Goal: Task Accomplishment & Management: Use online tool/utility

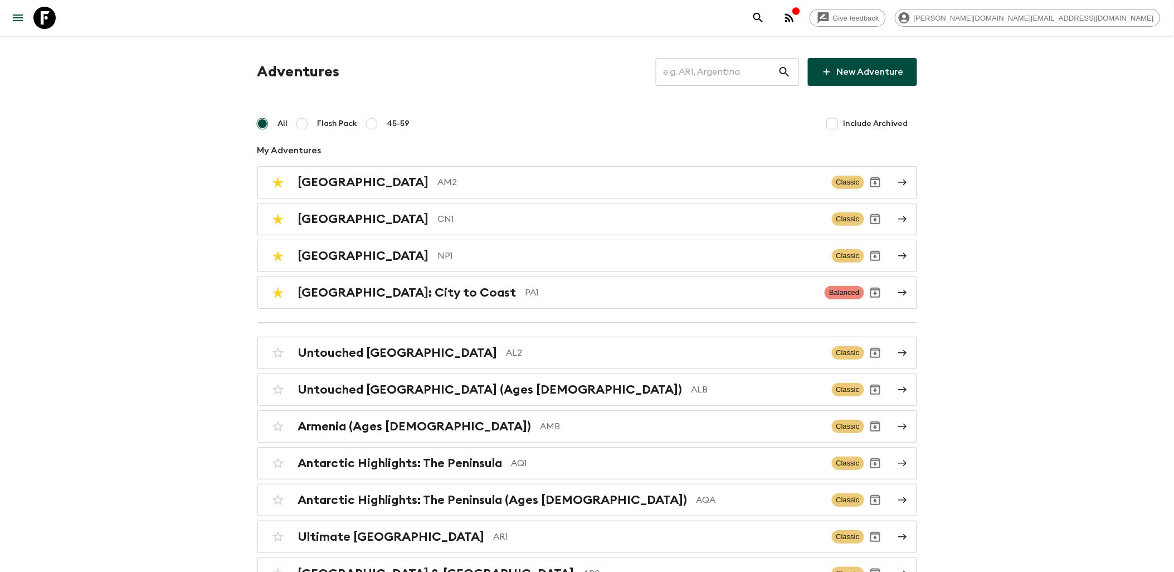
click at [686, 77] on input "text" at bounding box center [717, 71] width 122 height 31
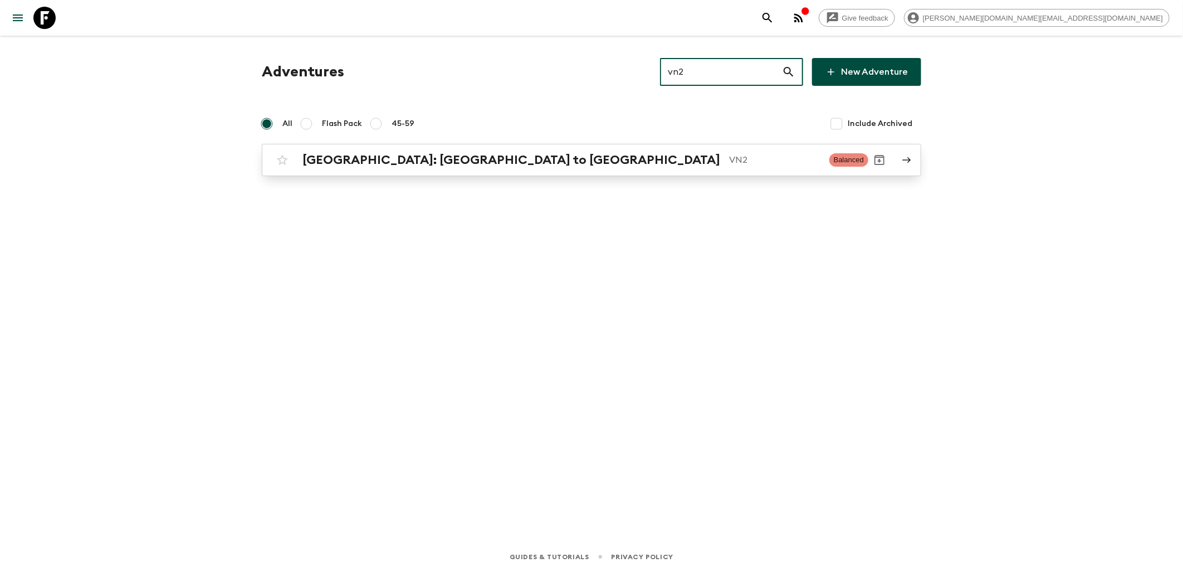
type input "vn2"
click at [405, 164] on h2 "[GEOGRAPHIC_DATA]: [GEOGRAPHIC_DATA] to [GEOGRAPHIC_DATA]" at bounding box center [512, 160] width 418 height 14
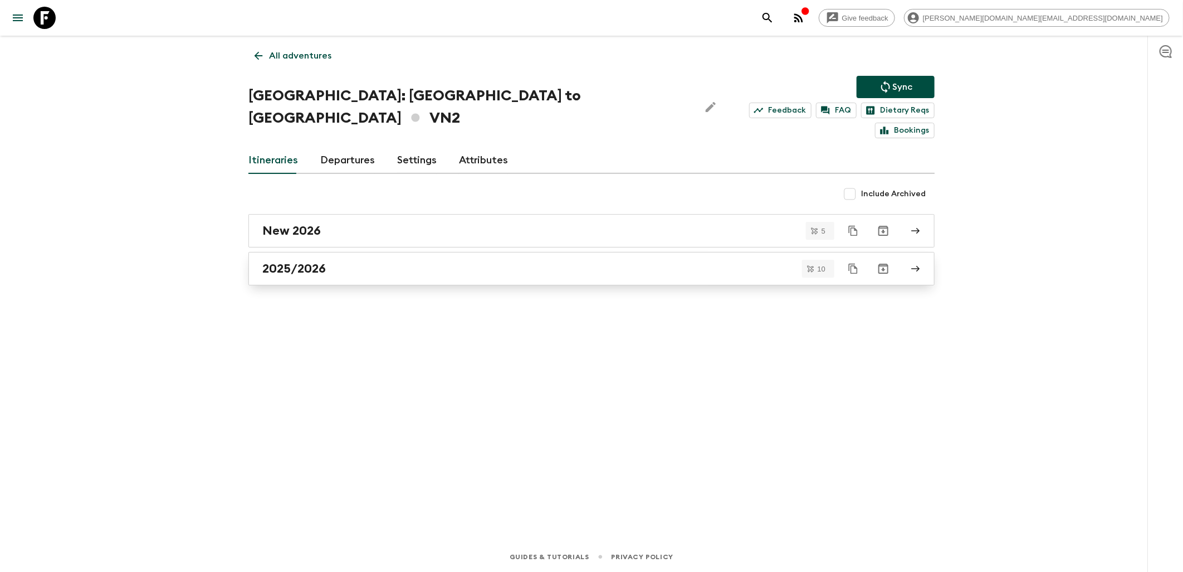
click at [316, 261] on h2 "2025/2026" at bounding box center [294, 268] width 64 height 14
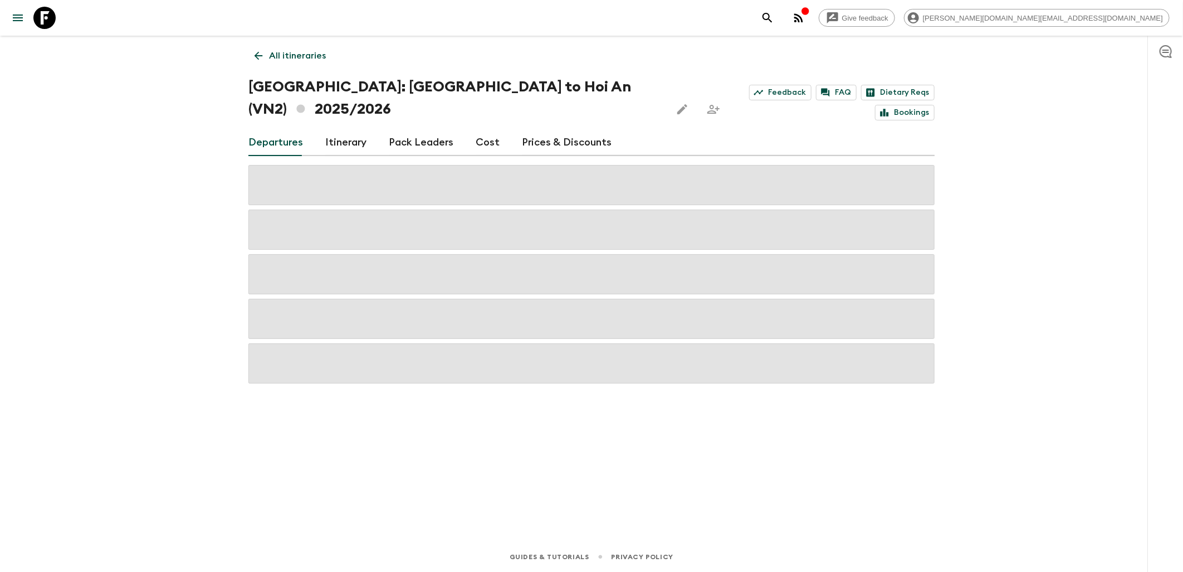
click at [493, 129] on link "Cost" at bounding box center [488, 142] width 24 height 27
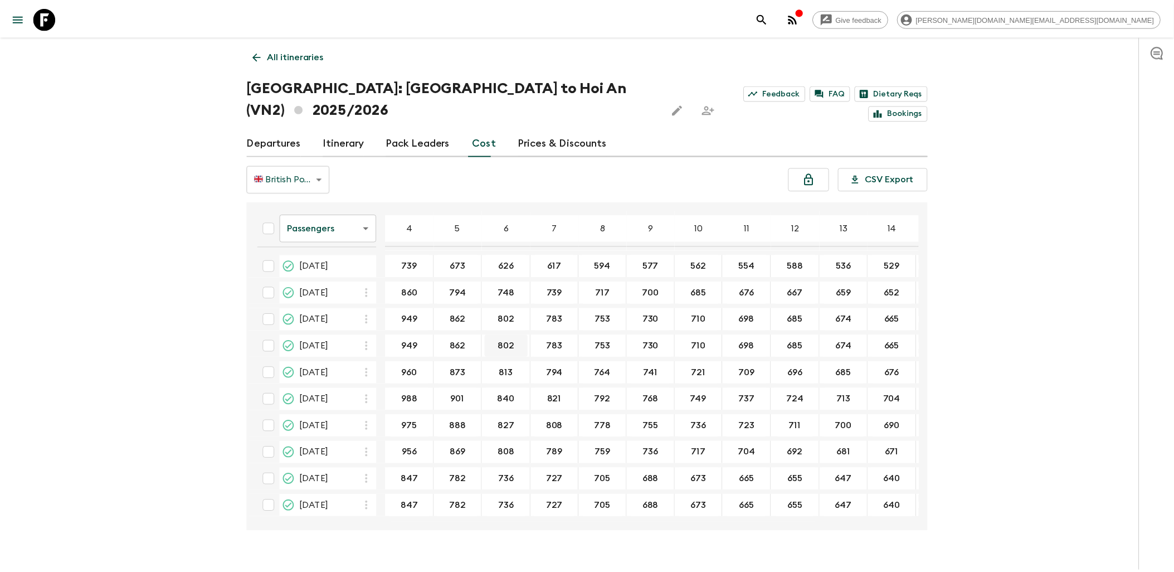
scroll to position [1, 0]
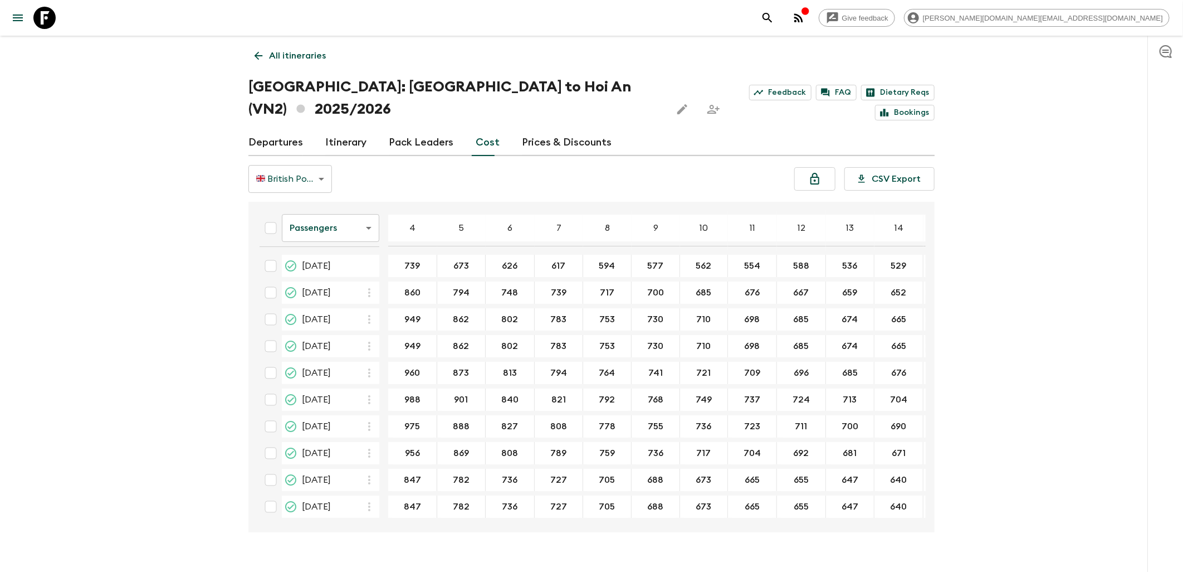
click at [365, 199] on body "Give feedback [PERSON_NAME][DOMAIN_NAME][EMAIL_ADDRESS][DOMAIN_NAME] All itiner…" at bounding box center [591, 296] width 1183 height 593
click at [337, 252] on li "Extras" at bounding box center [331, 251] width 98 height 18
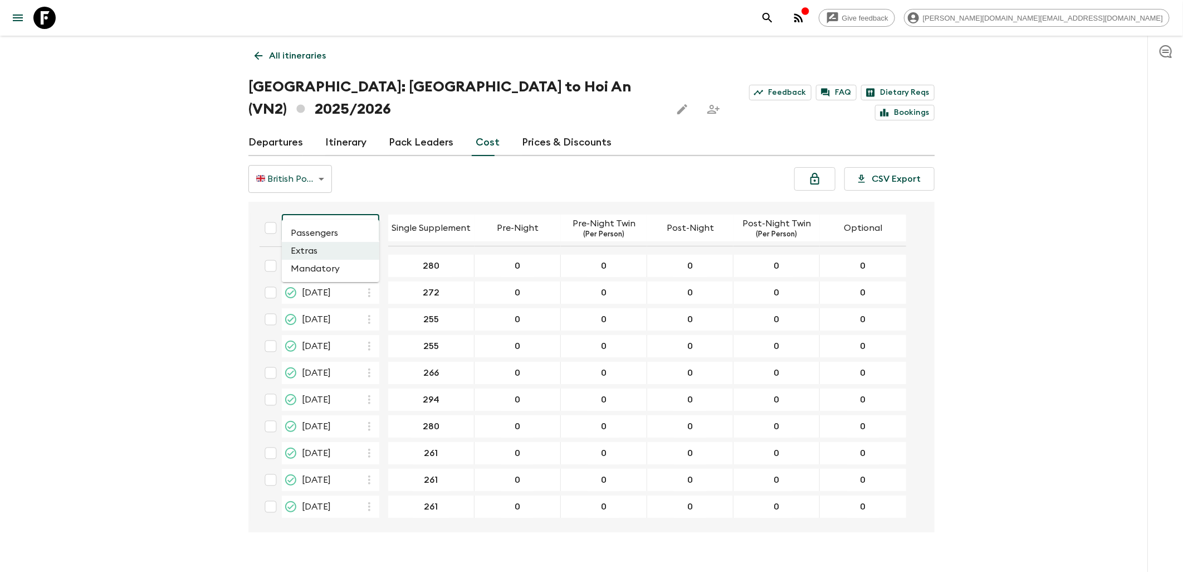
click at [364, 211] on body "Give feedback [PERSON_NAME][DOMAIN_NAME][EMAIL_ADDRESS][DOMAIN_NAME] All itiner…" at bounding box center [591, 296] width 1183 height 593
click at [344, 266] on li "Mandatory" at bounding box center [331, 269] width 98 height 18
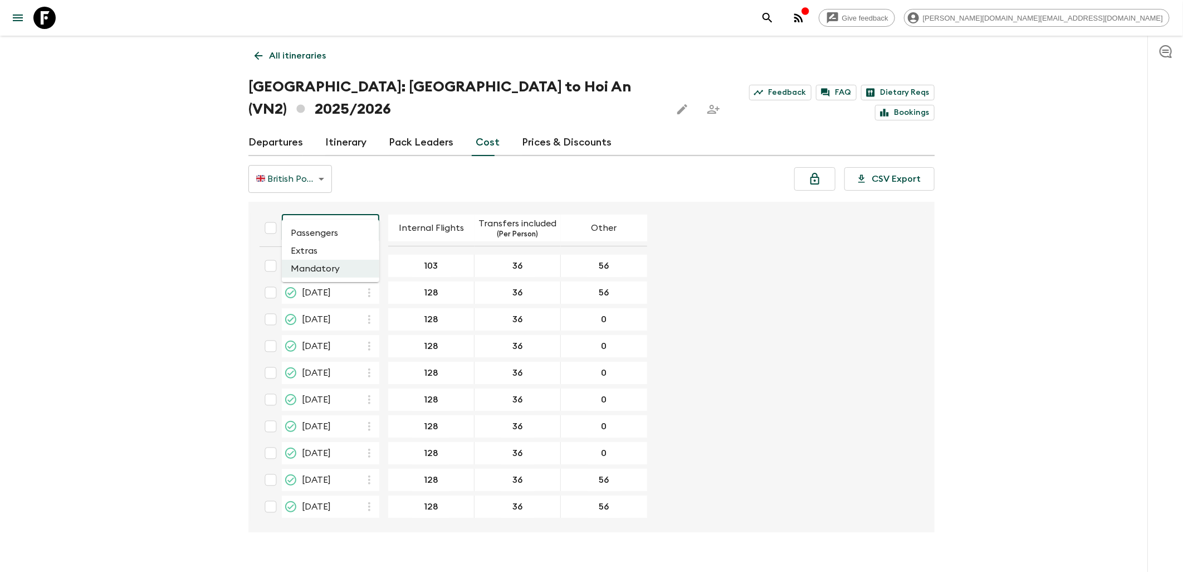
click at [340, 213] on body "Give feedback [PERSON_NAME][DOMAIN_NAME][EMAIL_ADDRESS][DOMAIN_NAME] All itiner…" at bounding box center [591, 296] width 1183 height 593
click at [680, 226] on div at bounding box center [591, 286] width 1183 height 572
click at [315, 157] on body "Give feedback [PERSON_NAME][DOMAIN_NAME][EMAIL_ADDRESS][DOMAIN_NAME] All itiner…" at bounding box center [591, 296] width 1183 height 593
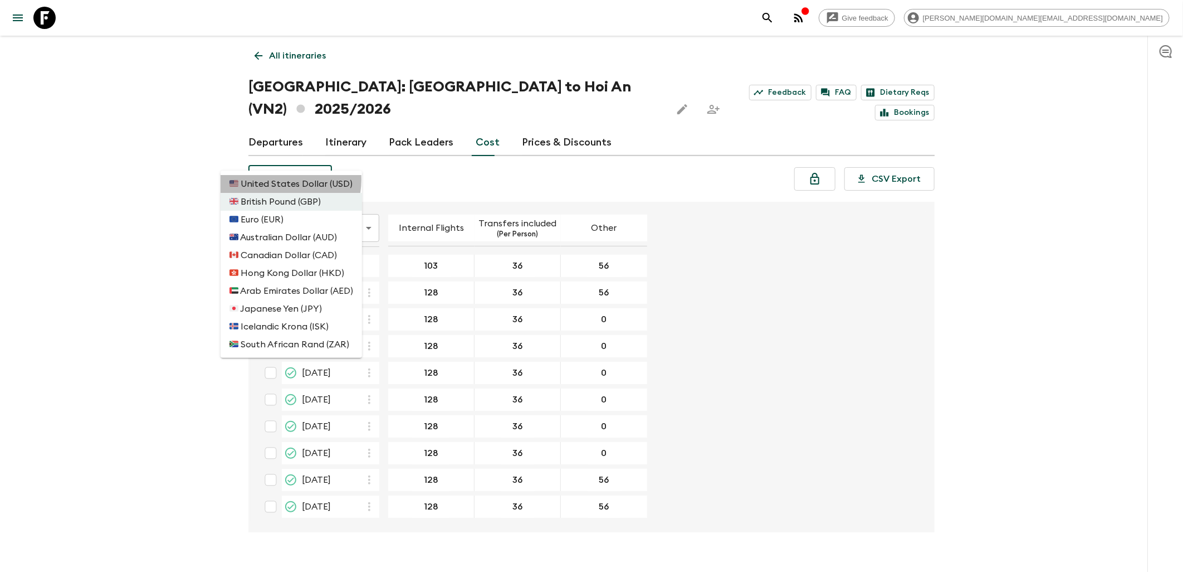
click at [276, 179] on li "🇺🇸 United States Dollar (USD)" at bounding box center [292, 184] width 142 height 18
type input "USD"
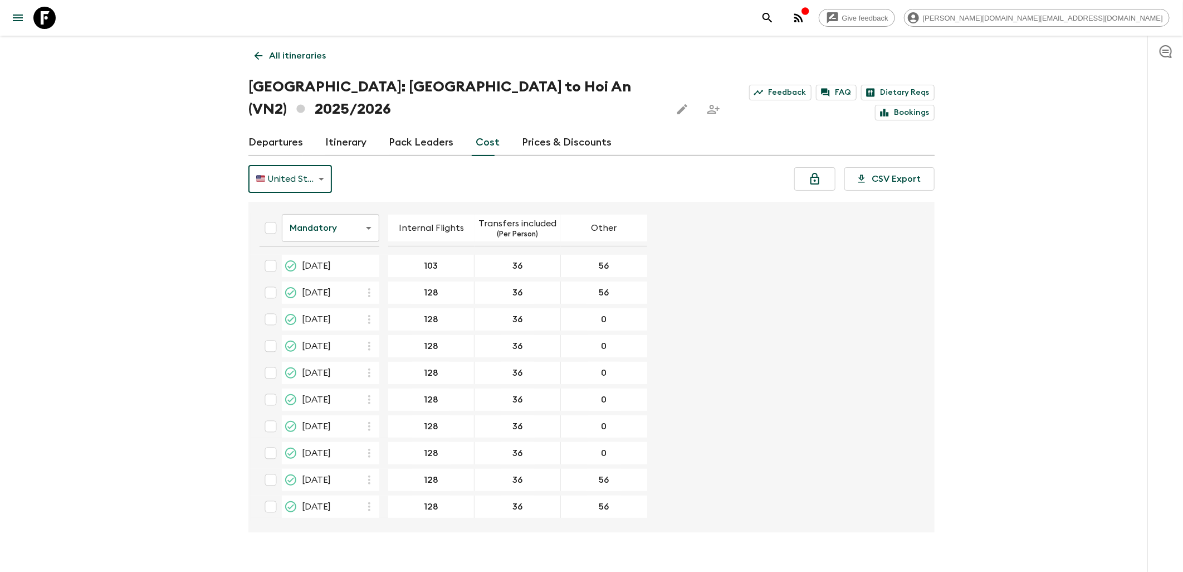
click at [422, 129] on link "Pack Leaders" at bounding box center [421, 142] width 65 height 27
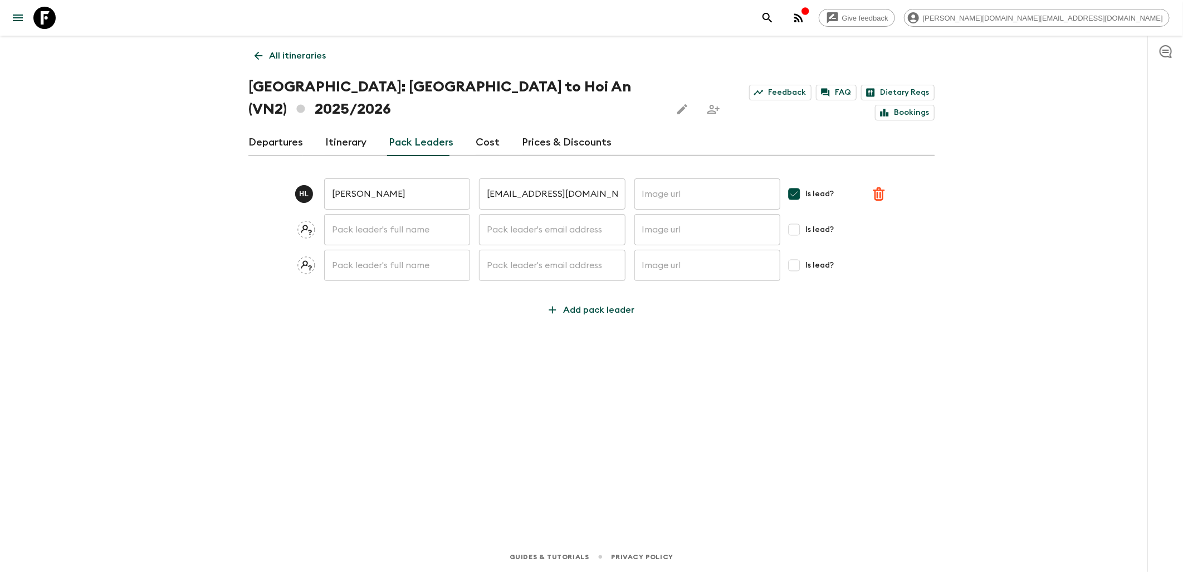
click at [479, 129] on link "Cost" at bounding box center [488, 142] width 24 height 27
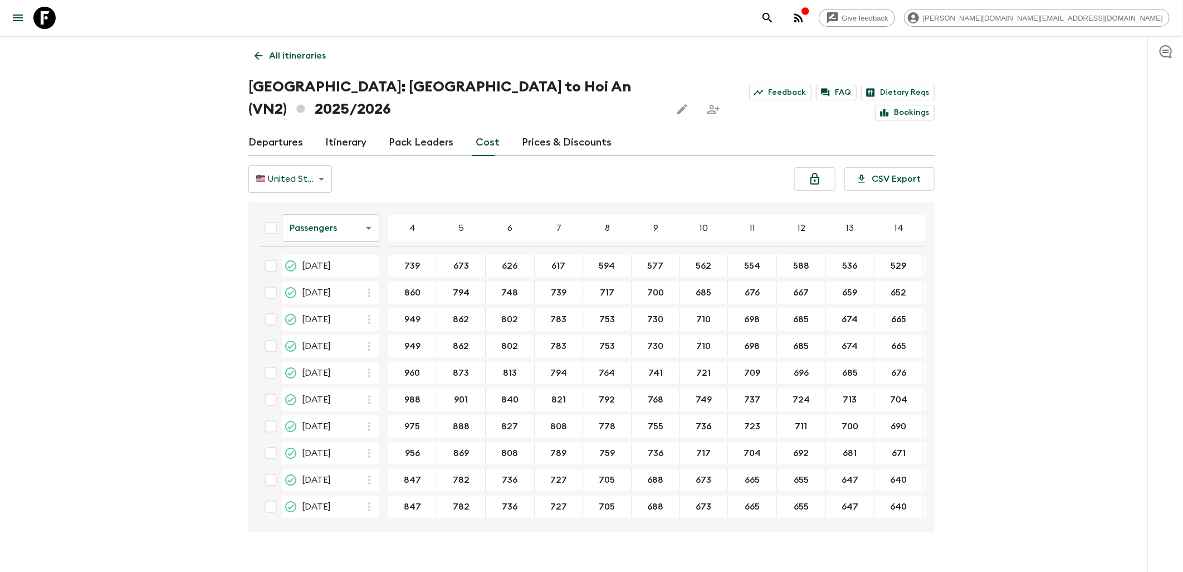
click at [354, 204] on body "Give feedback [PERSON_NAME][DOMAIN_NAME][EMAIL_ADDRESS][DOMAIN_NAME] All itiner…" at bounding box center [591, 296] width 1183 height 593
click at [320, 157] on div at bounding box center [591, 286] width 1183 height 572
click at [320, 157] on body "Give feedback [PERSON_NAME][DOMAIN_NAME][EMAIL_ADDRESS][DOMAIN_NAME] All itiner…" at bounding box center [591, 296] width 1183 height 593
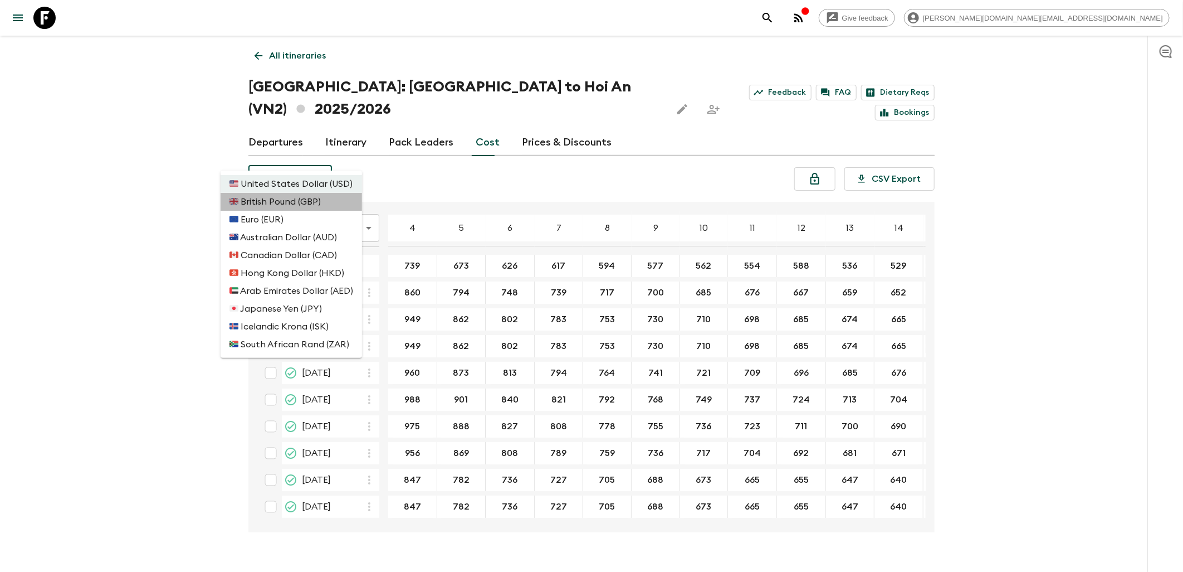
click at [294, 204] on li "🇬🇧 British Pound (GBP)" at bounding box center [292, 202] width 142 height 18
type input "GBP"
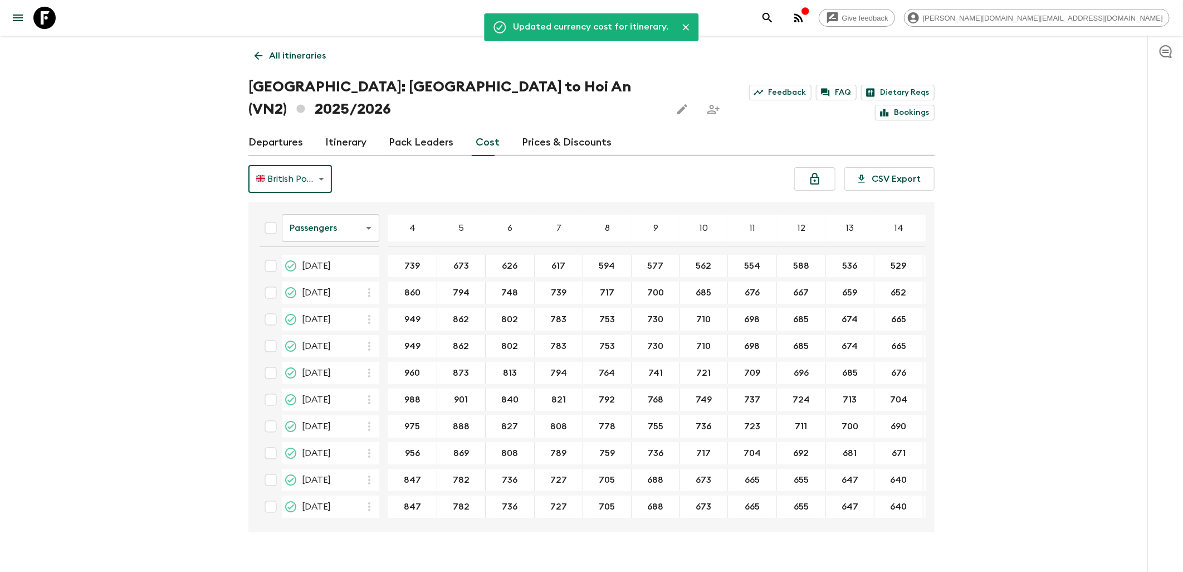
click at [260, 52] on icon at bounding box center [258, 56] width 12 height 12
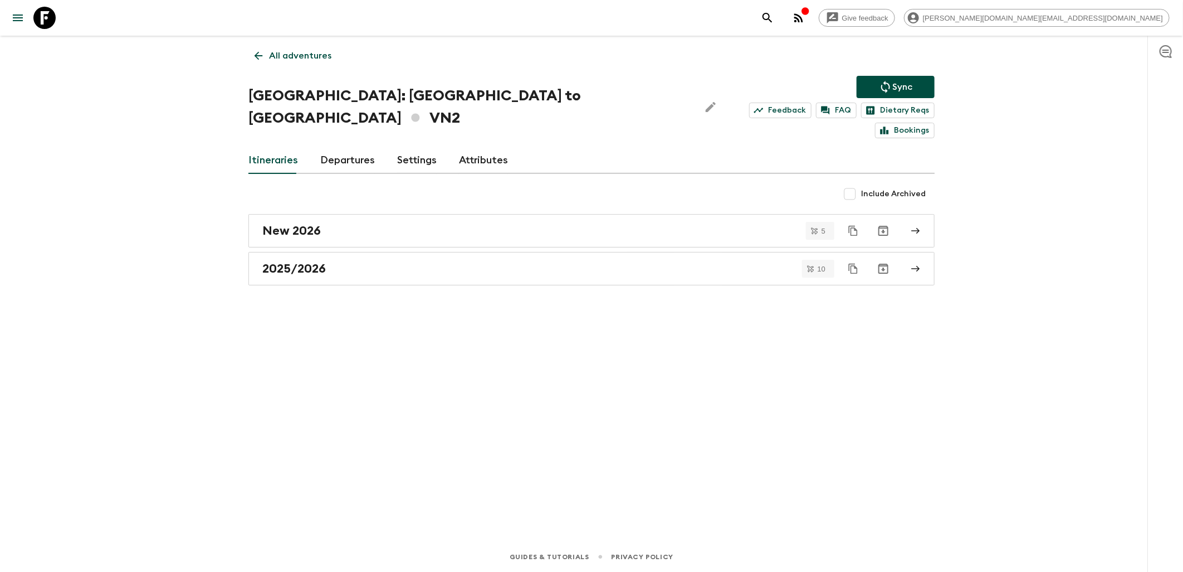
click at [285, 56] on p "All adventures" at bounding box center [300, 55] width 62 height 13
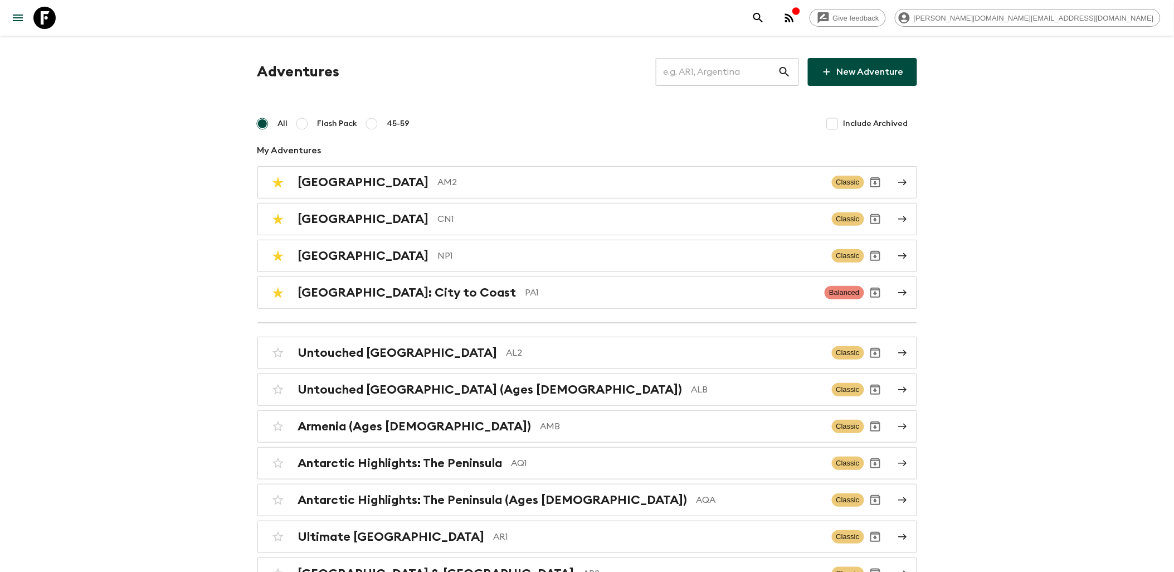
click at [689, 65] on input "text" at bounding box center [717, 71] width 122 height 31
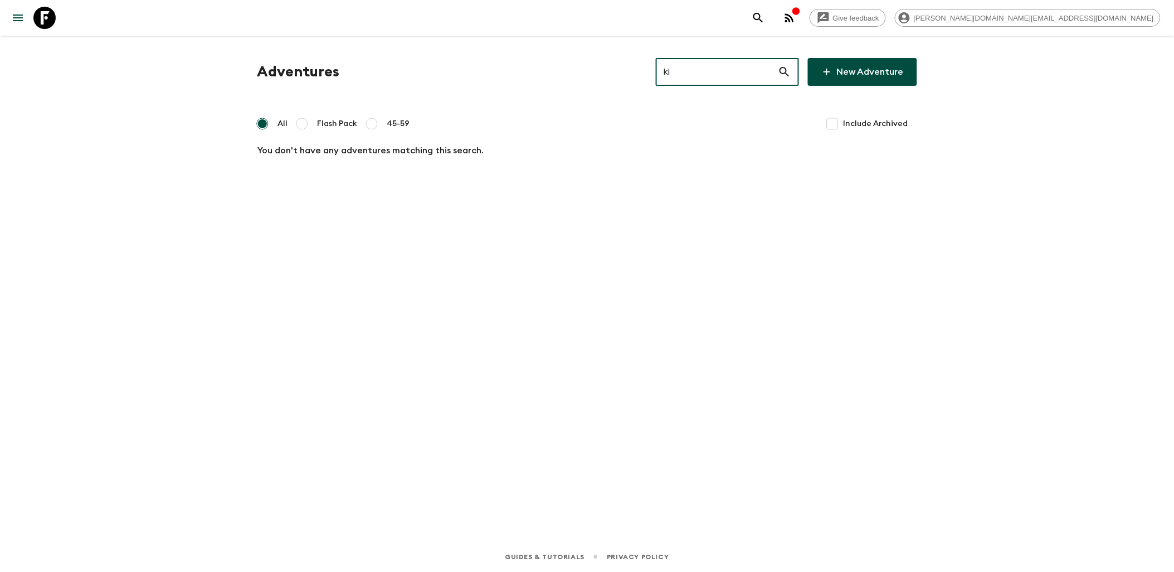
type input "k"
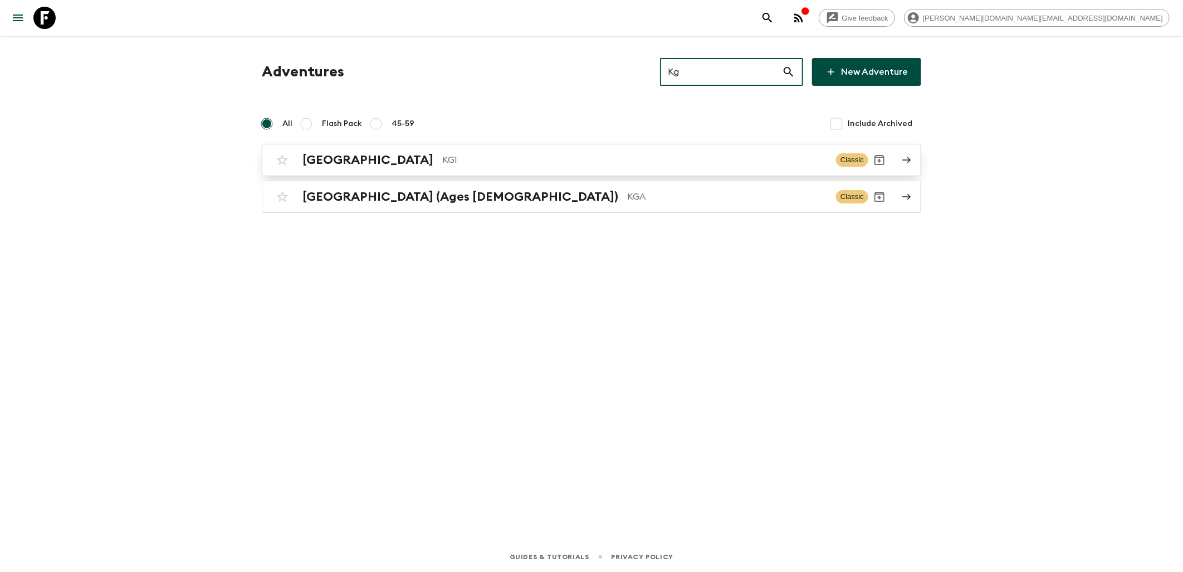
type input "Kg"
click at [451, 164] on p "KG1" at bounding box center [634, 159] width 385 height 13
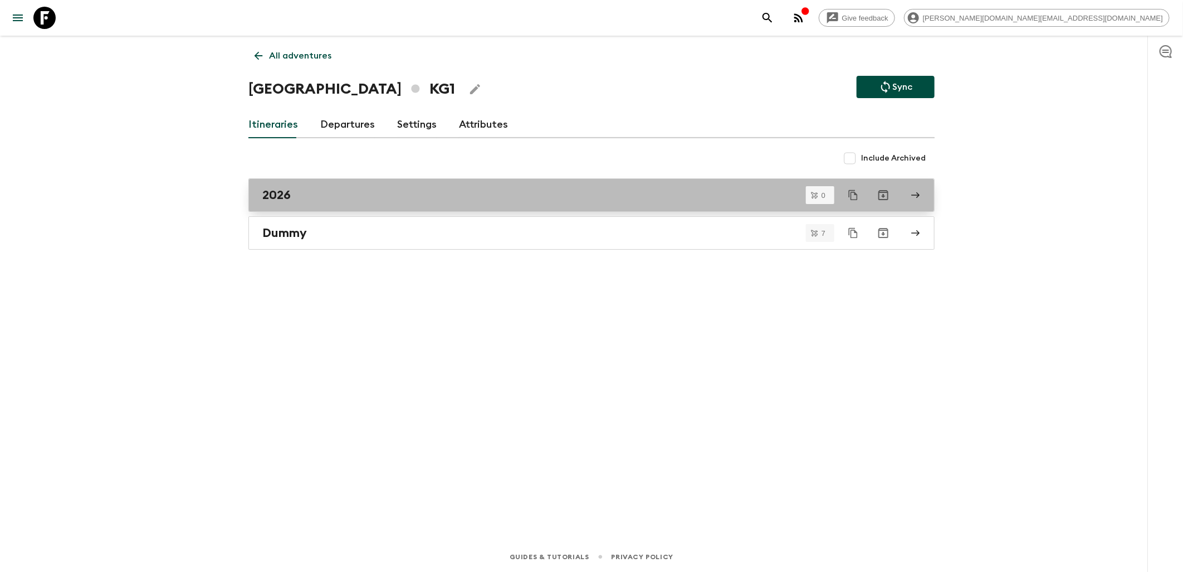
click at [316, 199] on div "2026" at bounding box center [580, 195] width 637 height 14
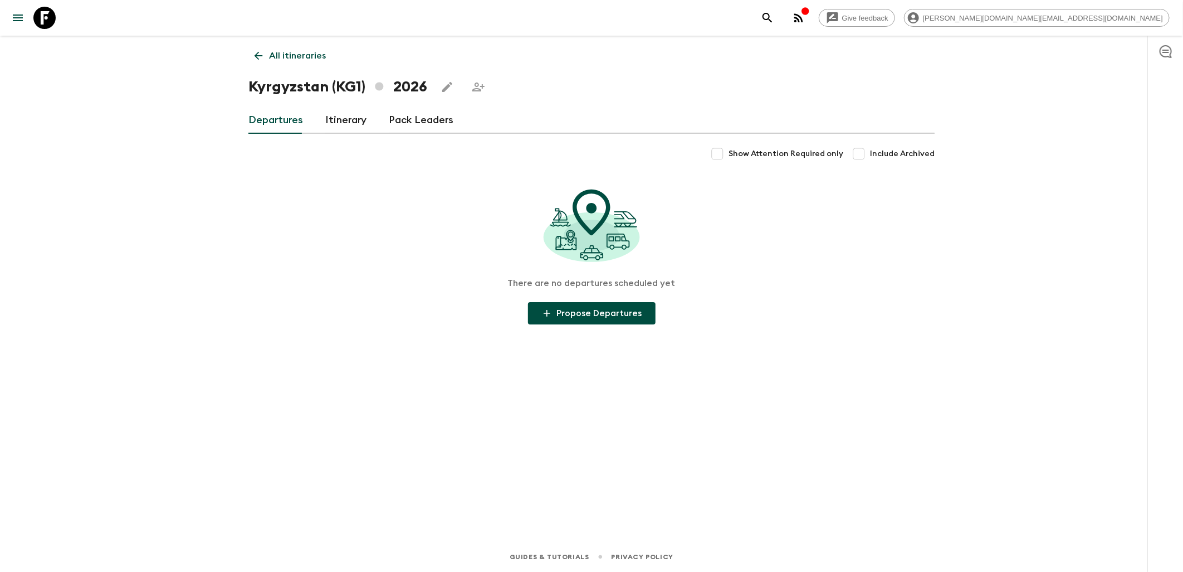
click at [343, 125] on link "Itinerary" at bounding box center [345, 120] width 41 height 27
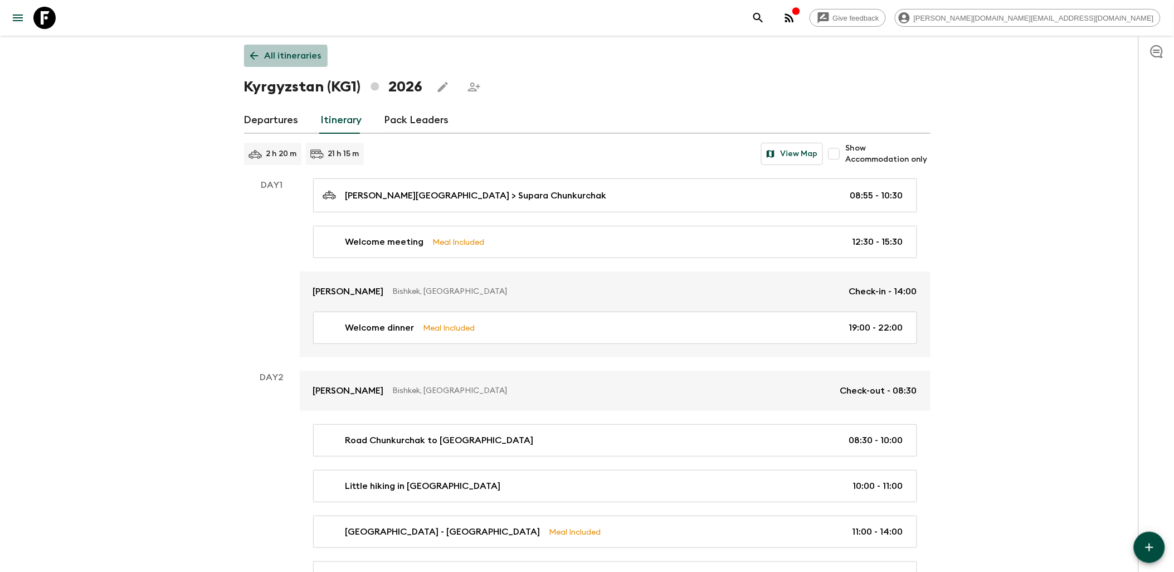
click at [256, 57] on icon at bounding box center [254, 56] width 12 height 12
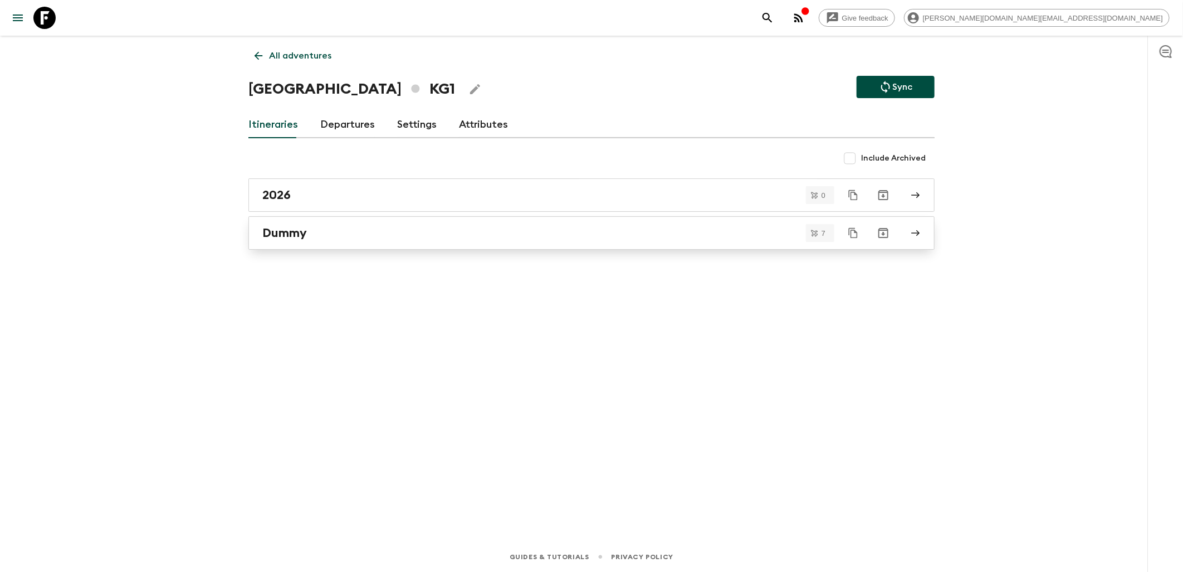
click at [292, 226] on h2 "Dummy" at bounding box center [284, 233] width 45 height 14
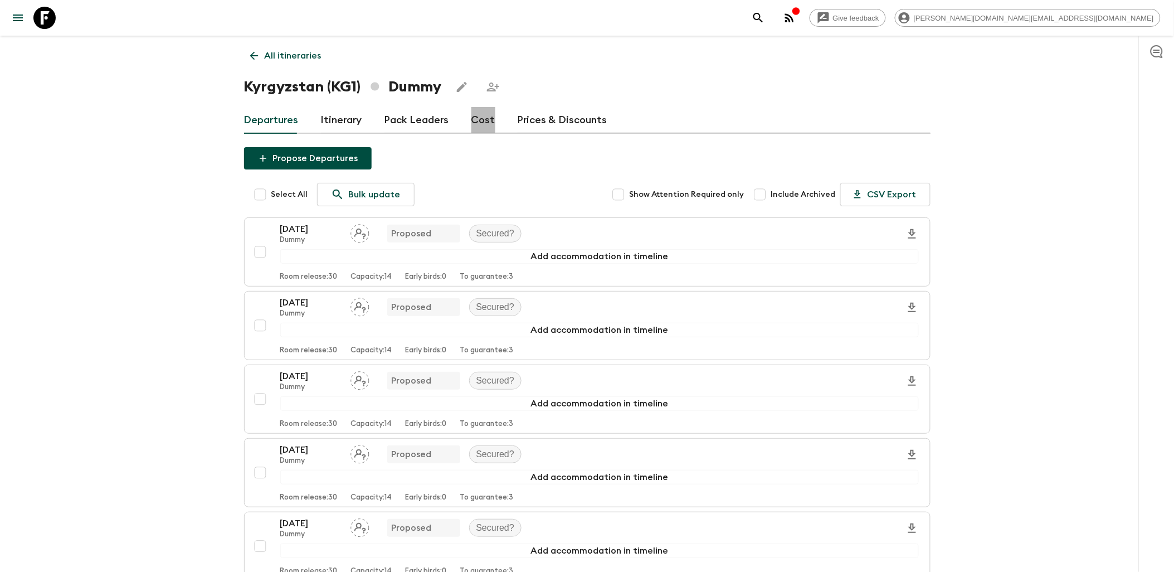
click at [477, 117] on link "Cost" at bounding box center [483, 120] width 24 height 27
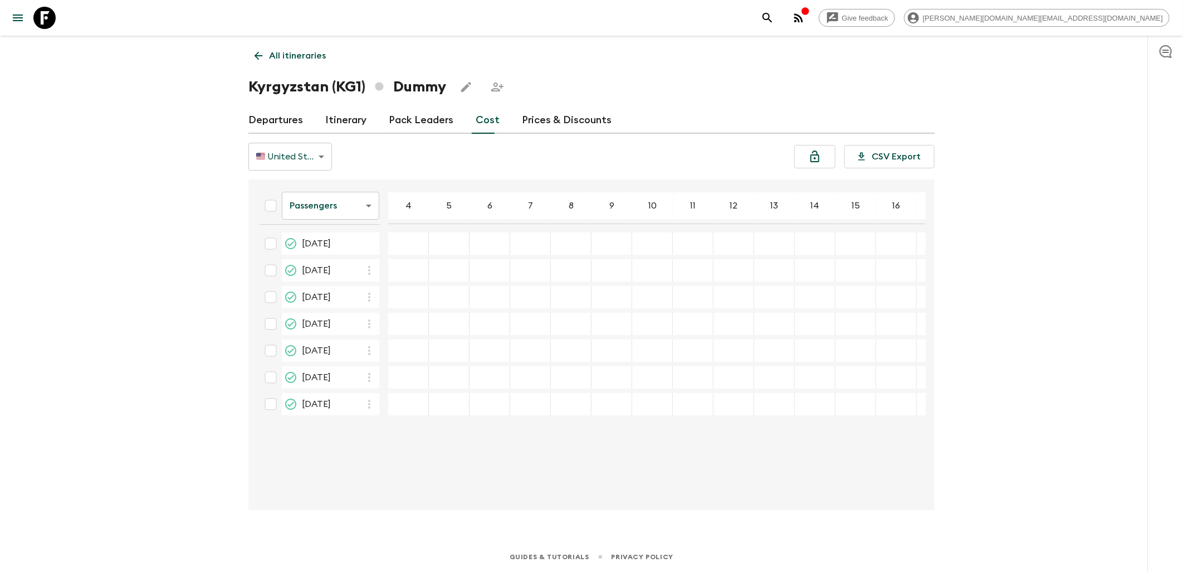
click at [294, 120] on link "Departures" at bounding box center [275, 120] width 55 height 27
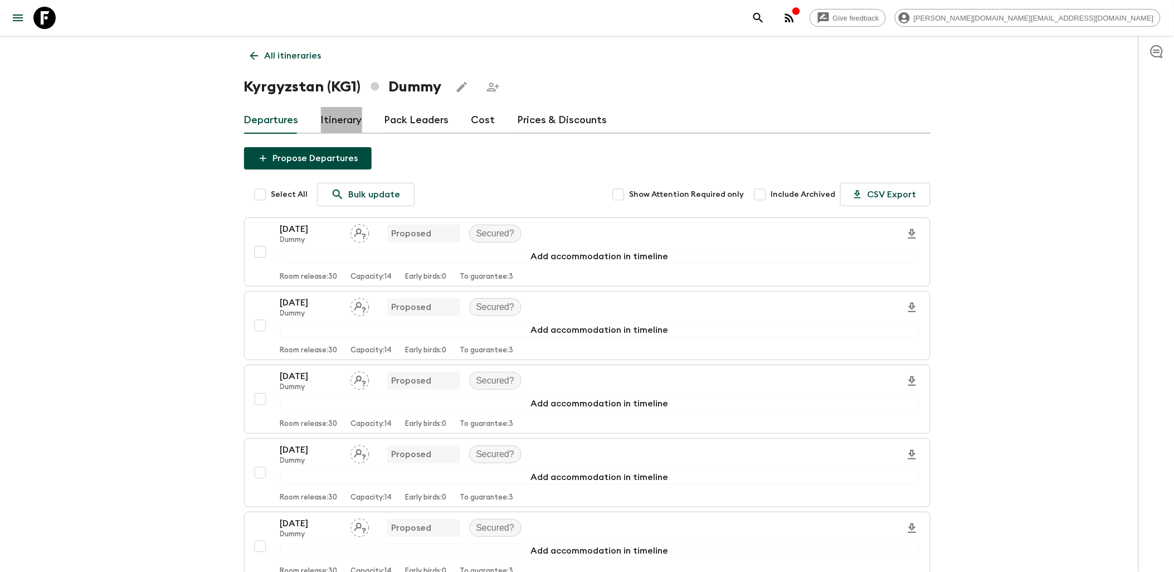
click at [340, 129] on link "Itinerary" at bounding box center [341, 120] width 41 height 27
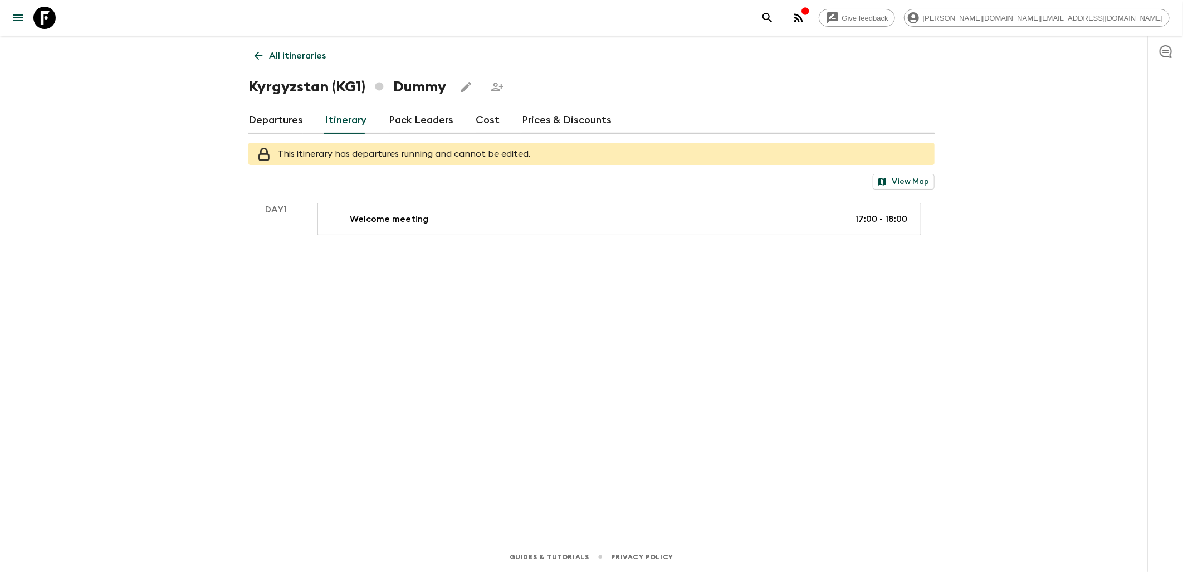
click at [257, 50] on icon at bounding box center [258, 56] width 12 height 12
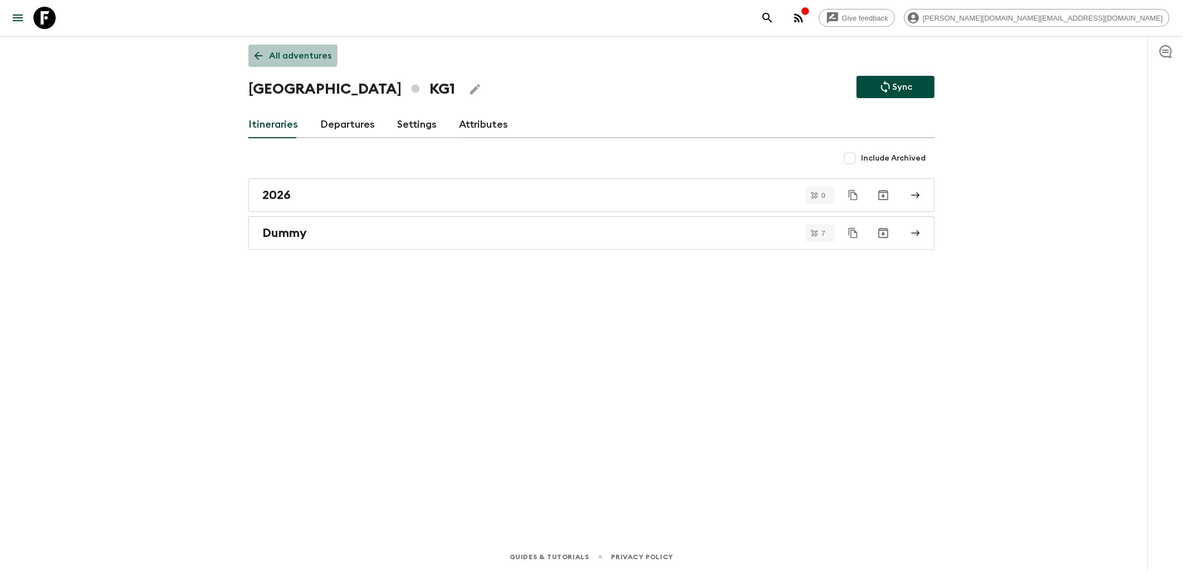
click at [275, 48] on link "All adventures" at bounding box center [292, 56] width 89 height 22
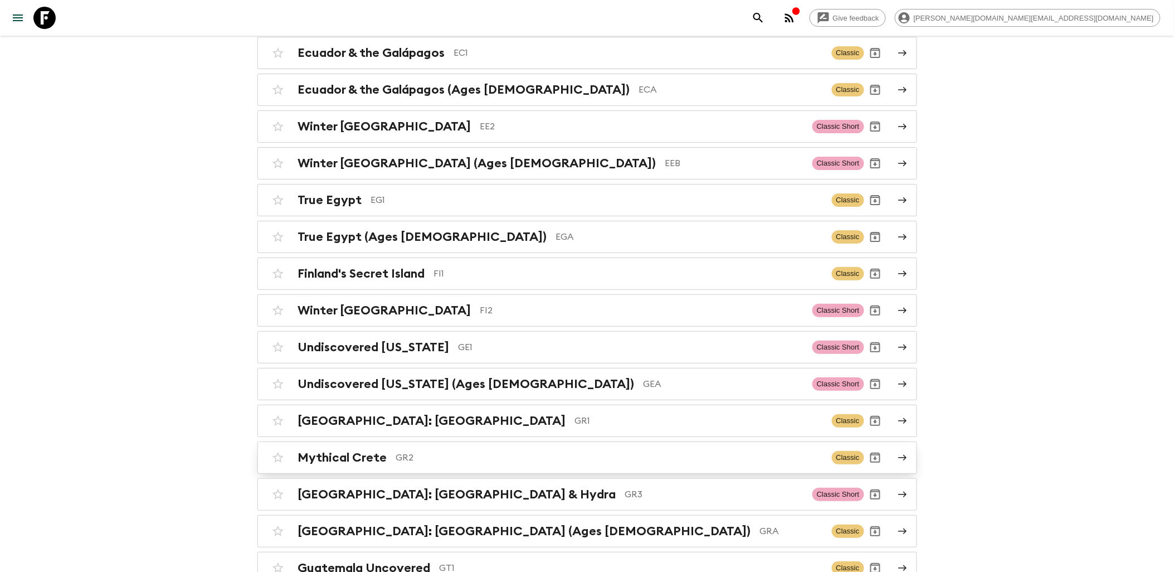
scroll to position [1733, 0]
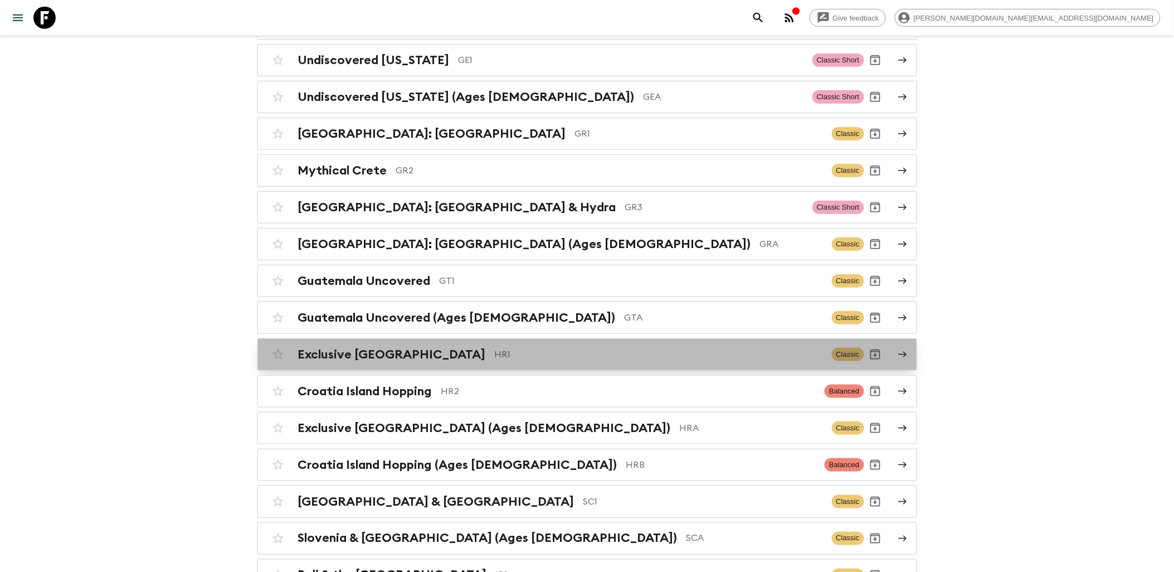
click at [495, 357] on p "HR1" at bounding box center [659, 354] width 328 height 13
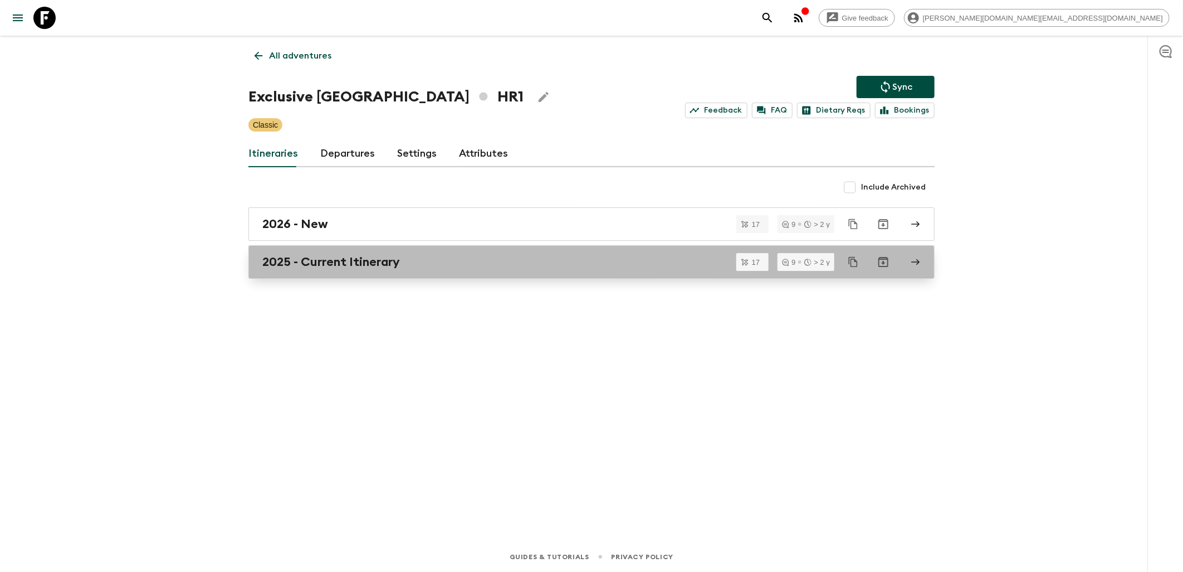
click at [355, 262] on h2 "2025 - Current Itinerary" at bounding box center [331, 262] width 138 height 14
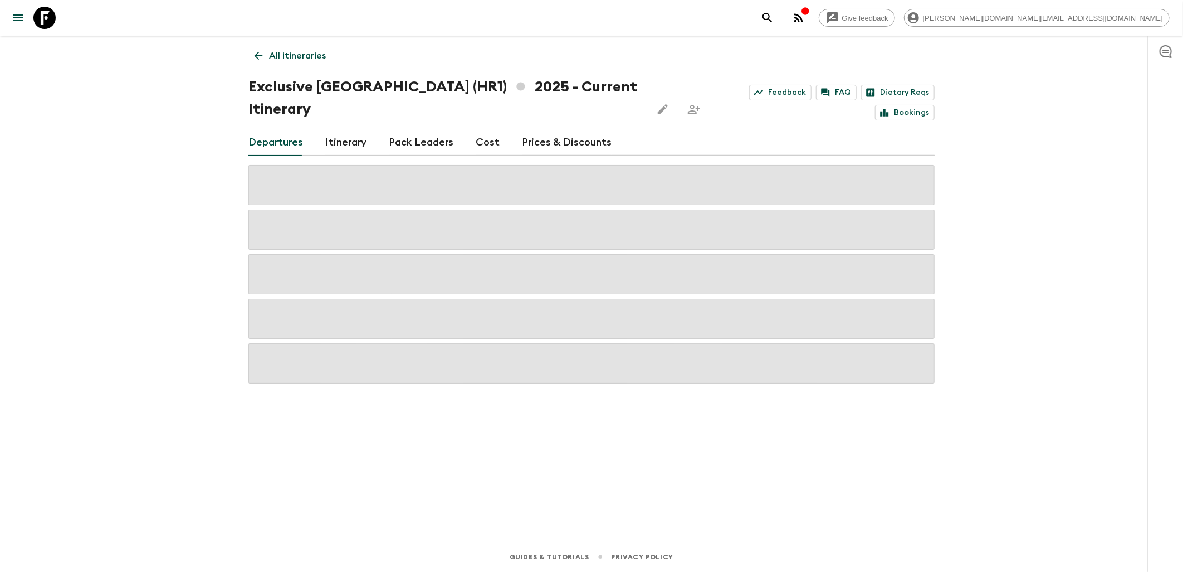
click at [497, 129] on div "Departures Itinerary Pack Leaders Cost Prices & Discounts" at bounding box center [591, 142] width 686 height 27
click at [490, 129] on link "Cost" at bounding box center [488, 142] width 24 height 27
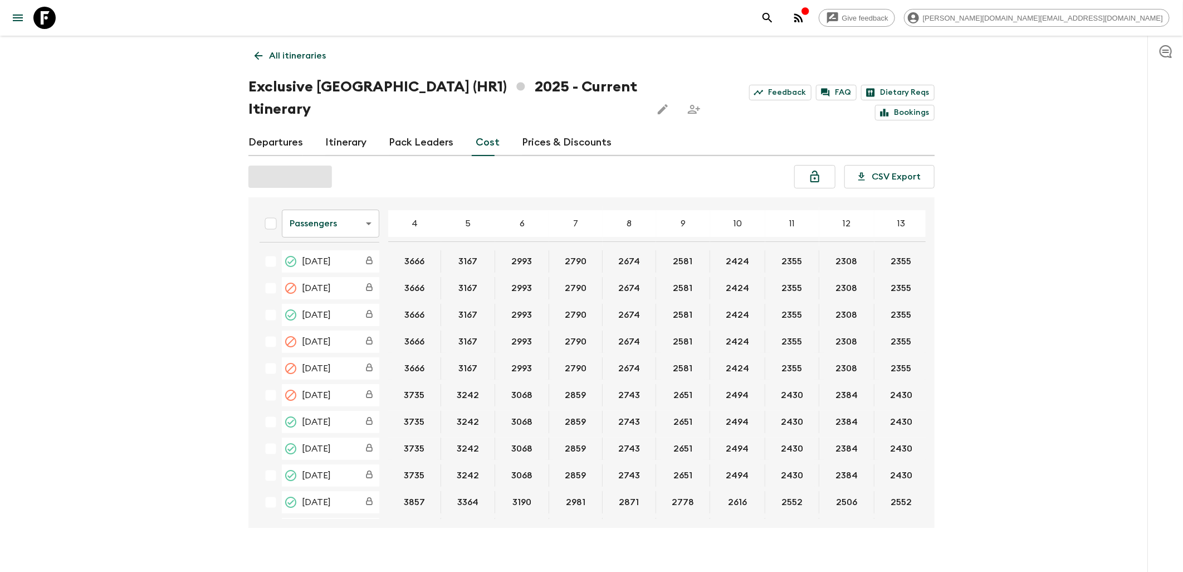
click at [360, 192] on body "Give feedback [PERSON_NAME][DOMAIN_NAME][EMAIL_ADDRESS][DOMAIN_NAME] All itiner…" at bounding box center [591, 294] width 1183 height 589
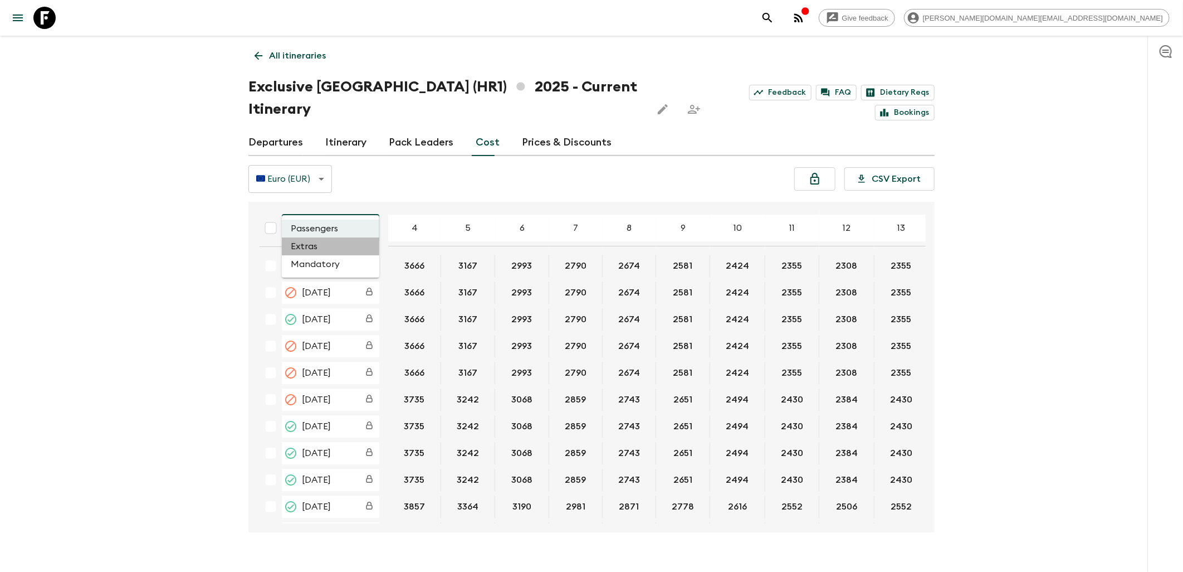
click at [322, 243] on li "Extras" at bounding box center [331, 246] width 98 height 18
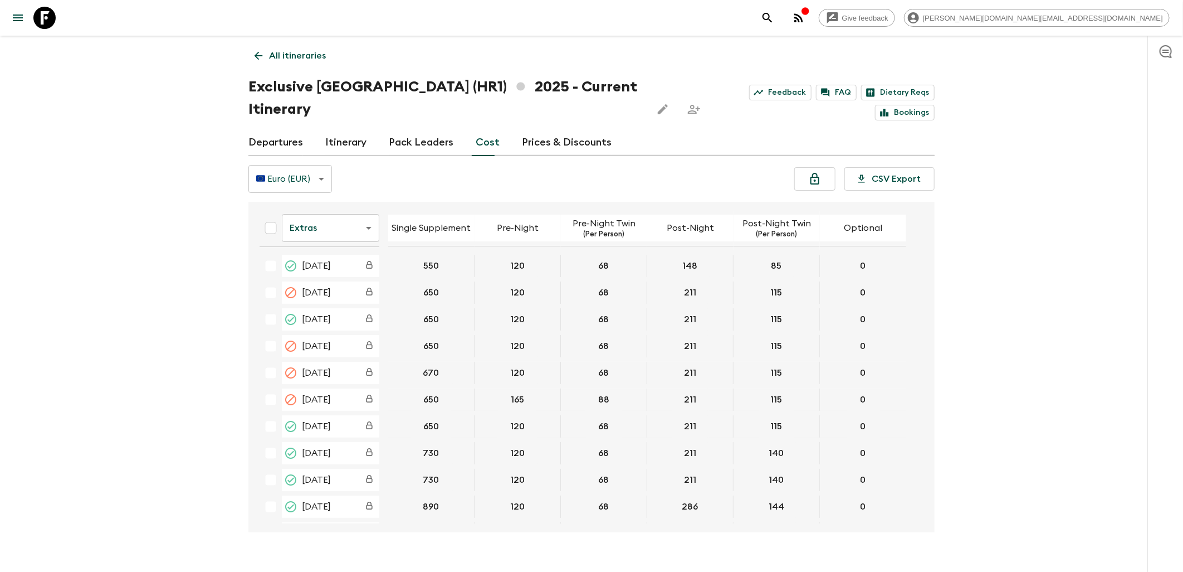
click at [374, 205] on body "Give feedback [PERSON_NAME][DOMAIN_NAME][EMAIL_ADDRESS][DOMAIN_NAME] All itiner…" at bounding box center [591, 296] width 1183 height 593
click at [338, 270] on li "Mandatory" at bounding box center [331, 269] width 98 height 18
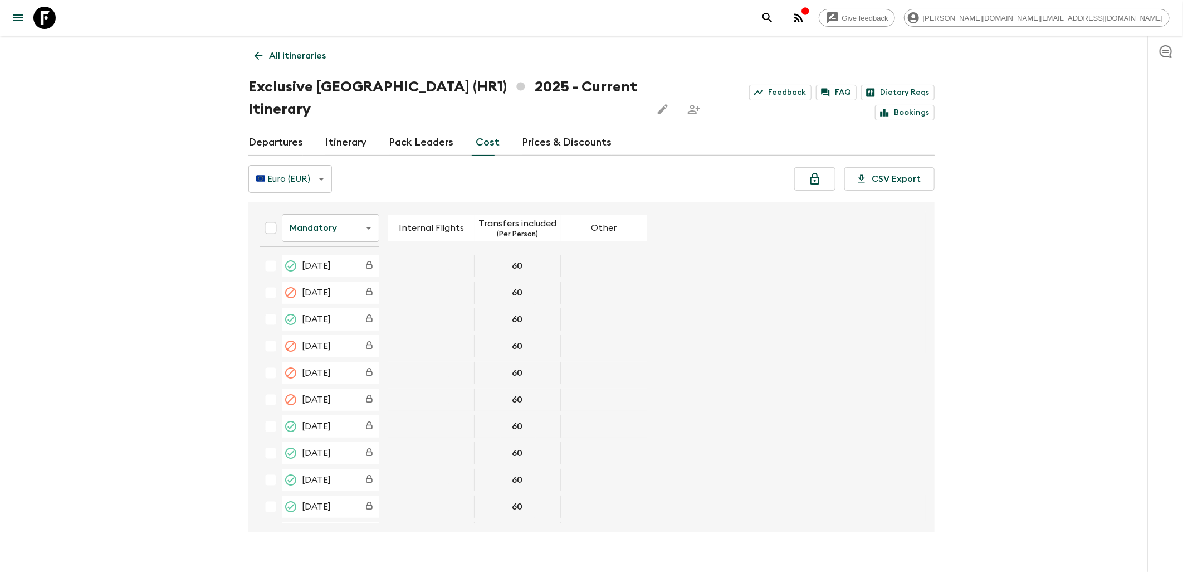
click at [359, 212] on body "Give feedback [PERSON_NAME][DOMAIN_NAME][EMAIL_ADDRESS][DOMAIN_NAME] All itiner…" at bounding box center [591, 296] width 1183 height 593
click at [333, 230] on li "Passengers" at bounding box center [331, 233] width 98 height 18
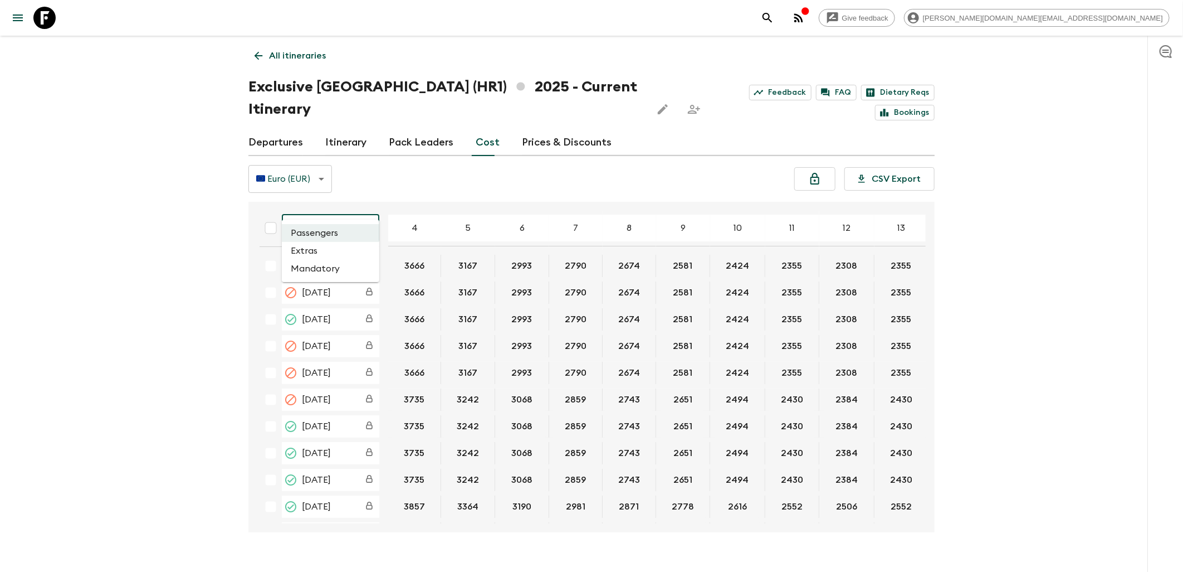
click at [360, 197] on body "Give feedback [PERSON_NAME][DOMAIN_NAME][EMAIL_ADDRESS][DOMAIN_NAME] All itiner…" at bounding box center [591, 296] width 1183 height 593
click at [337, 255] on li "Extras" at bounding box center [331, 251] width 98 height 18
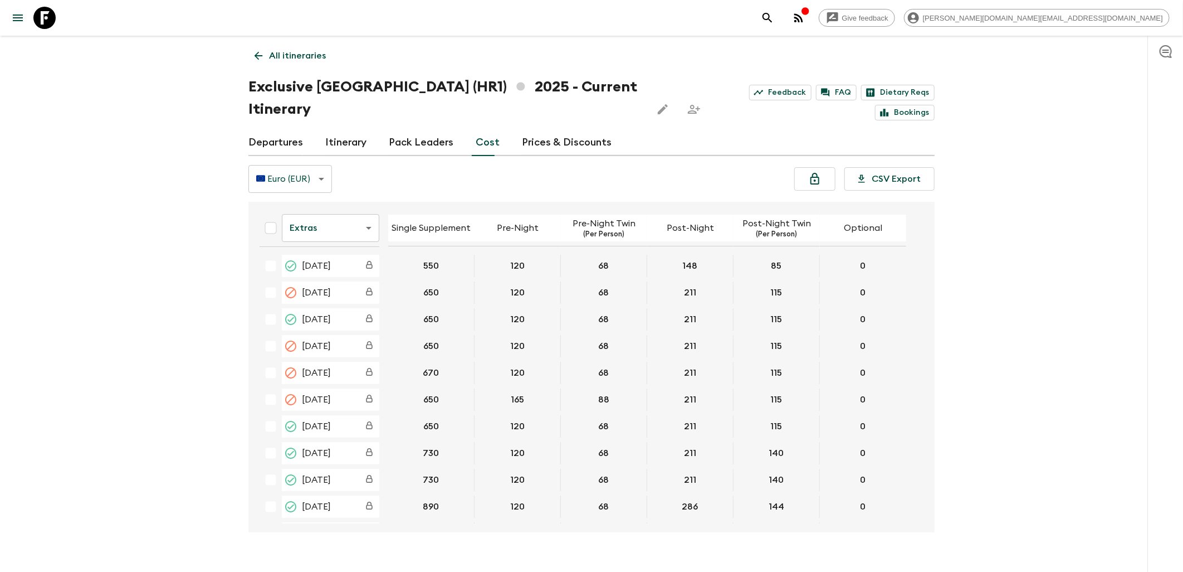
click at [363, 205] on body "Give feedback [PERSON_NAME][DOMAIN_NAME][EMAIL_ADDRESS][DOMAIN_NAME] All itiner…" at bounding box center [591, 296] width 1183 height 593
click at [326, 271] on li "Mandatory" at bounding box center [331, 269] width 98 height 18
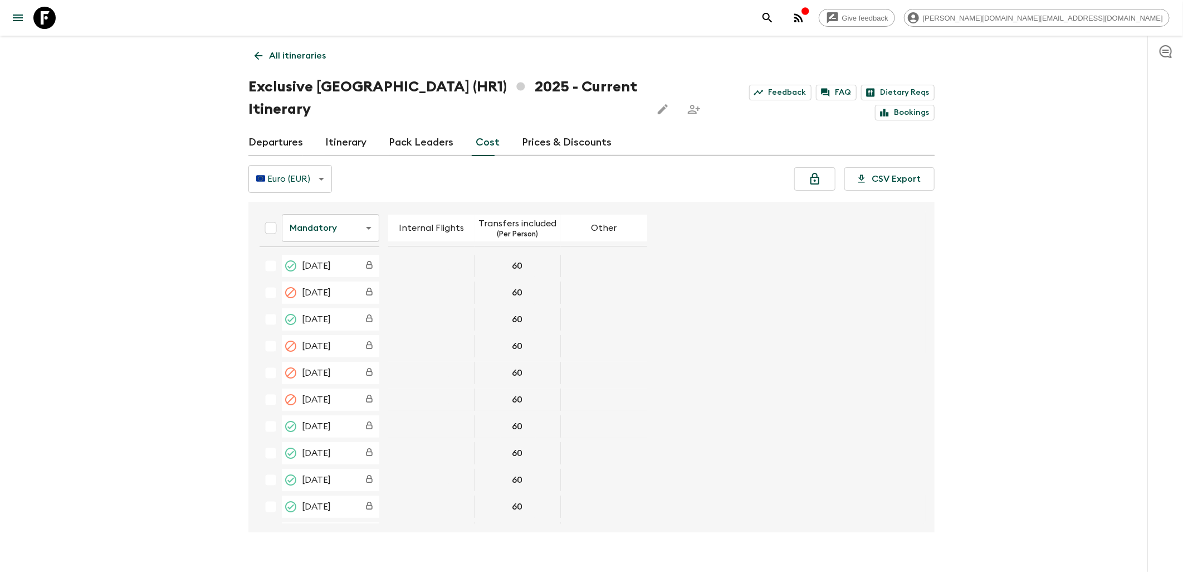
click at [46, 17] on icon at bounding box center [44, 18] width 22 height 22
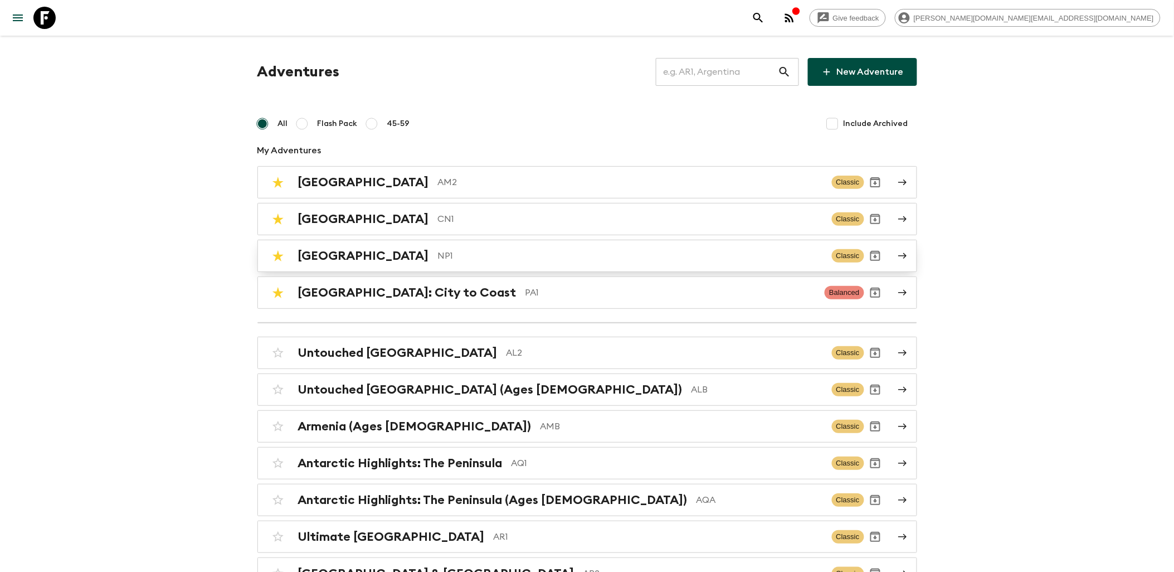
click at [339, 263] on div "Nepal NP1" at bounding box center [560, 255] width 525 height 14
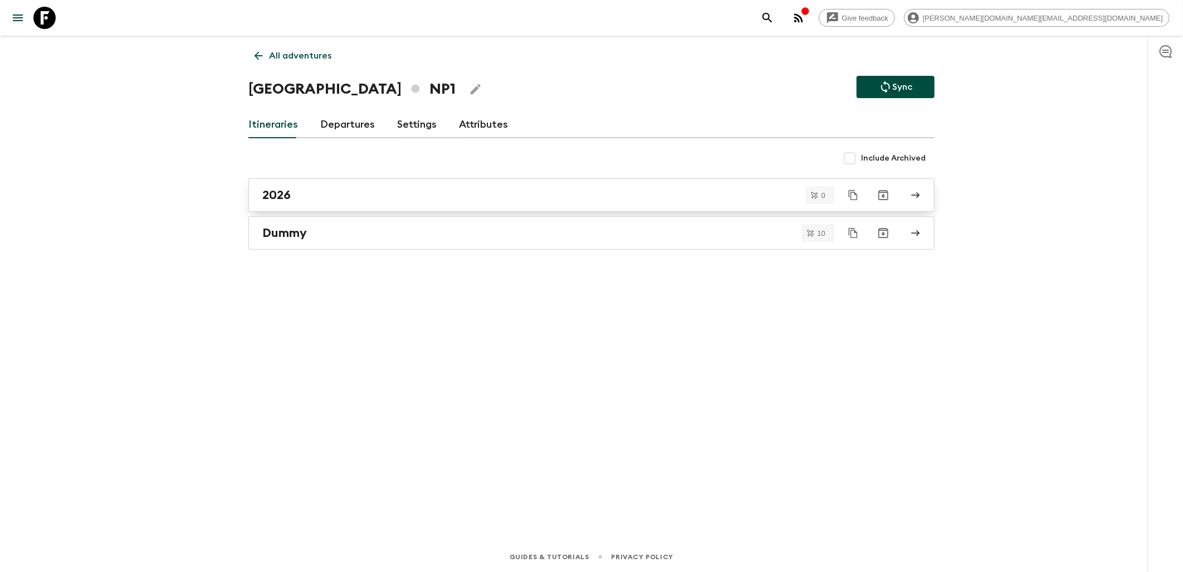
click at [325, 193] on div "2026" at bounding box center [580, 195] width 637 height 14
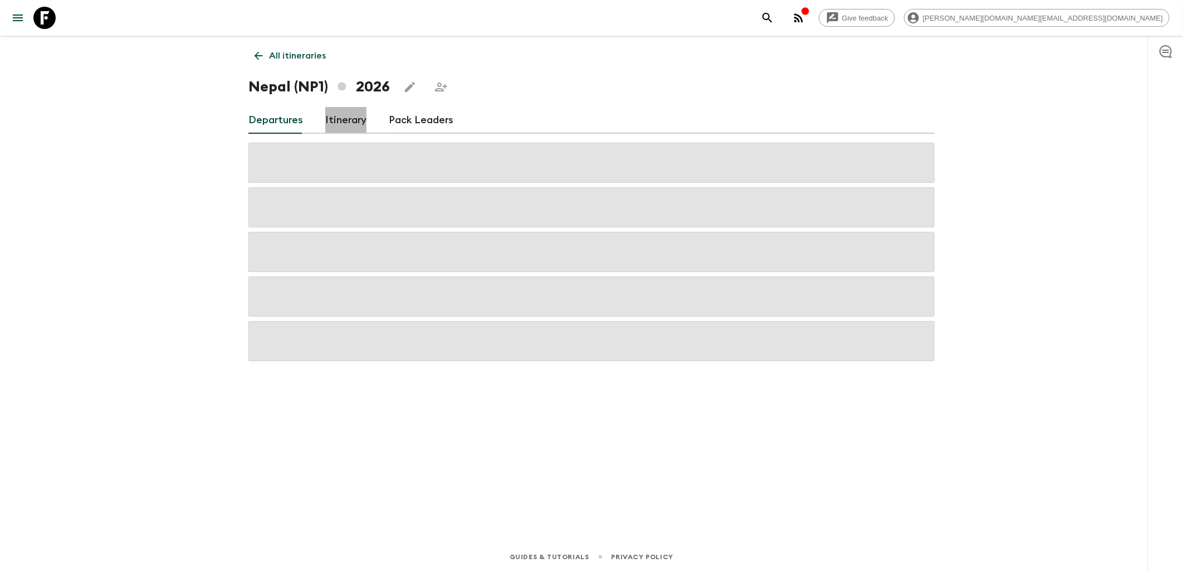
click at [335, 129] on link "Itinerary" at bounding box center [345, 120] width 41 height 27
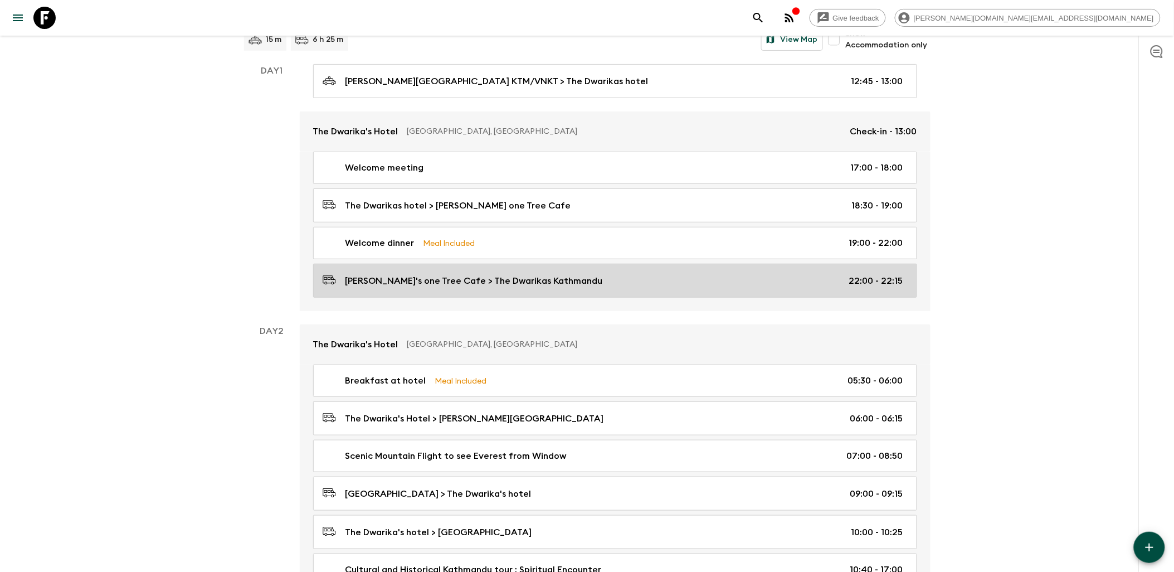
scroll to position [124, 0]
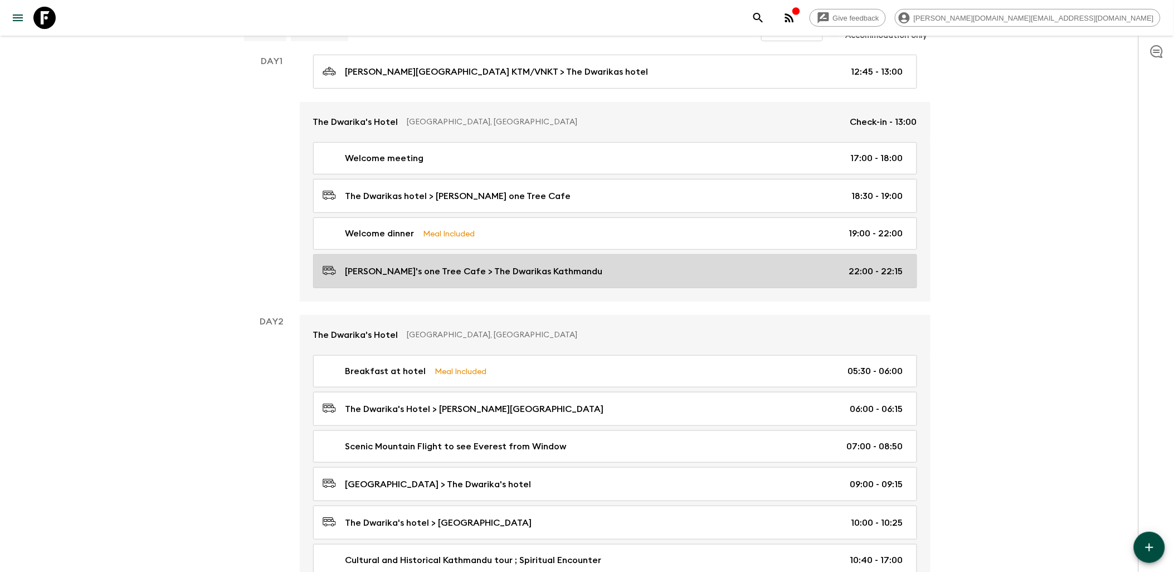
click at [538, 268] on p "[PERSON_NAME]'s one Tree Cafe > The Dwarikas Kathmandu" at bounding box center [473, 271] width 257 height 13
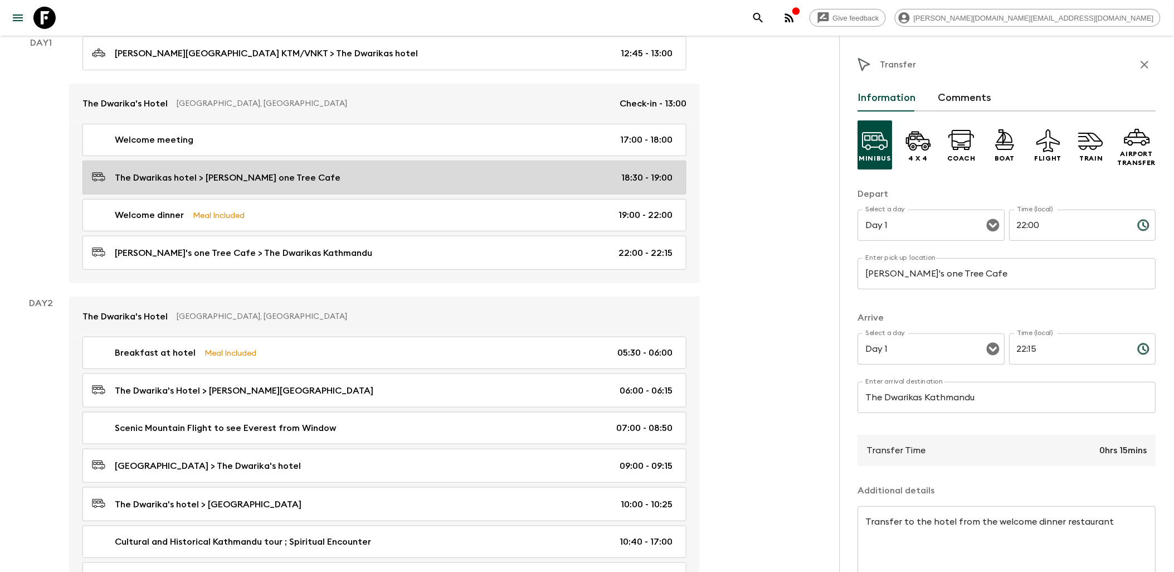
scroll to position [124, 0]
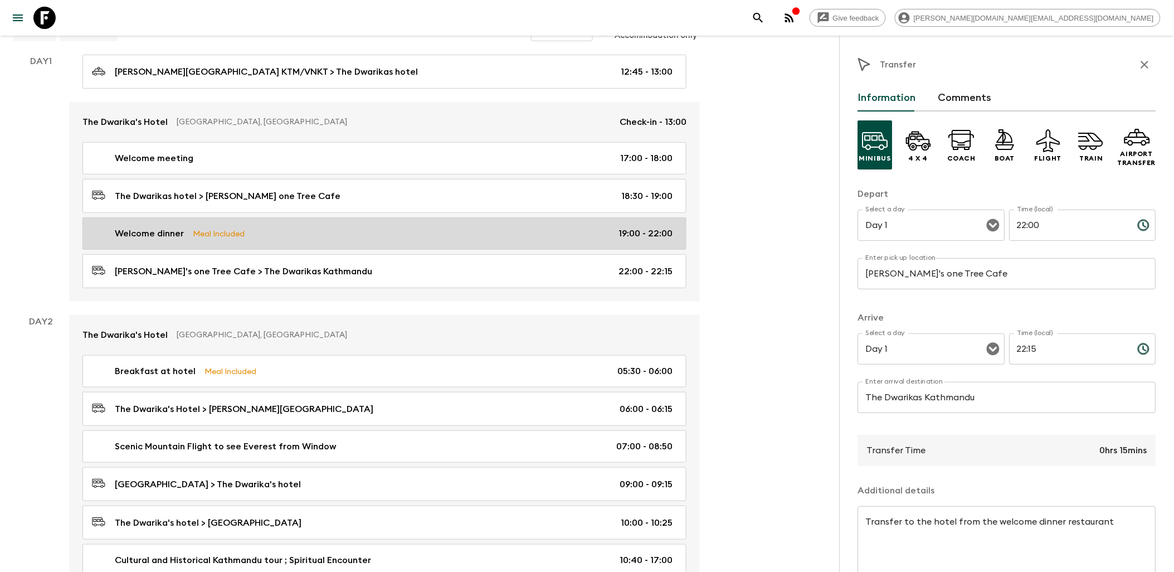
click at [360, 230] on div "Welcome dinner Meal Included 19:00 - 22:00" at bounding box center [382, 233] width 581 height 13
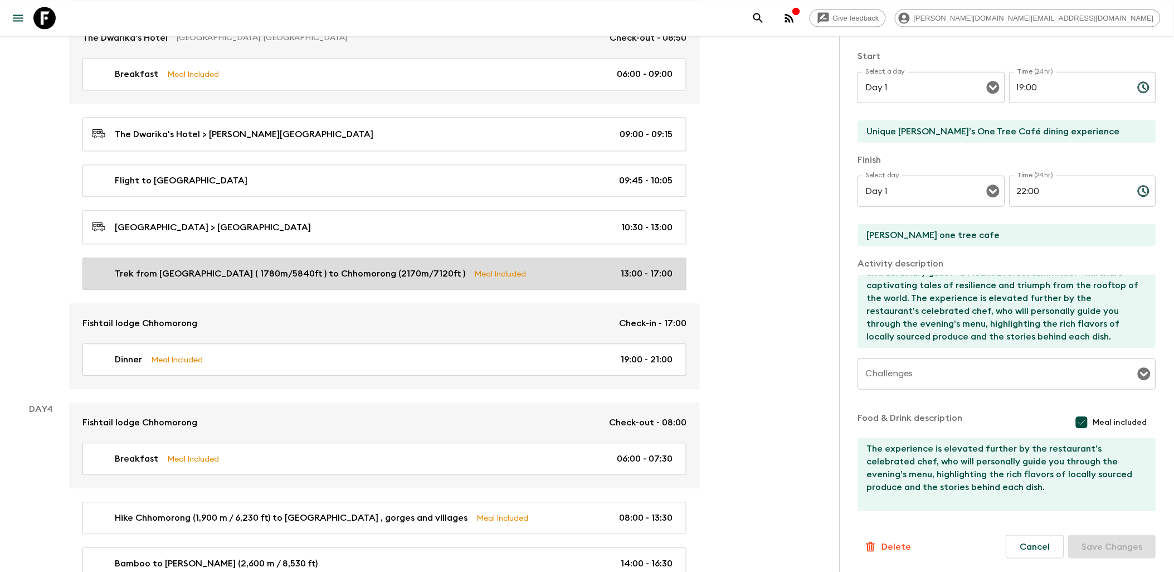
scroll to position [805, 0]
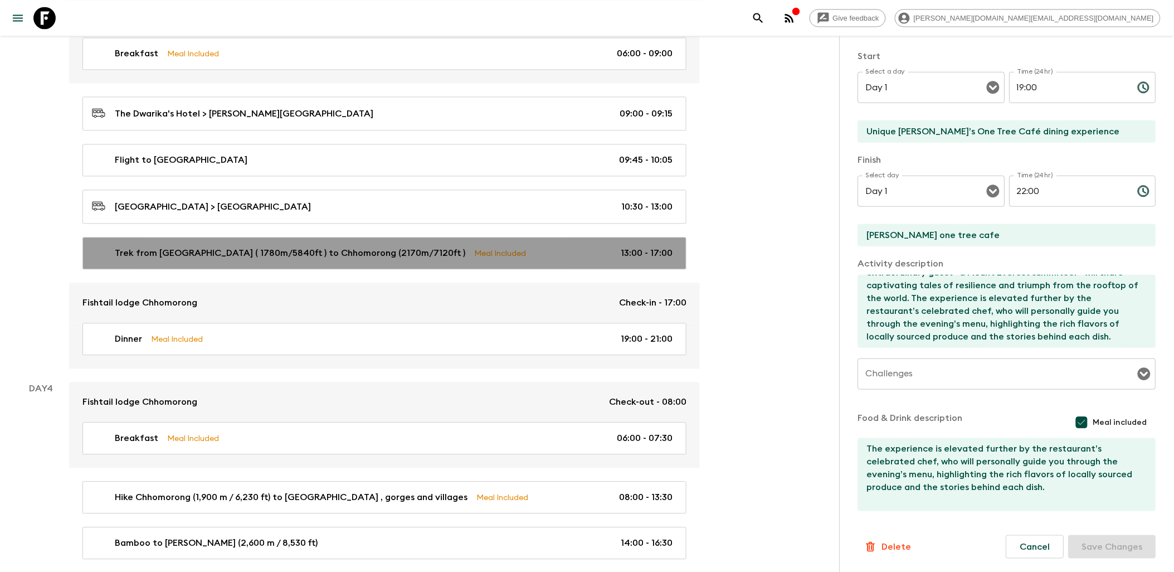
click at [297, 256] on p "Trek from [GEOGRAPHIC_DATA] ( 1780m/5840ft ) to Chhomorong (2170m/7120ft )" at bounding box center [290, 252] width 350 height 13
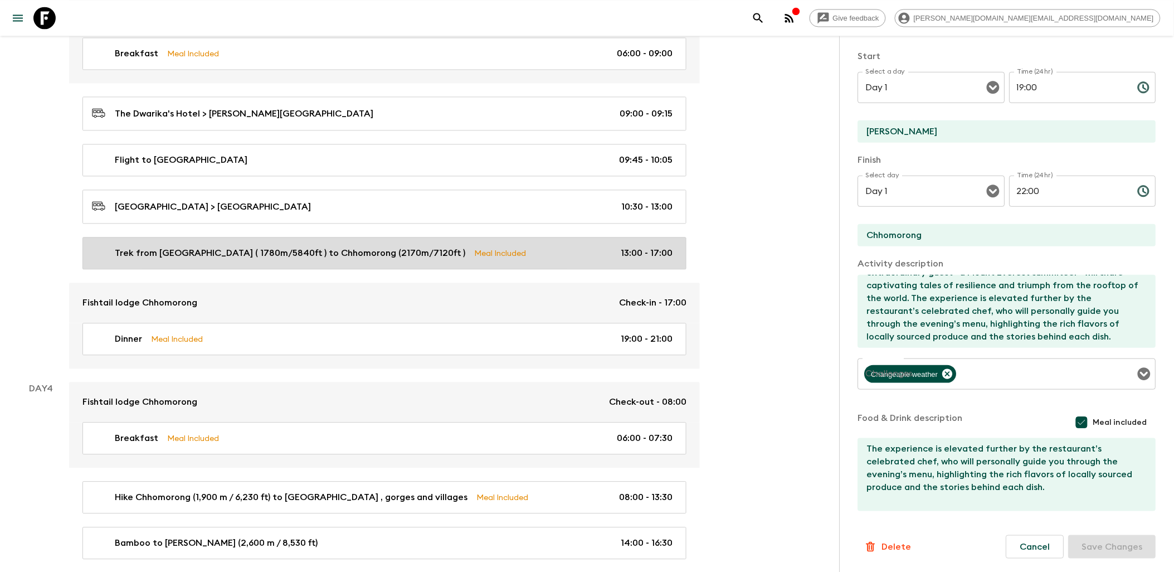
type input "Trek from [GEOGRAPHIC_DATA] ( 1780m/5840ft ) to Chhomorong (2170m/7120ft )"
type input "Guided multi-day trek"
type input "[PERSON_NAME]"
type input "Chhomorong"
type textarea "The hike starts with a steady uphill climb on stone-paved trails, weaving past …"
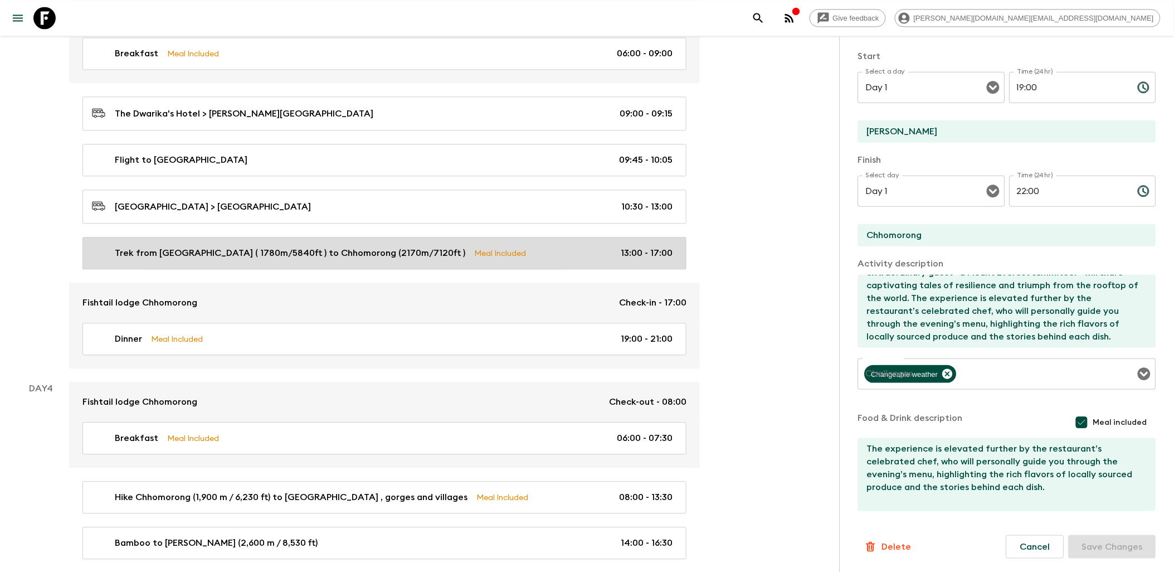
type textarea "Lunch at [PERSON_NAME]"
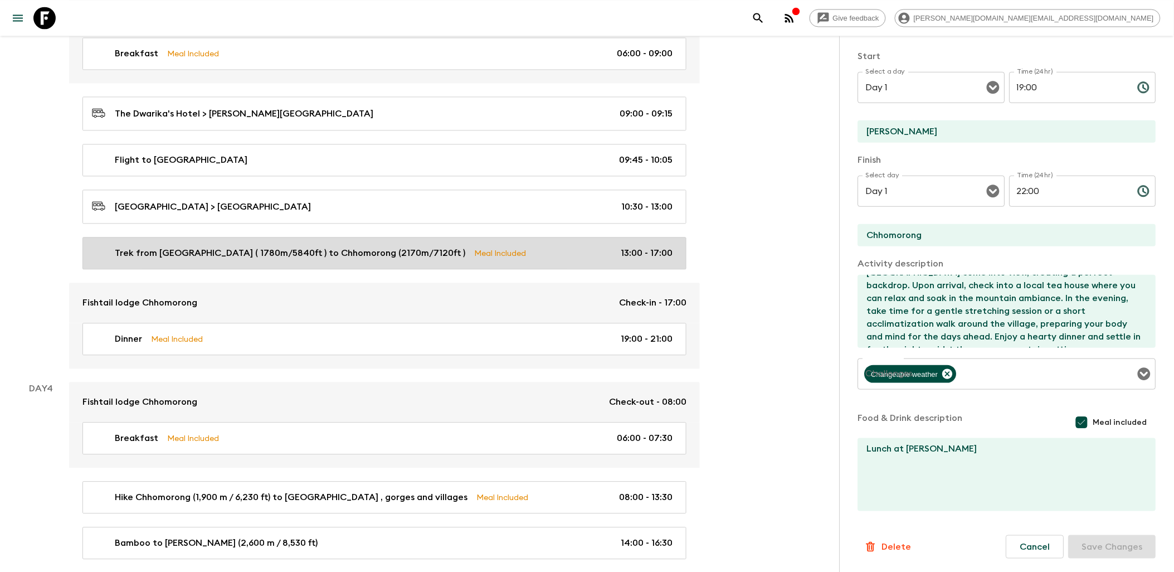
type input "Day 3"
type input "13:00"
type input "Day 3"
type input "17:00"
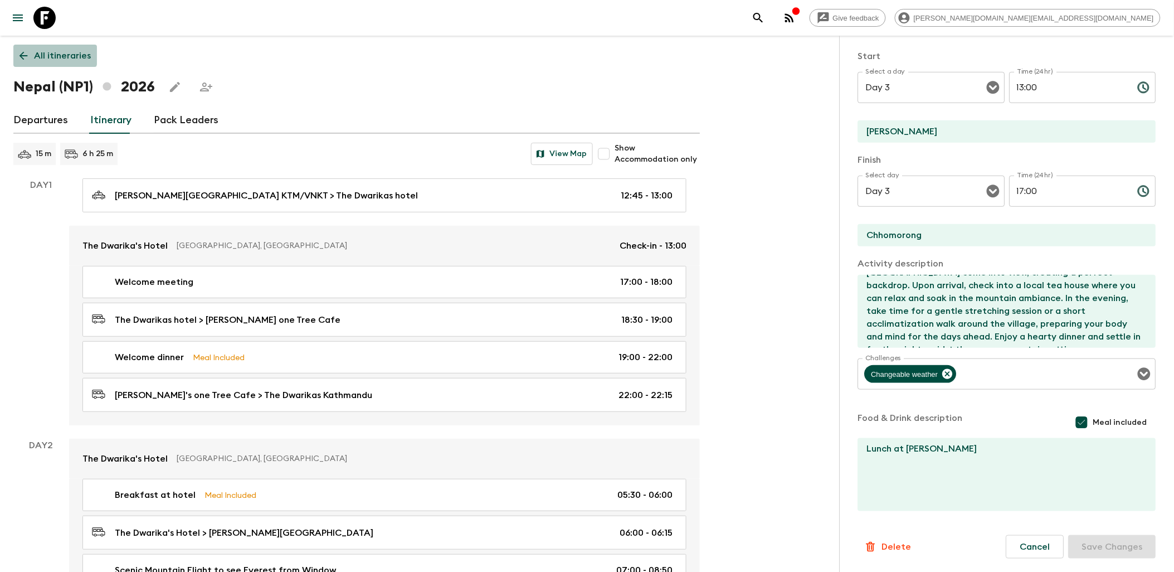
click at [26, 52] on icon at bounding box center [23, 56] width 12 height 12
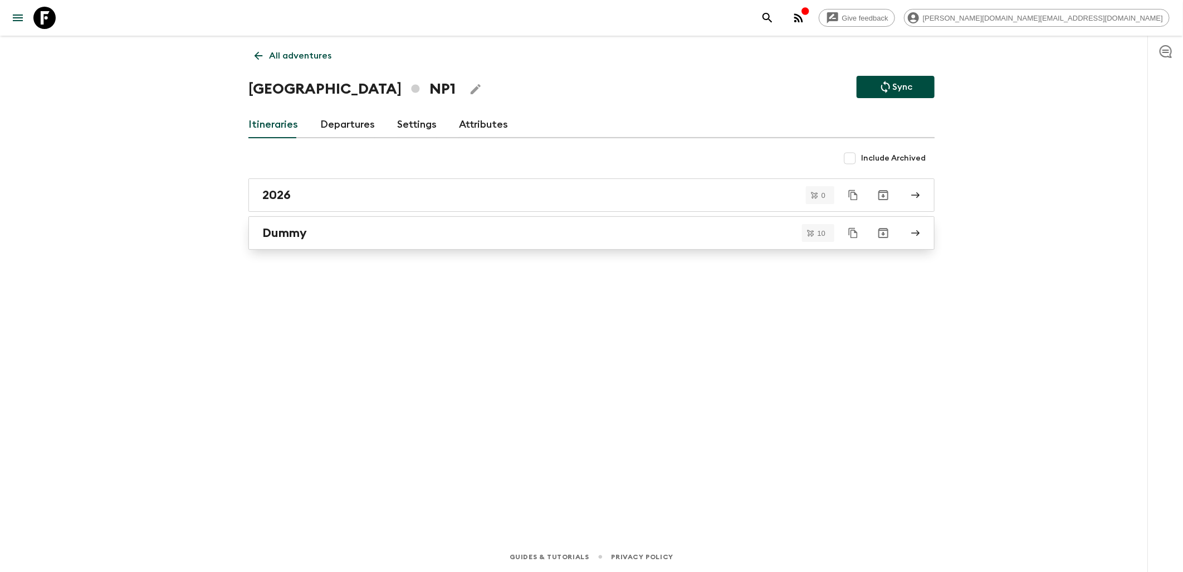
click at [352, 231] on div "Dummy" at bounding box center [580, 233] width 637 height 14
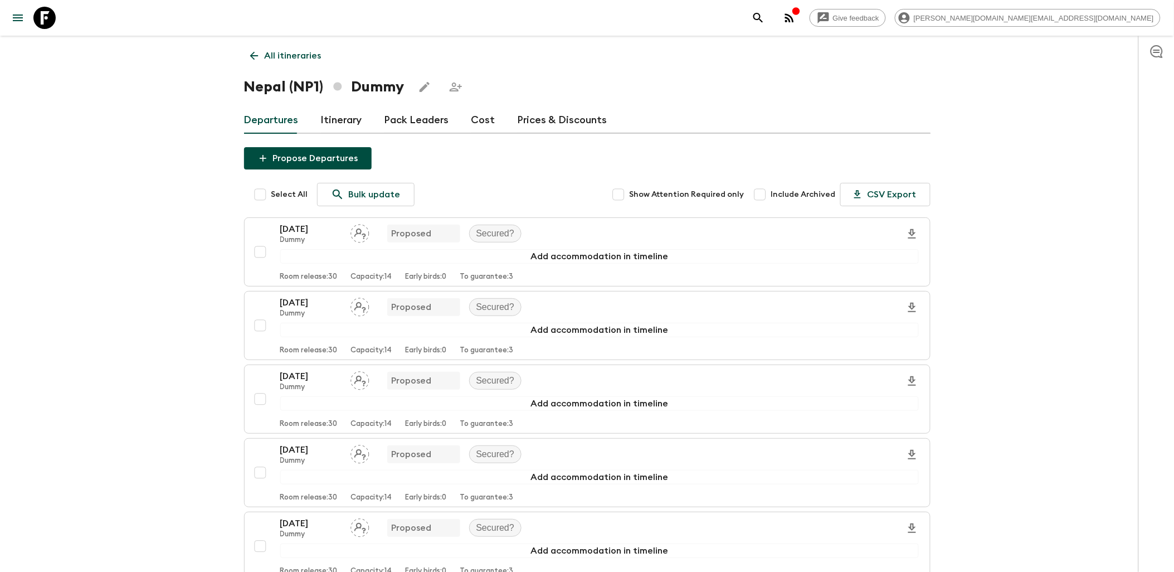
click at [475, 118] on link "Cost" at bounding box center [483, 120] width 24 height 27
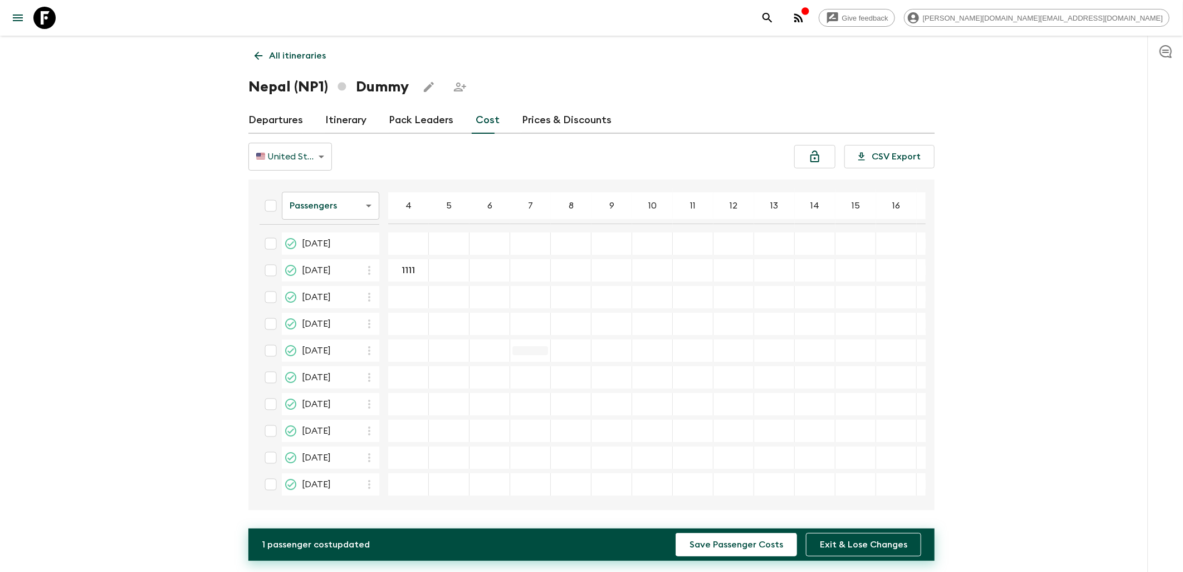
type input "1111"
click at [416, 273] on input "1111" at bounding box center [409, 270] width 36 height 13
click at [413, 301] on div "04 May 2026; 4" at bounding box center [408, 297] width 41 height 22
type input "1111"
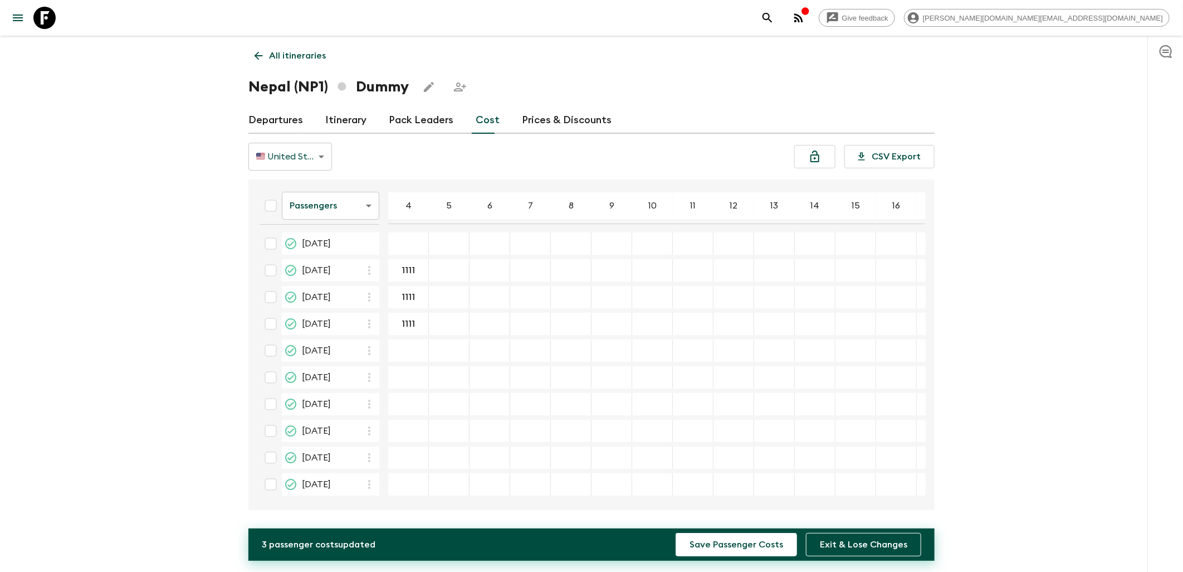
type input "1111"
type input "1"
click at [418, 377] on input "1111" at bounding box center [409, 377] width 36 height 13
click at [421, 350] on input "1111" at bounding box center [409, 350] width 36 height 13
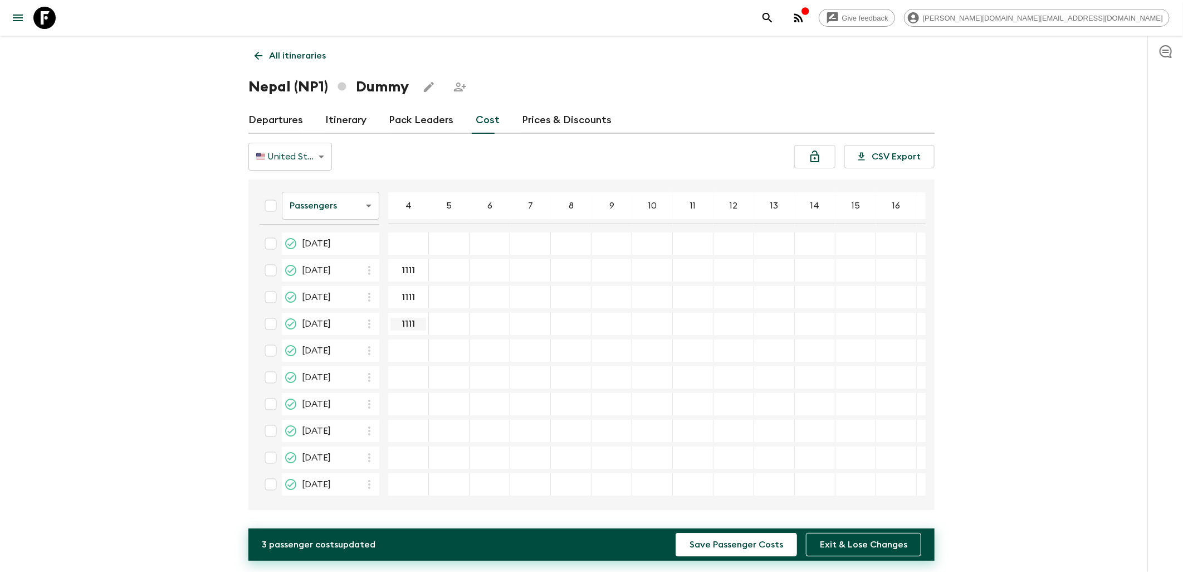
click at [420, 327] on input "1111" at bounding box center [409, 324] width 36 height 13
click at [419, 300] on input "1111" at bounding box center [409, 297] width 36 height 13
click at [413, 272] on input "1111" at bounding box center [409, 270] width 36 height 13
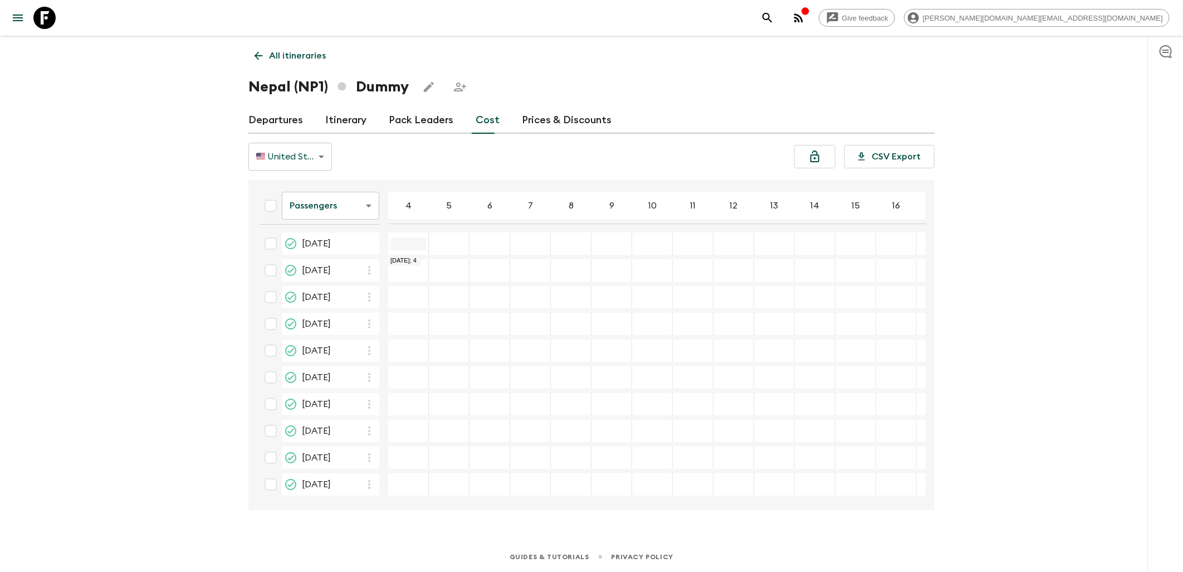
click at [411, 247] on input "09 Mar 2026; 4" at bounding box center [409, 243] width 36 height 13
click at [411, 272] on input "06 Apr 2026; 4" at bounding box center [409, 270] width 36 height 13
drag, startPoint x: 403, startPoint y: 244, endPoint x: 605, endPoint y: 238, distance: 201.8
click at [605, 238] on tr "[DATE] ​" at bounding box center [624, 243] width 747 height 22
click at [366, 208] on body "Give feedback [PERSON_NAME][DOMAIN_NAME][EMAIL_ADDRESS][DOMAIN_NAME] All itiner…" at bounding box center [591, 286] width 1183 height 572
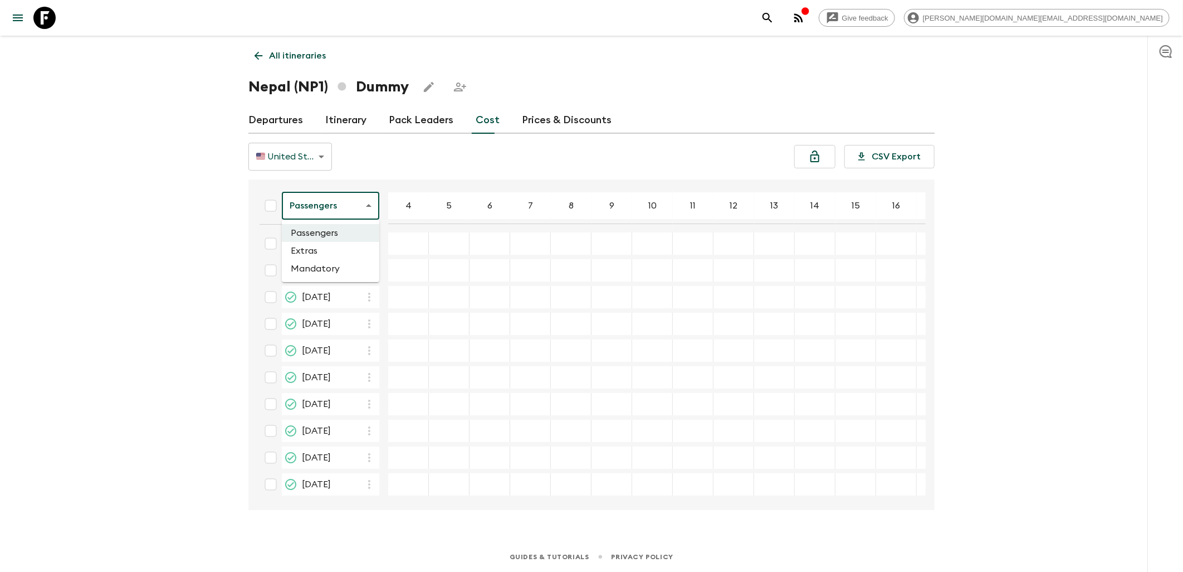
click at [335, 249] on li "Extras" at bounding box center [331, 251] width 98 height 18
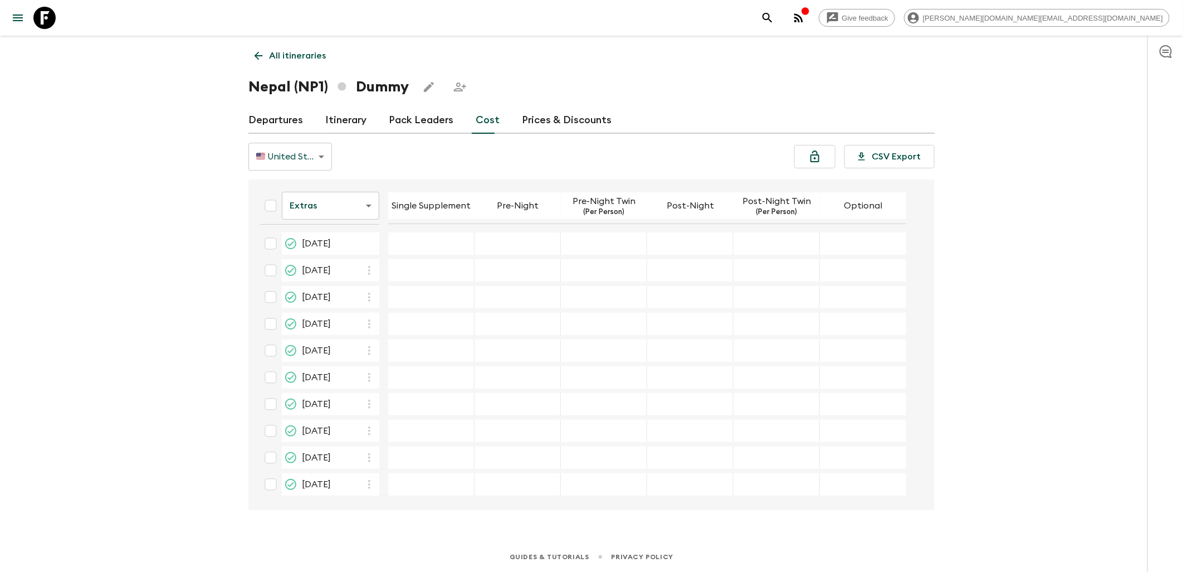
click at [362, 211] on body "Give feedback [PERSON_NAME][DOMAIN_NAME][EMAIL_ADDRESS][DOMAIN_NAME] All itiner…" at bounding box center [591, 286] width 1183 height 572
click at [410, 165] on div at bounding box center [591, 286] width 1183 height 572
click at [361, 198] on body "Give feedback [PERSON_NAME][DOMAIN_NAME][EMAIL_ADDRESS][DOMAIN_NAME] All itiner…" at bounding box center [591, 286] width 1183 height 572
click at [329, 266] on li "Mandatory" at bounding box center [331, 269] width 98 height 18
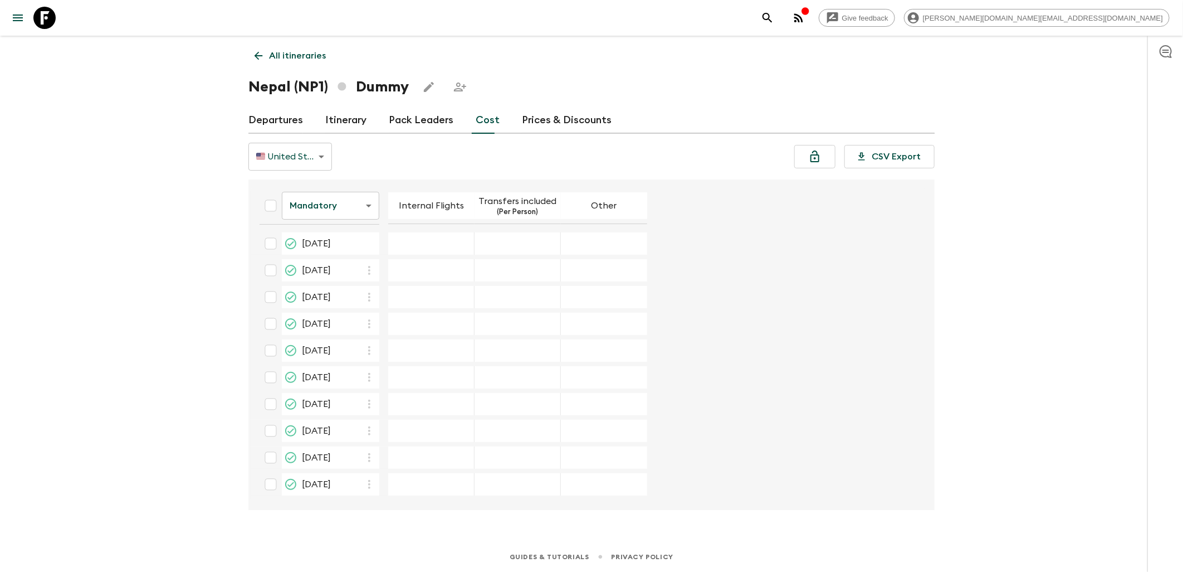
click at [353, 202] on body "Give feedback [PERSON_NAME][DOMAIN_NAME][EMAIL_ADDRESS][DOMAIN_NAME] All itiner…" at bounding box center [591, 286] width 1183 height 572
click at [343, 230] on li "Passengers" at bounding box center [331, 233] width 98 height 18
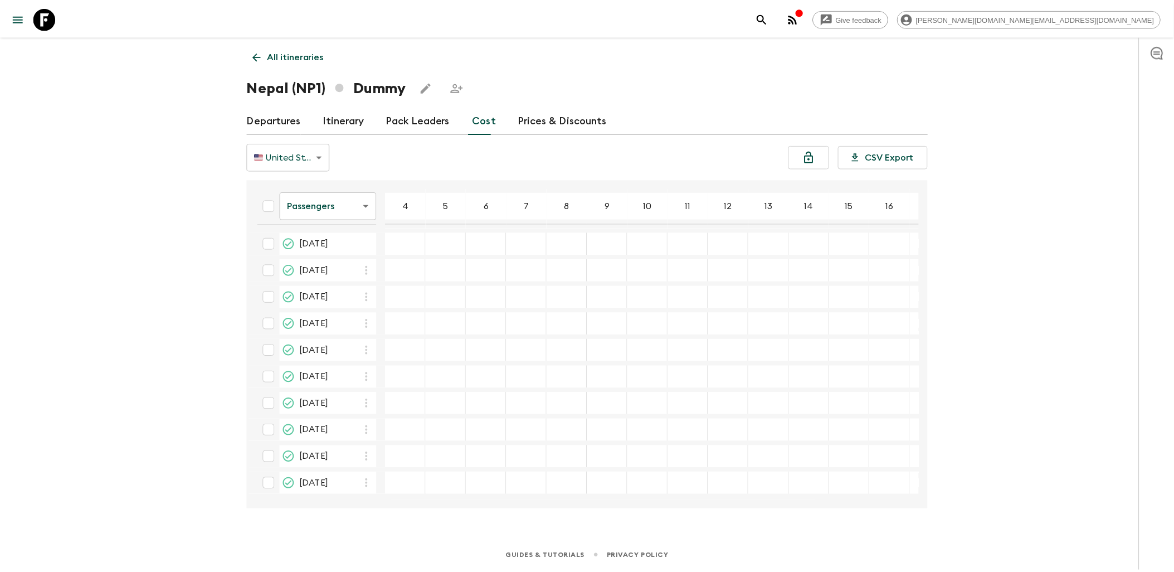
scroll to position [1, 0]
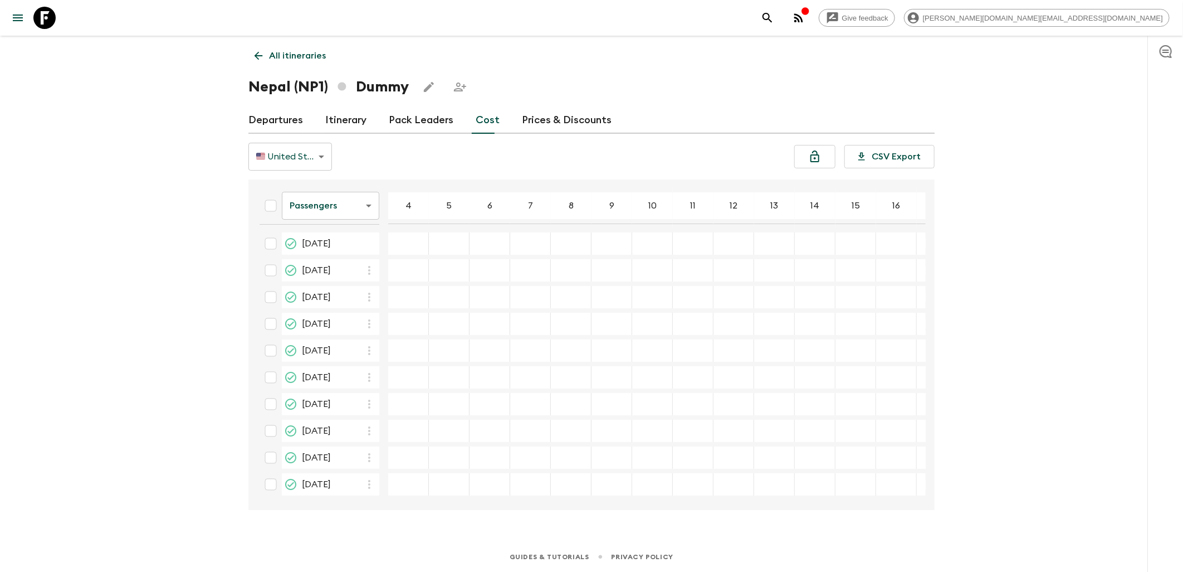
click at [284, 121] on link "Departures" at bounding box center [275, 120] width 55 height 27
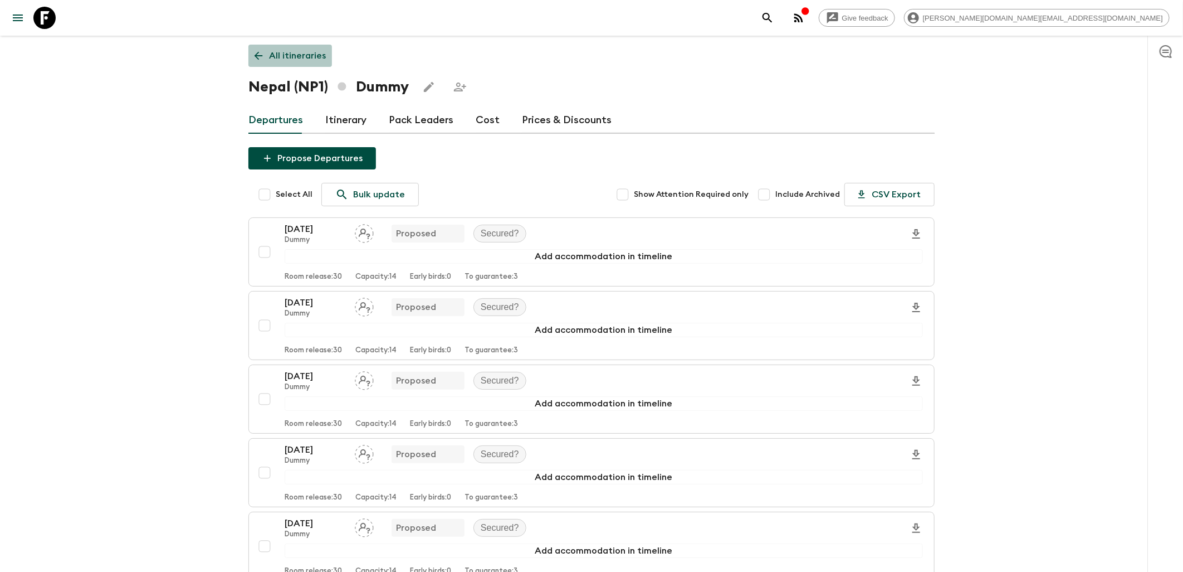
click at [283, 51] on p "All itineraries" at bounding box center [297, 55] width 57 height 13
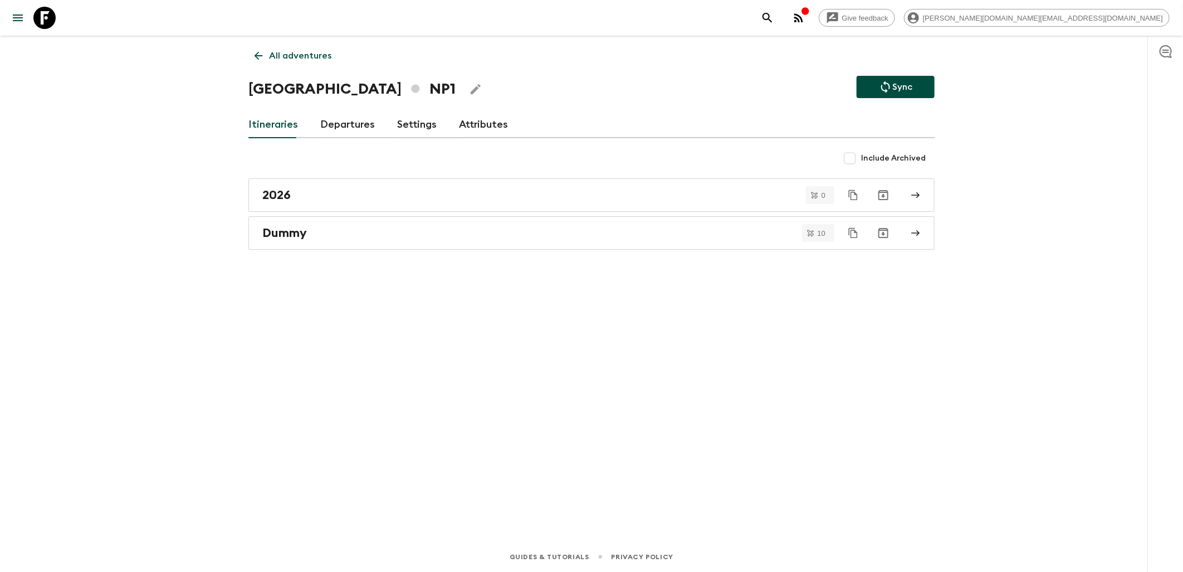
click at [340, 130] on link "Departures" at bounding box center [347, 124] width 55 height 27
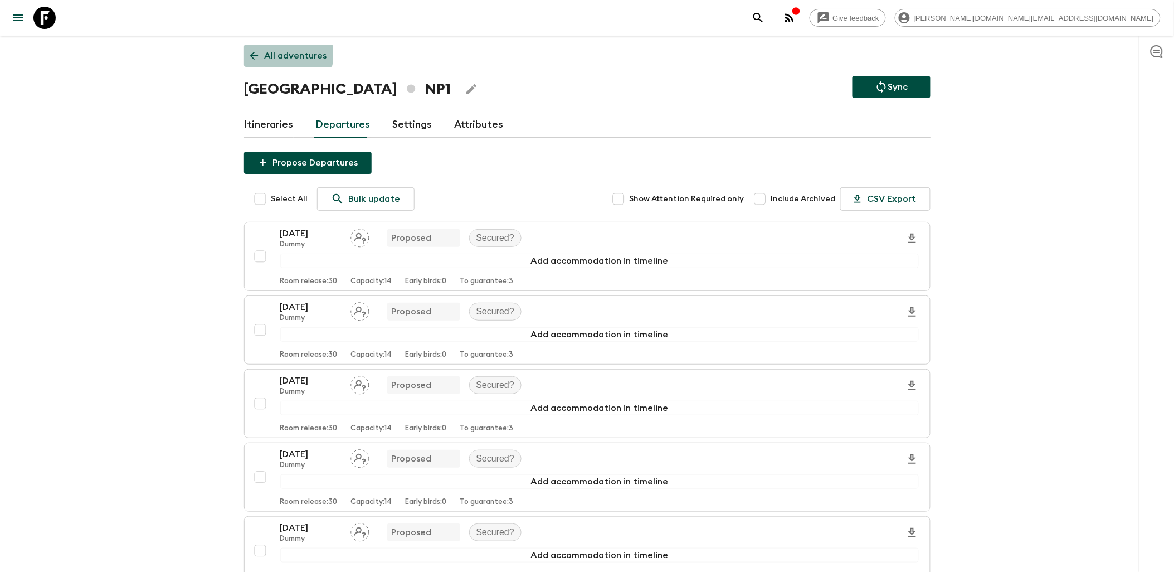
click at [280, 51] on p "All adventures" at bounding box center [296, 55] width 62 height 13
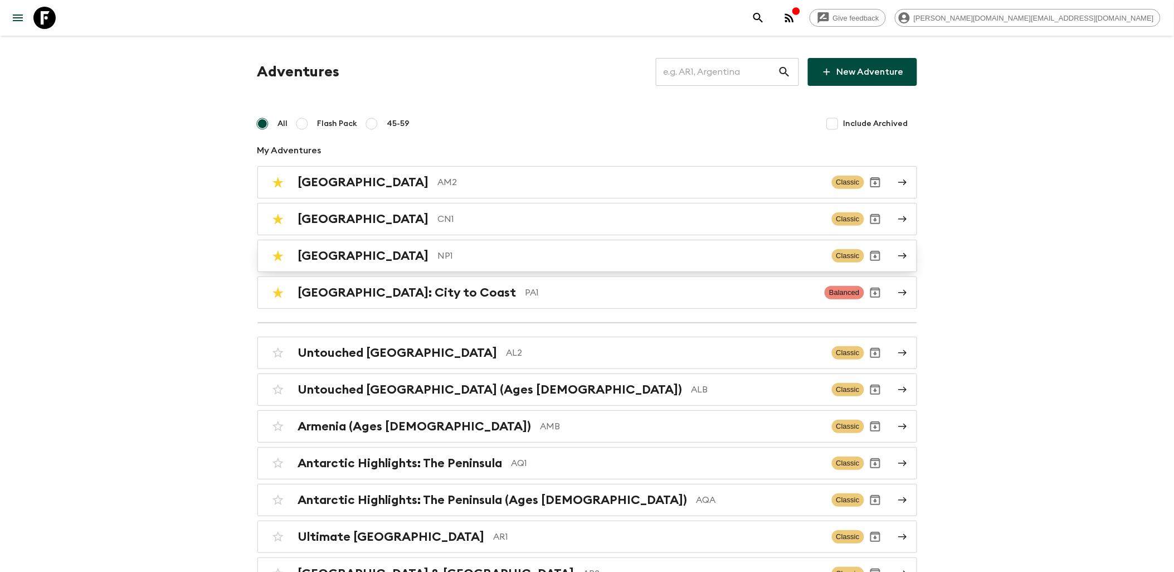
click at [438, 249] on p "NP1" at bounding box center [630, 255] width 385 height 13
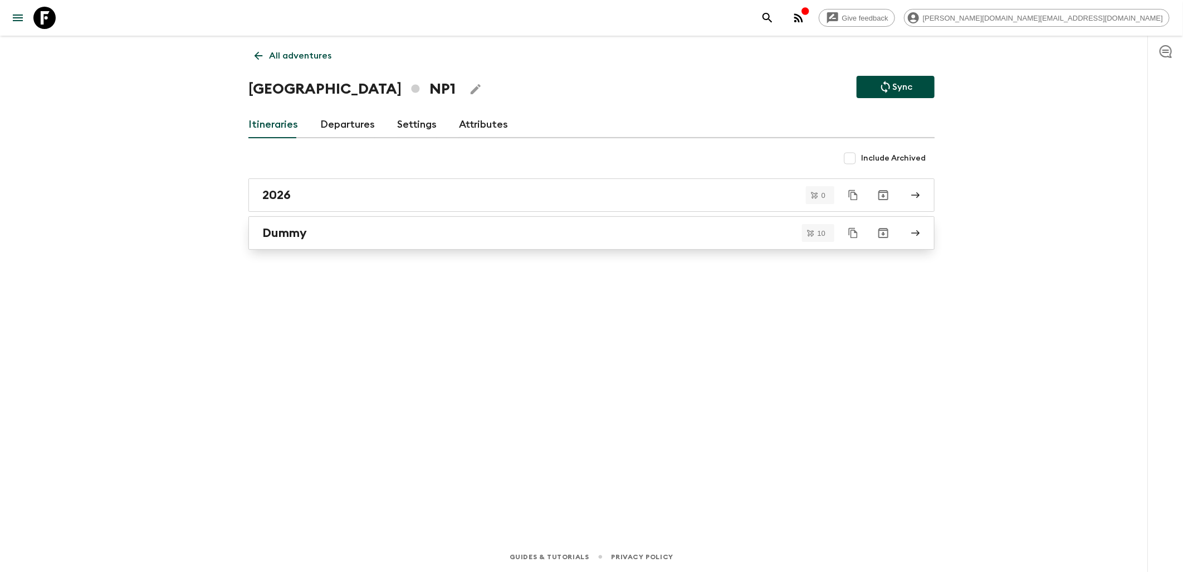
click at [327, 227] on div "Dummy" at bounding box center [580, 233] width 637 height 14
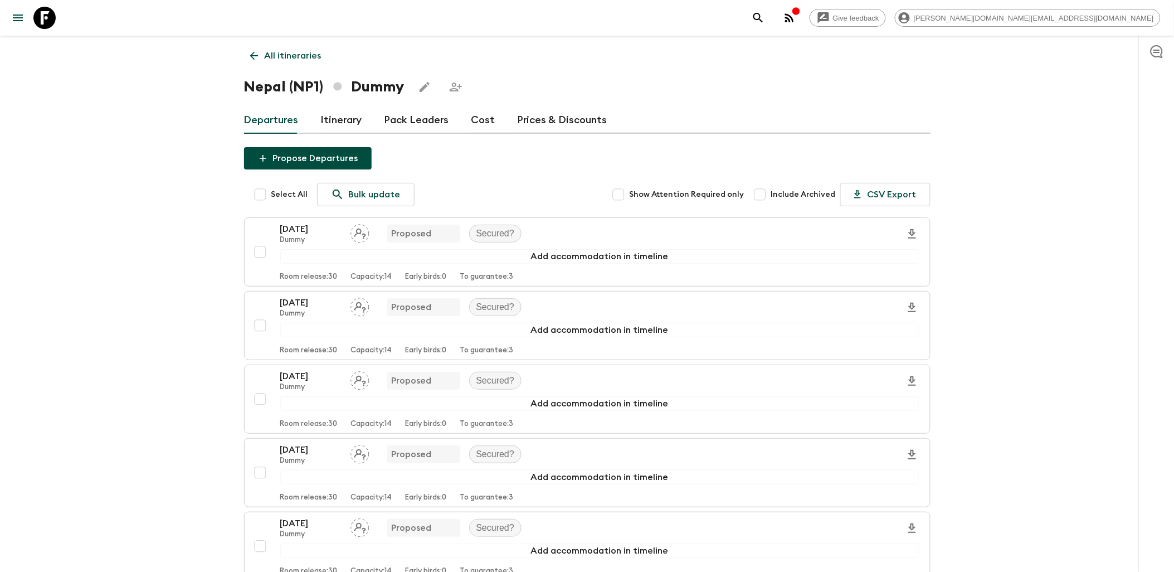
click at [252, 194] on input "Select All" at bounding box center [260, 194] width 22 height 22
checkbox input "true"
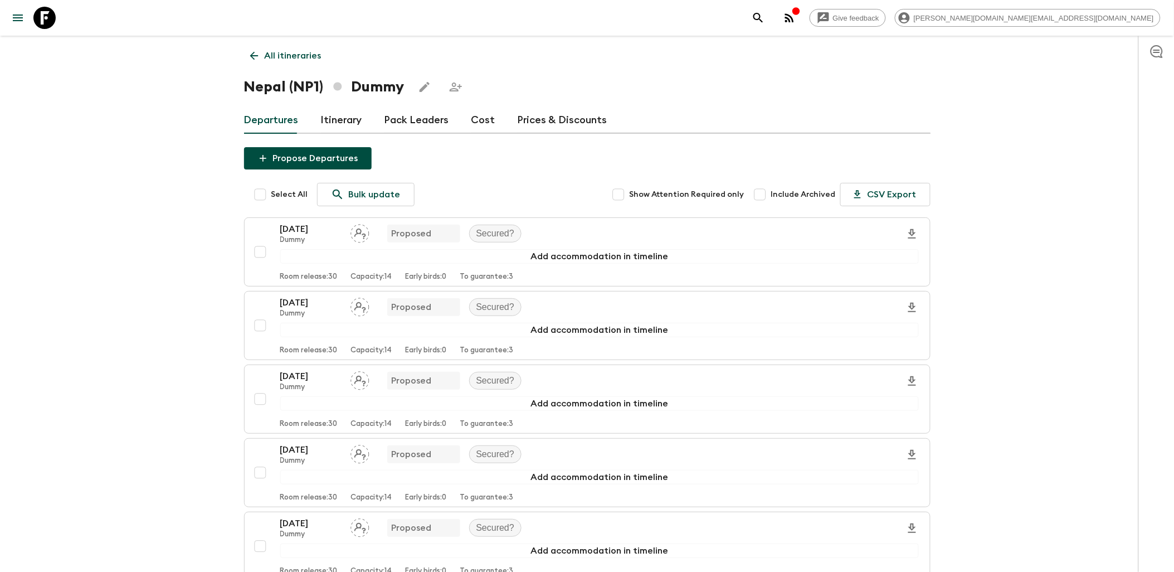
checkbox input "true"
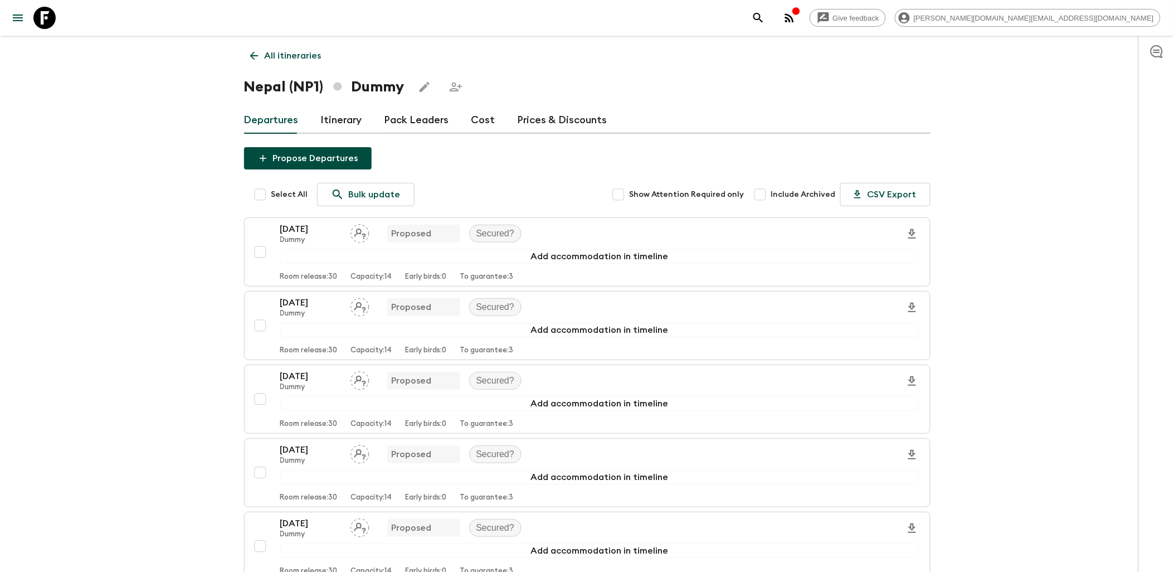
checkbox input "true"
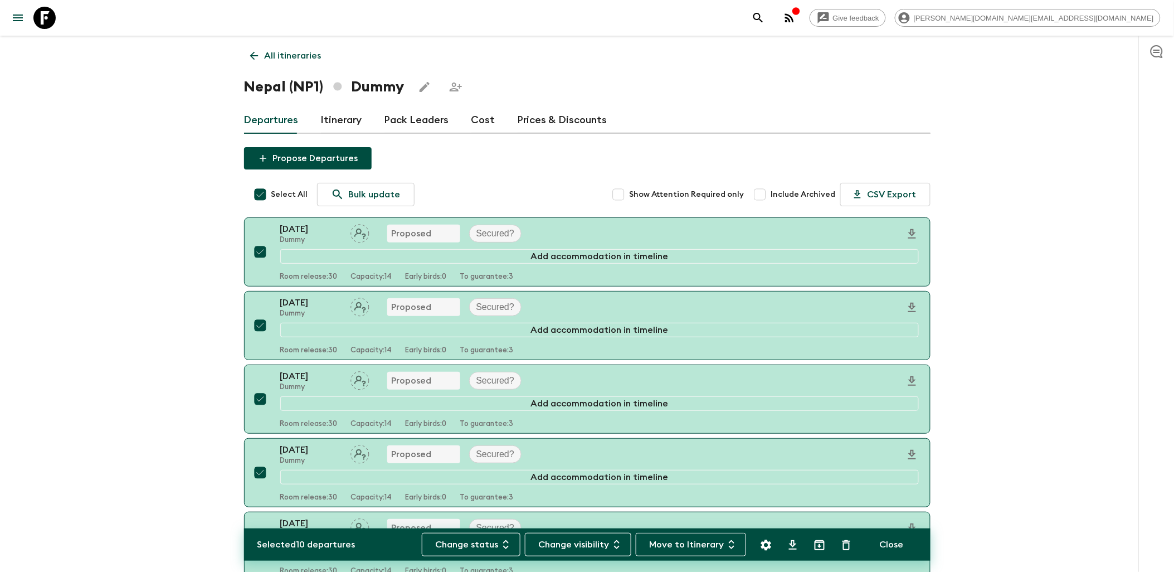
click at [688, 543] on button "Move to Itinerary" at bounding box center [691, 544] width 110 height 23
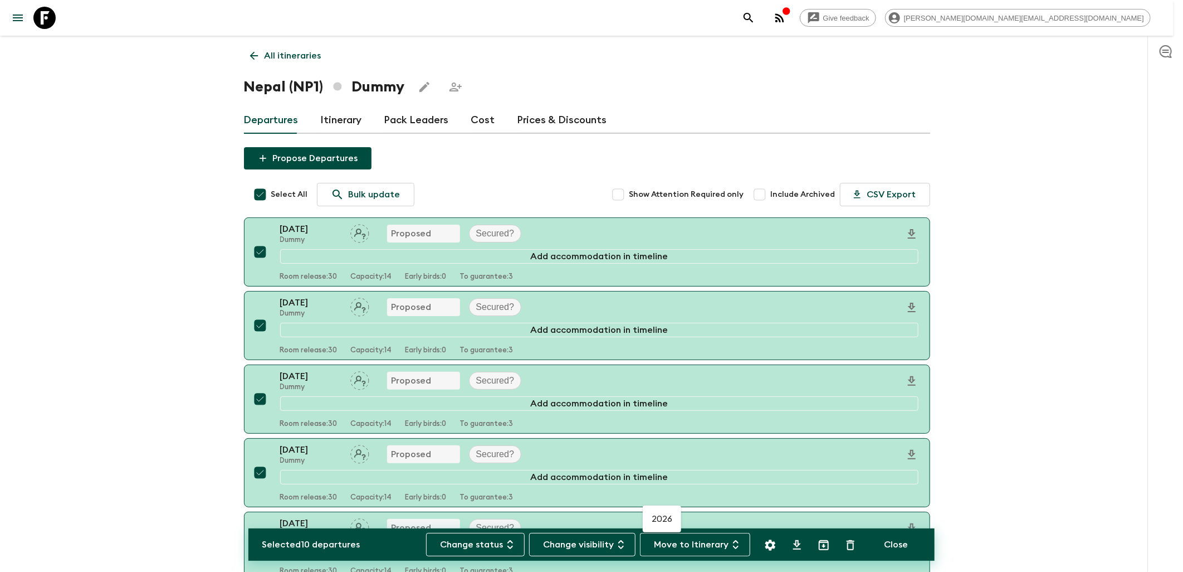
click at [663, 516] on li "2026" at bounding box center [662, 519] width 38 height 18
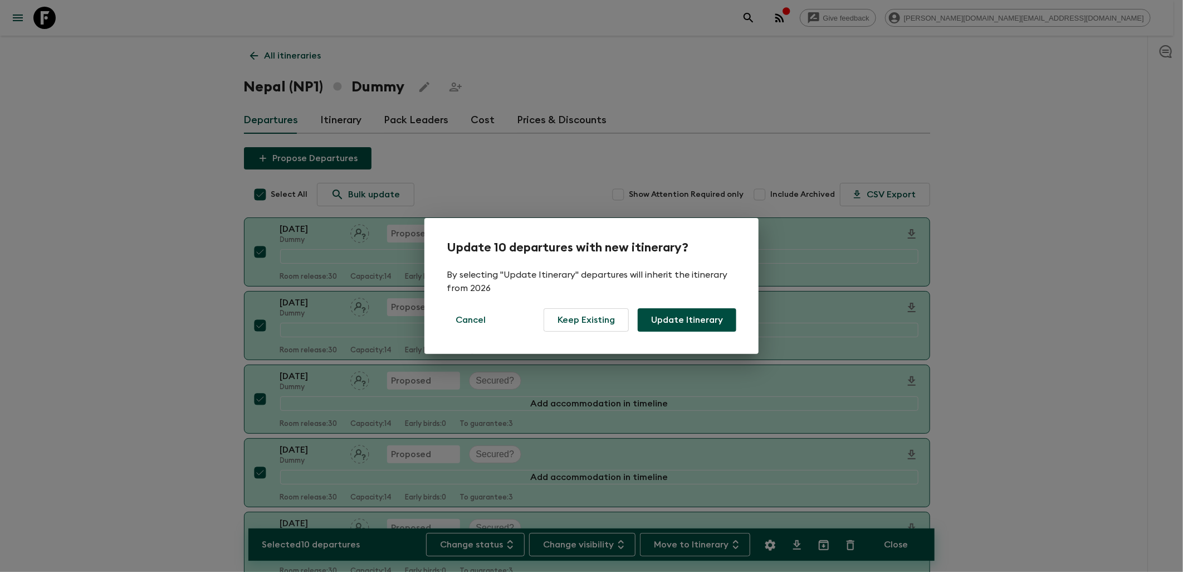
click at [683, 323] on button "Update Itinerary" at bounding box center [687, 319] width 99 height 23
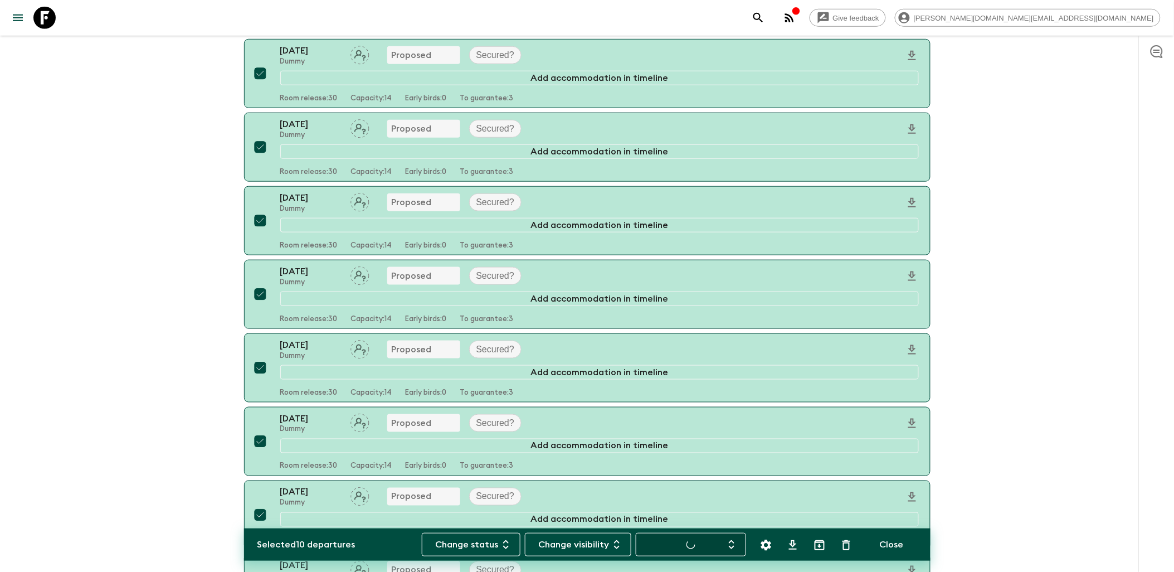
scroll to position [480, 0]
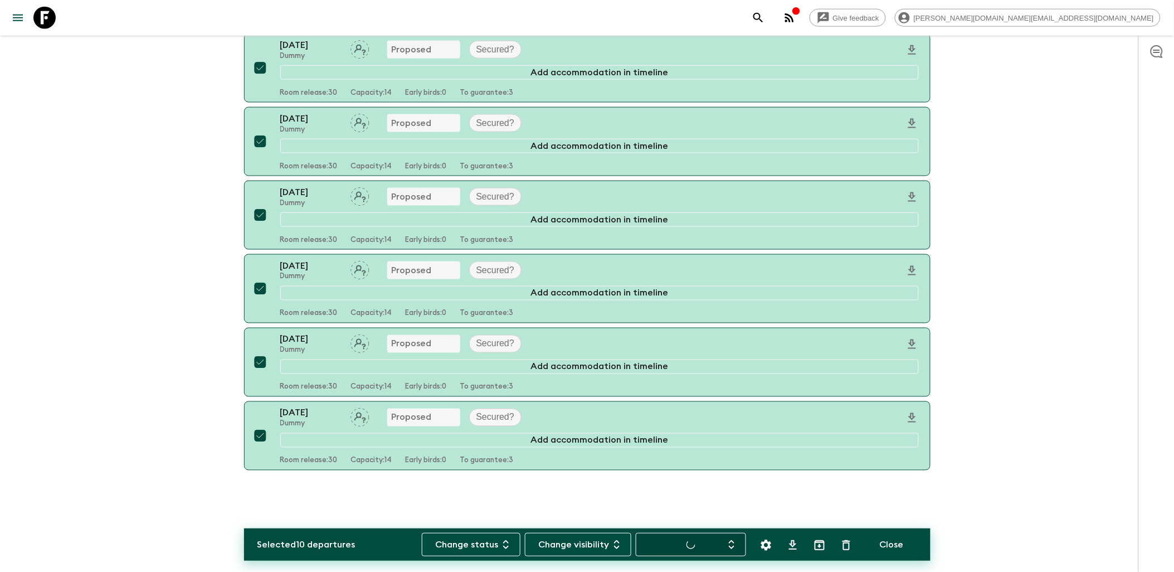
checkbox input "false"
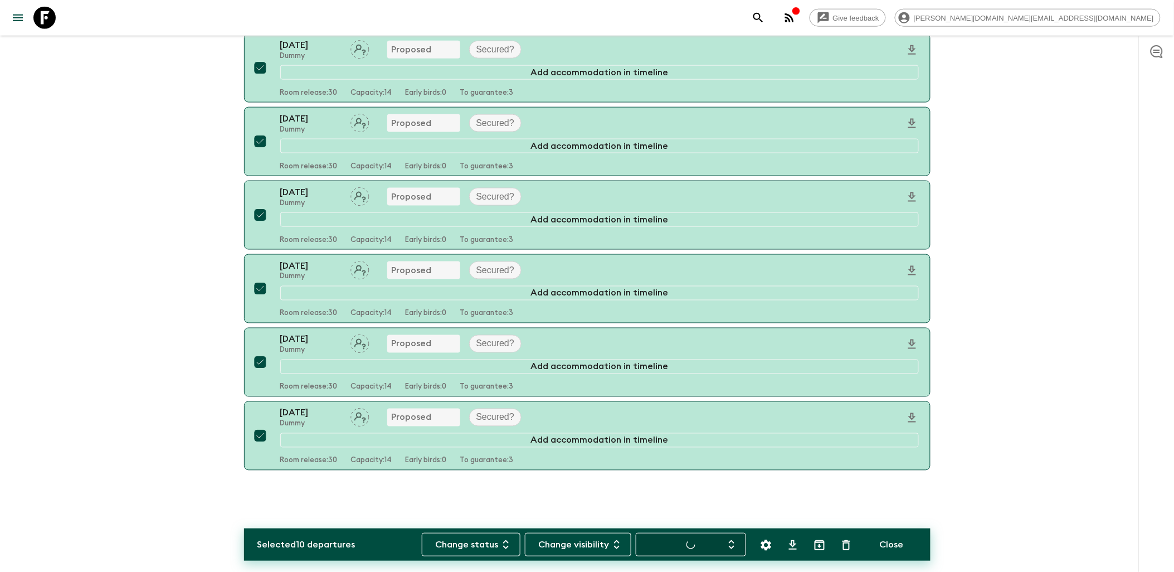
checkbox input "false"
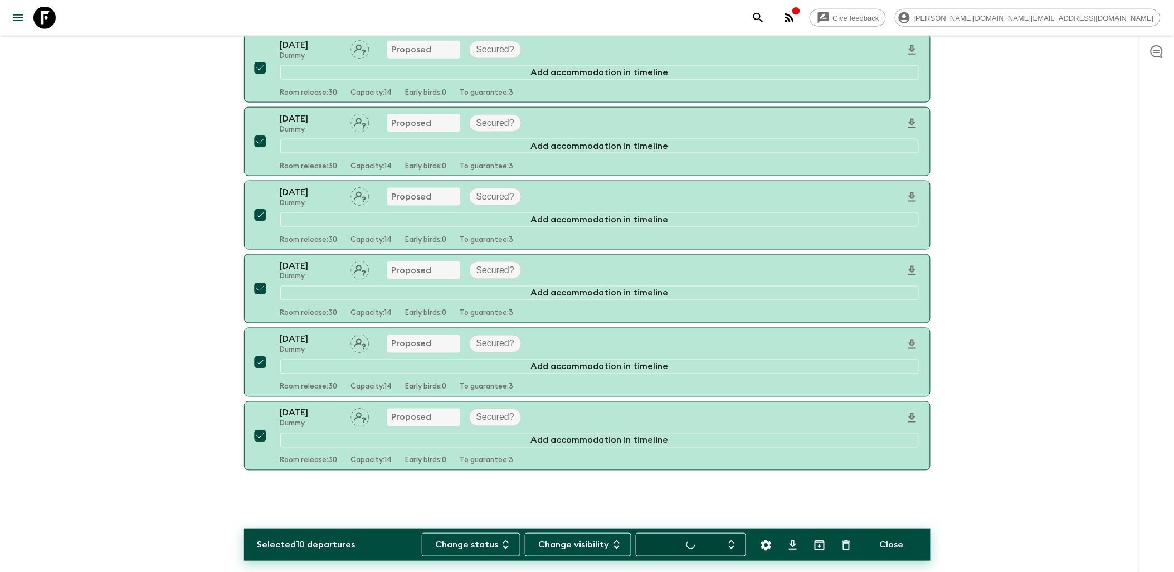
checkbox input "false"
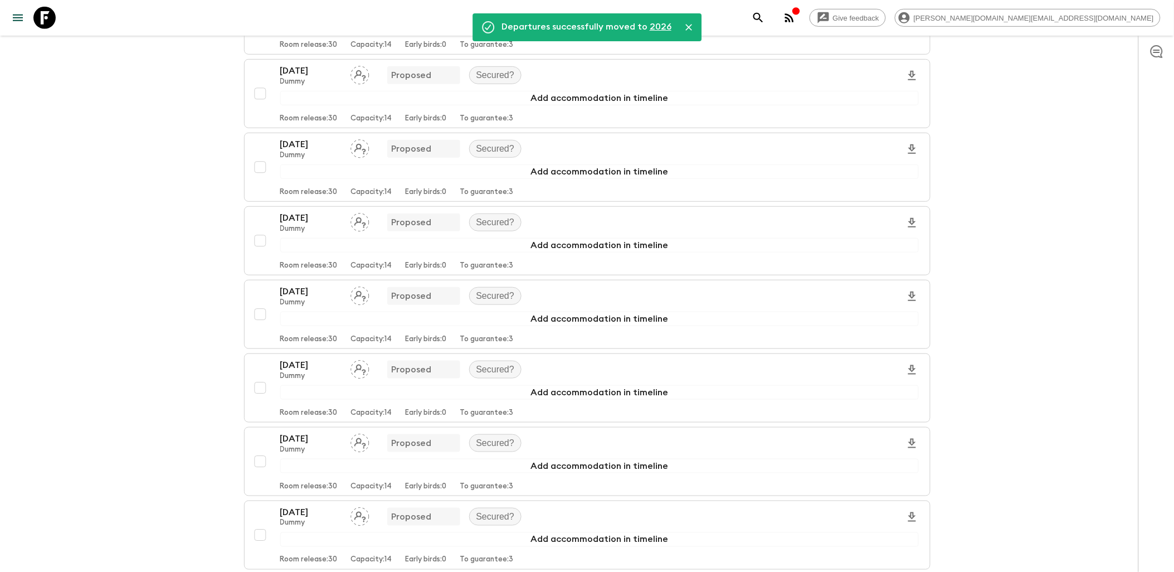
scroll to position [0, 0]
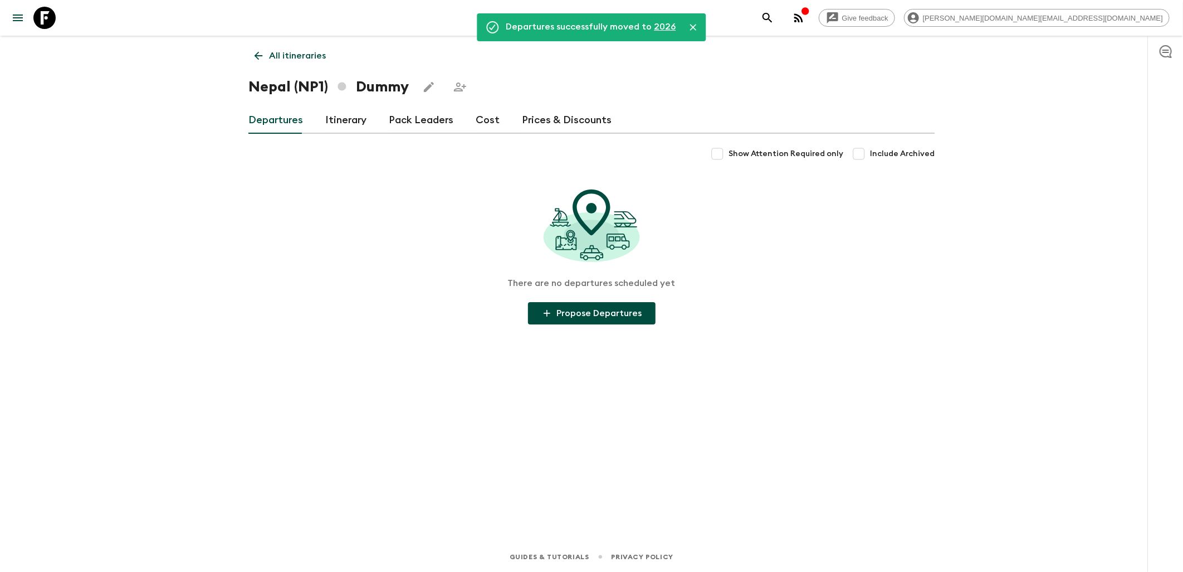
click at [252, 59] on icon at bounding box center [258, 56] width 12 height 12
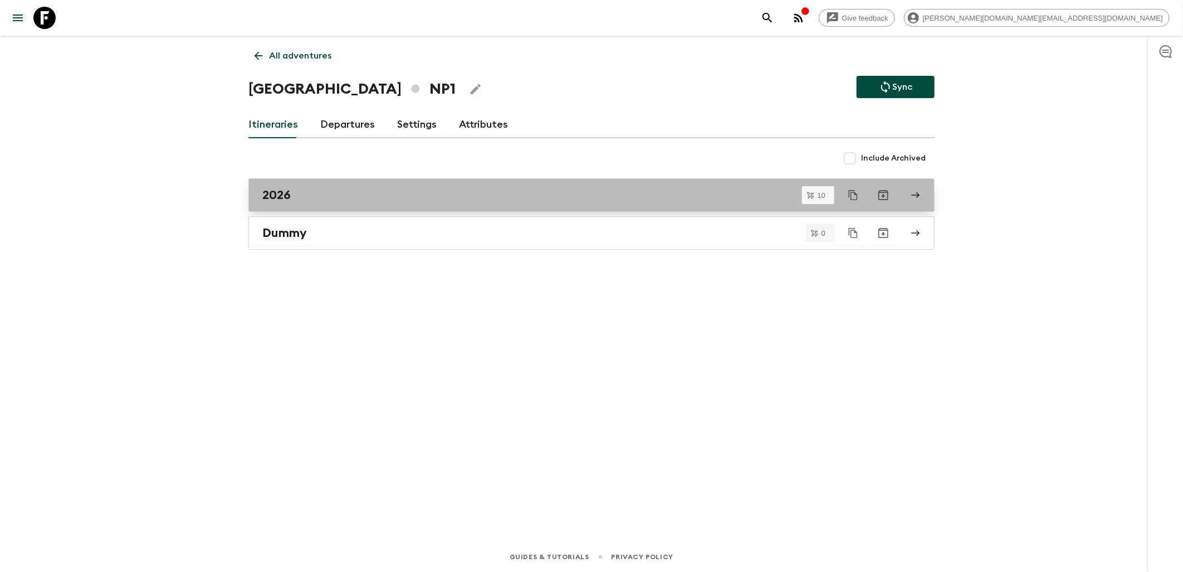
click at [305, 196] on div "2026" at bounding box center [580, 195] width 637 height 14
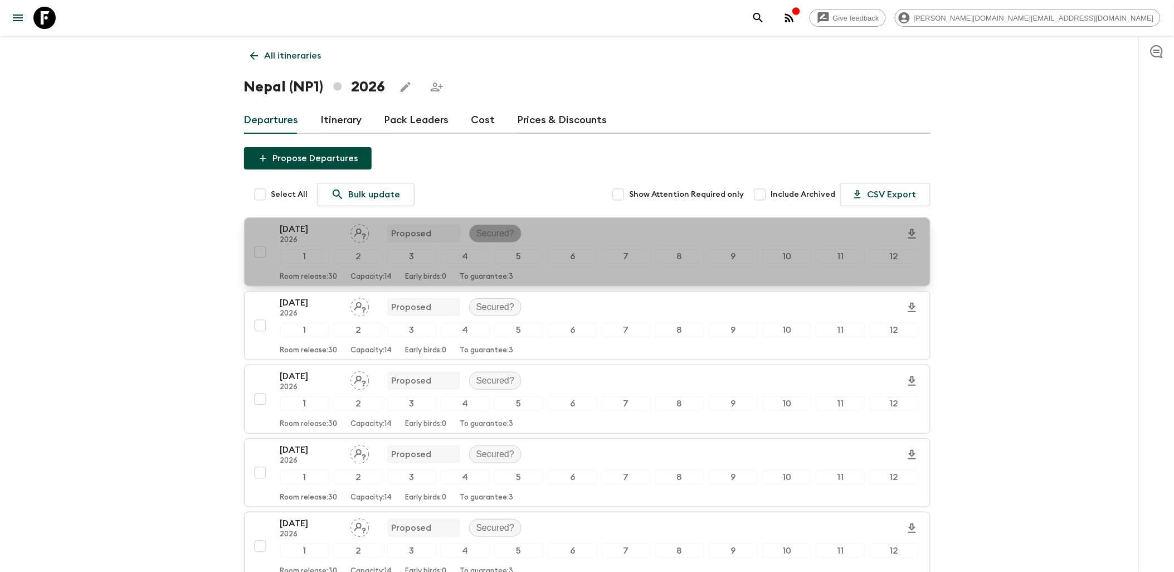
click at [494, 230] on p "Secured?" at bounding box center [495, 233] width 38 height 13
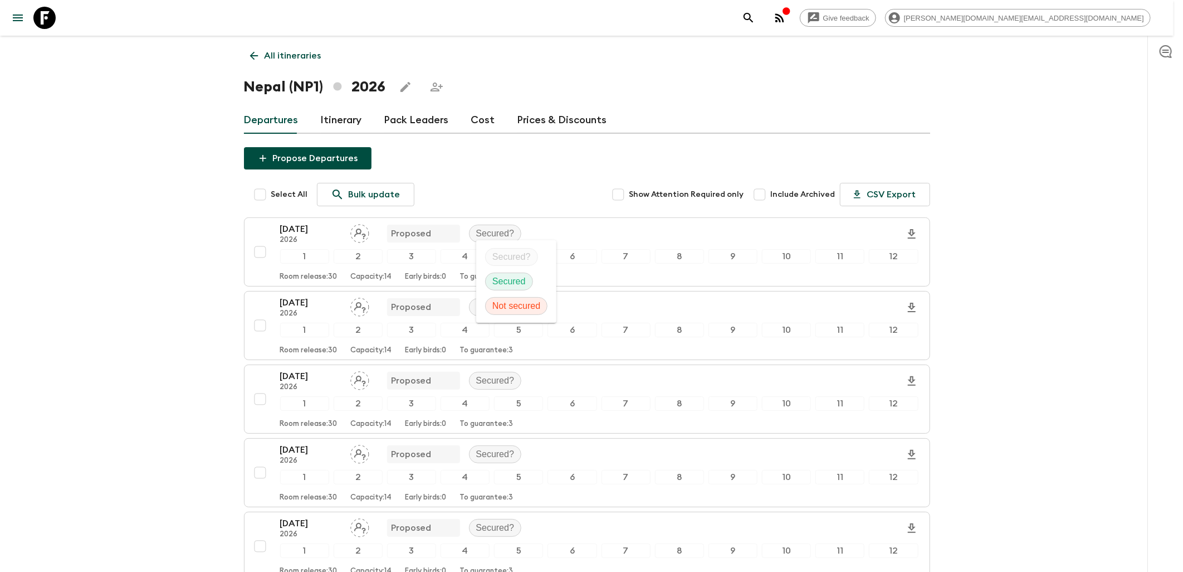
click at [525, 186] on div at bounding box center [591, 286] width 1183 height 572
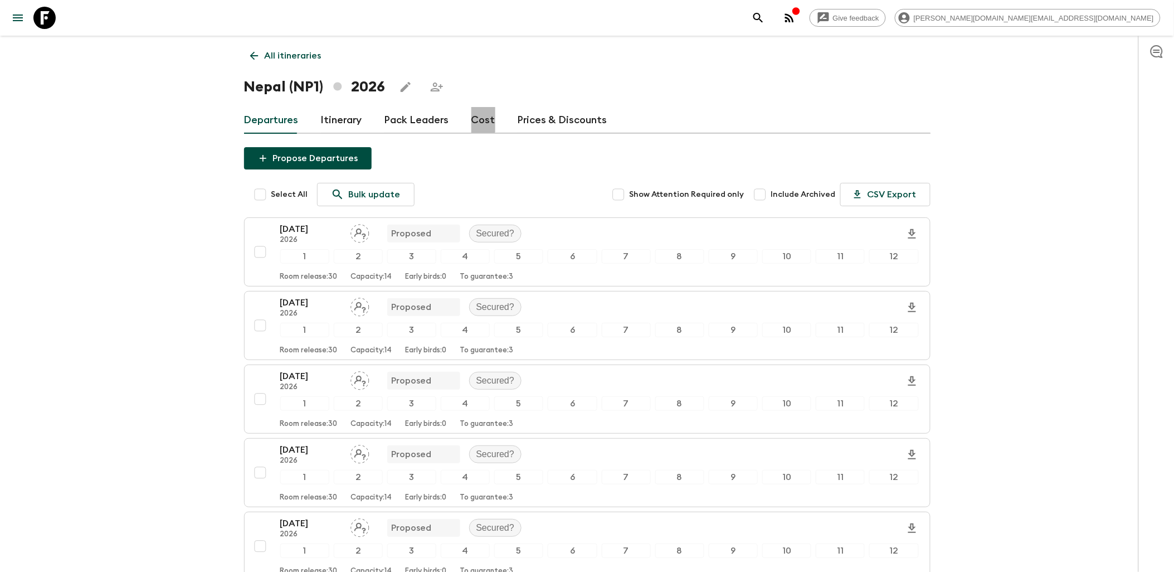
click at [476, 119] on link "Cost" at bounding box center [483, 120] width 24 height 27
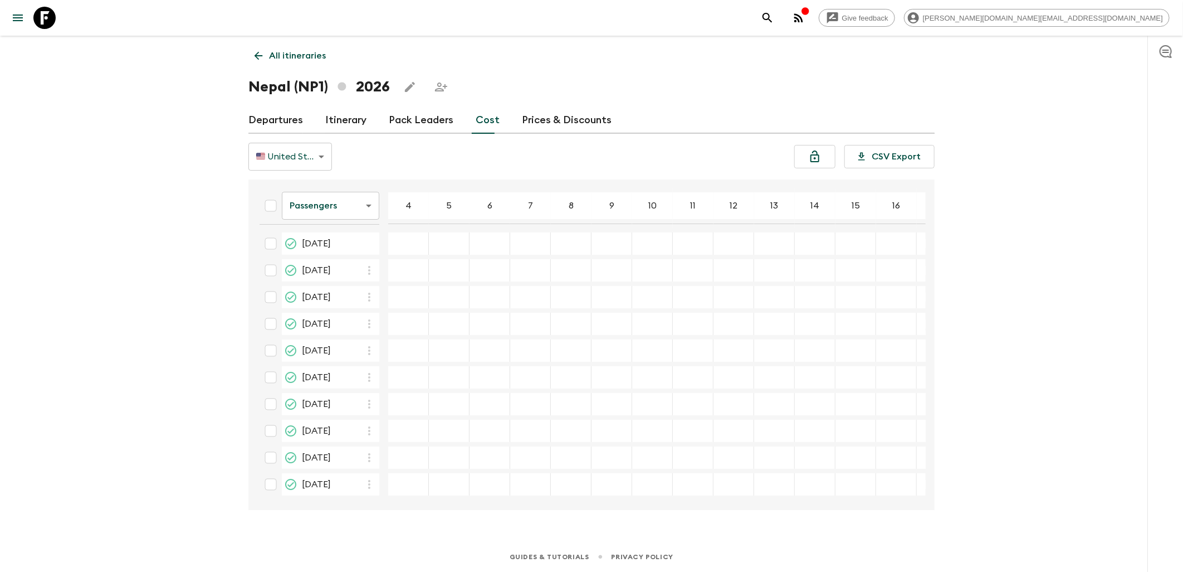
click at [374, 209] on body "Give feedback [PERSON_NAME][DOMAIN_NAME][EMAIL_ADDRESS][DOMAIN_NAME] All itiner…" at bounding box center [591, 286] width 1183 height 572
click at [329, 254] on li "Extras" at bounding box center [331, 251] width 98 height 18
click at [343, 213] on body "Give feedback [PERSON_NAME][DOMAIN_NAME][EMAIL_ADDRESS][DOMAIN_NAME] All itiner…" at bounding box center [591, 286] width 1183 height 572
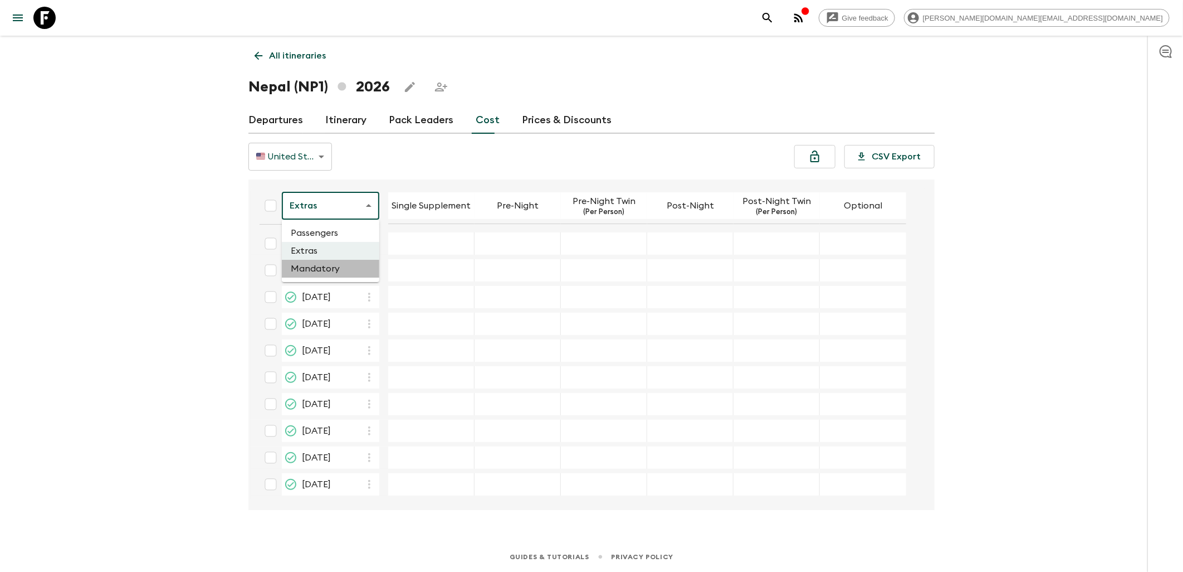
click at [318, 270] on li "Mandatory" at bounding box center [331, 269] width 98 height 18
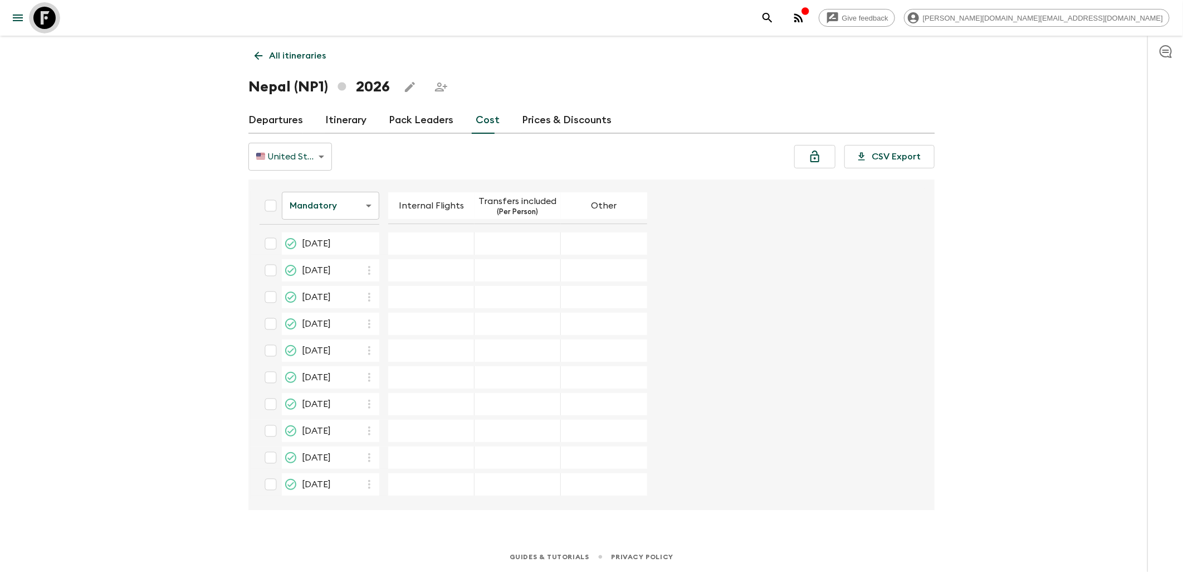
click at [46, 14] on icon at bounding box center [44, 18] width 22 height 22
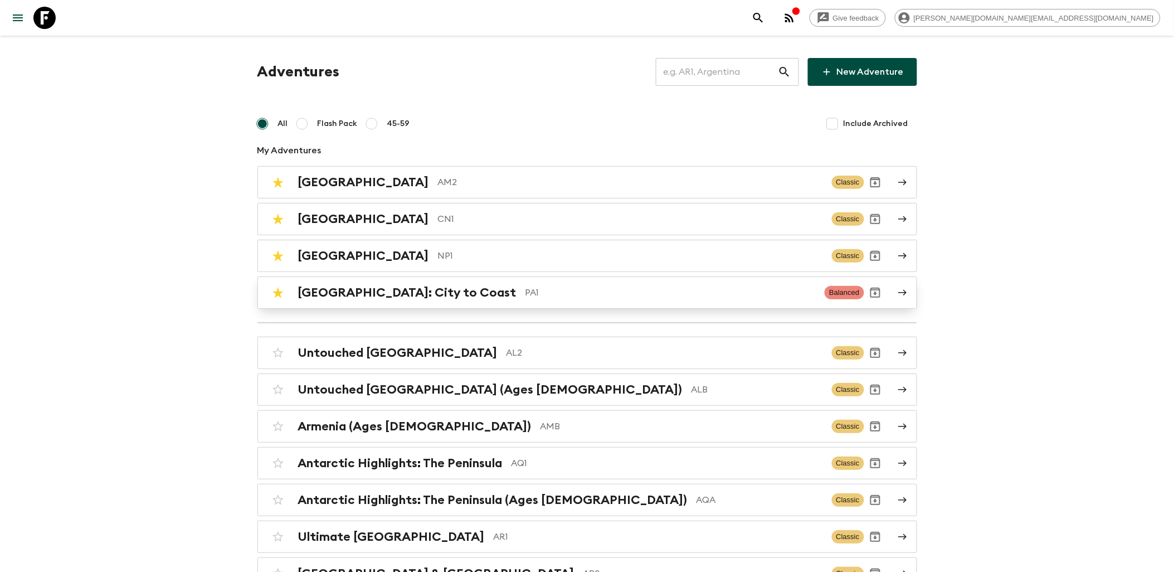
click at [361, 285] on h2 "[GEOGRAPHIC_DATA]: City to Coast" at bounding box center [407, 292] width 218 height 14
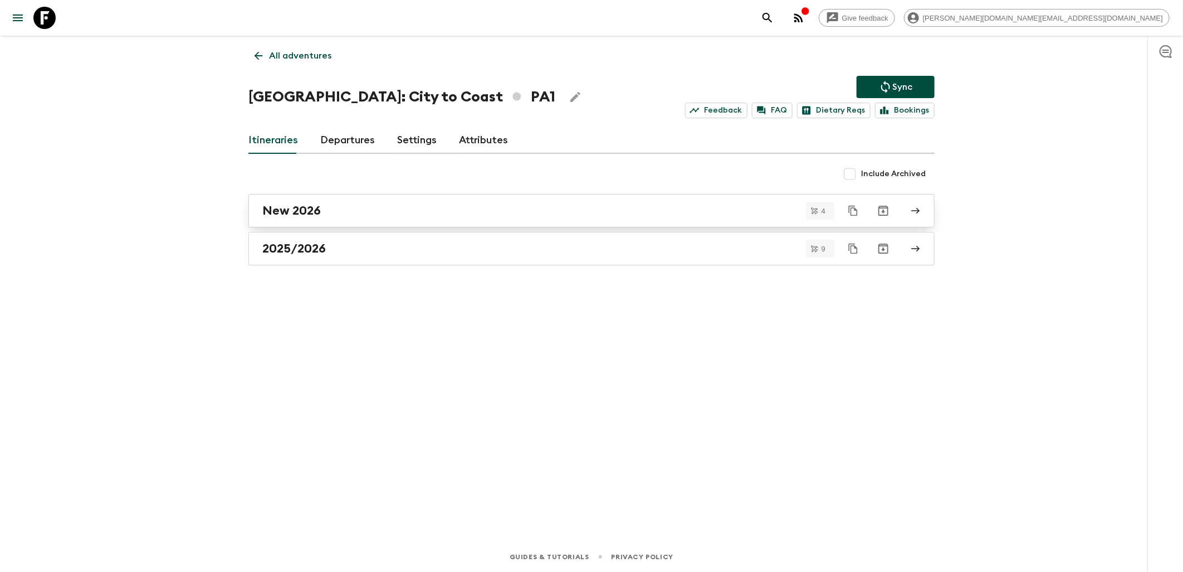
click at [322, 213] on div "New 2026" at bounding box center [580, 210] width 637 height 14
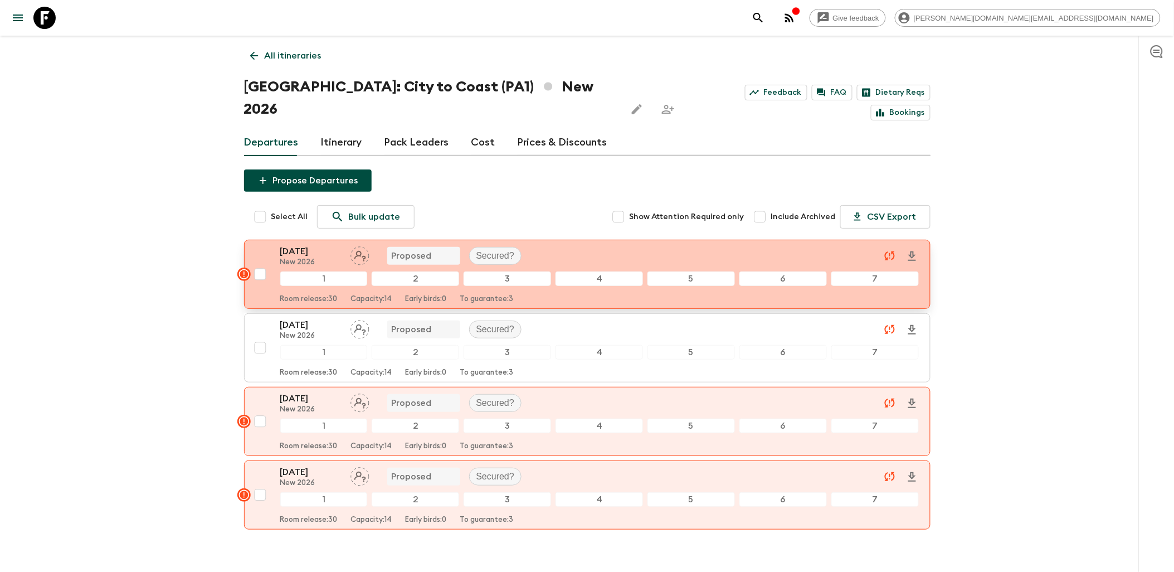
click at [304, 245] on p "[DATE]" at bounding box center [310, 251] width 61 height 13
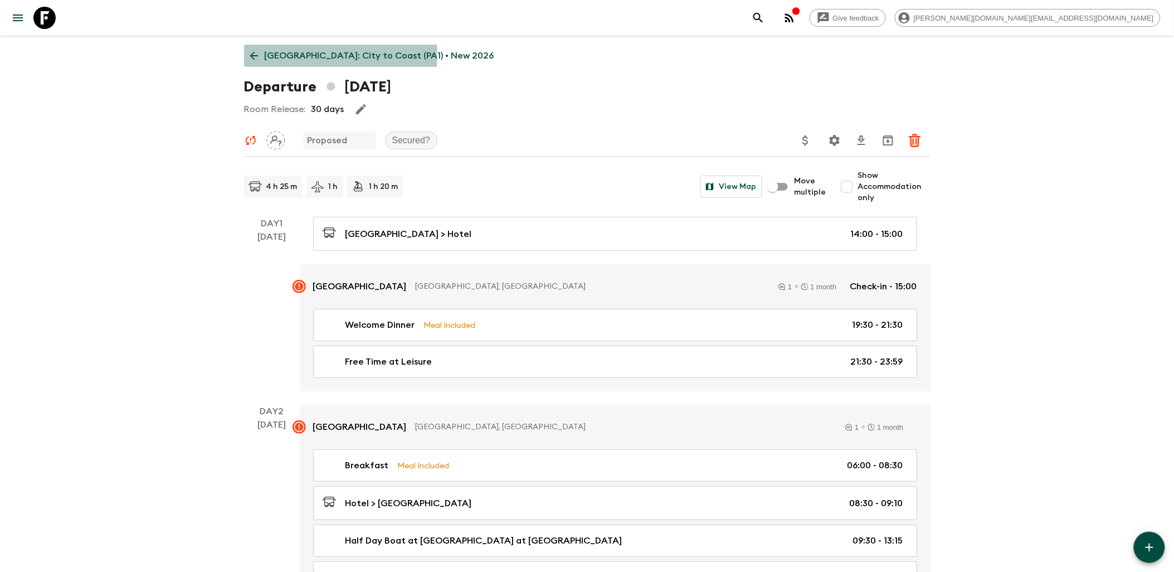
click at [257, 53] on icon at bounding box center [254, 56] width 12 height 12
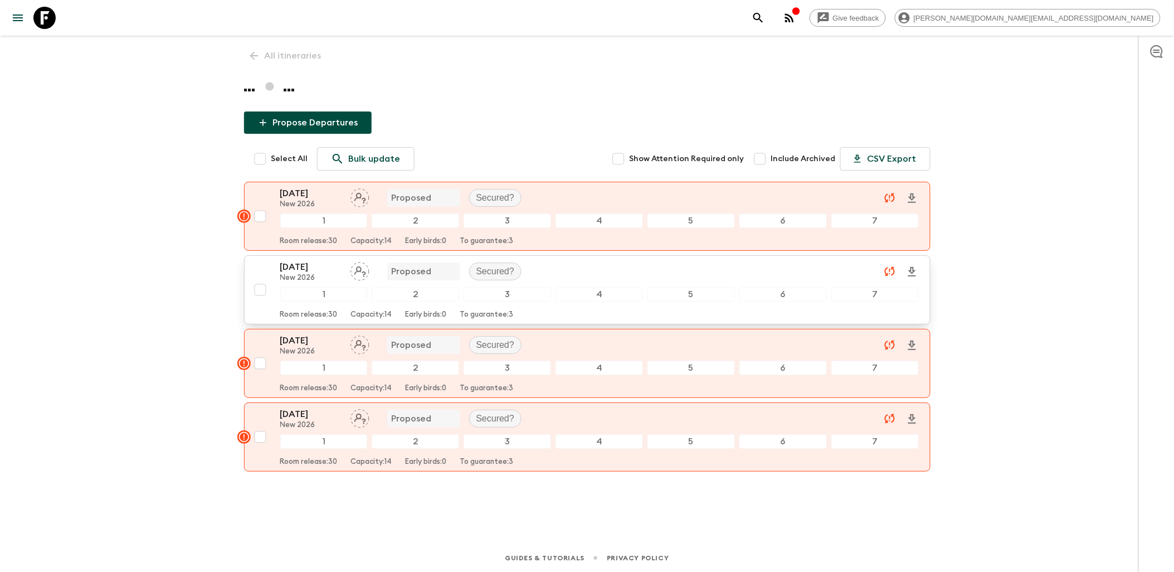
click at [288, 265] on p "[DATE]" at bounding box center [310, 266] width 61 height 13
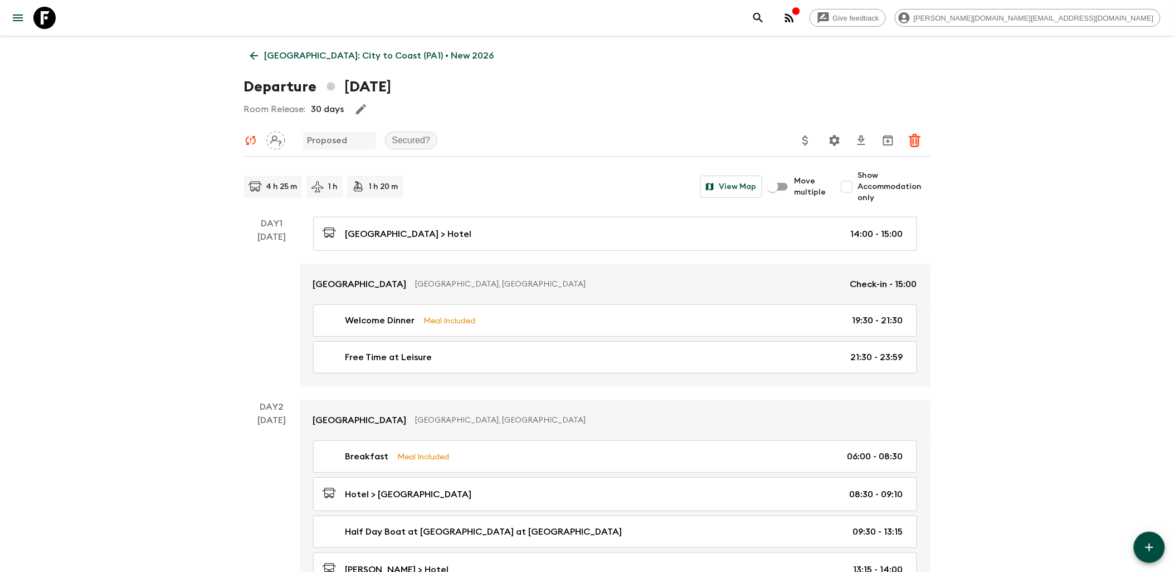
click at [258, 52] on icon at bounding box center [254, 56] width 12 height 12
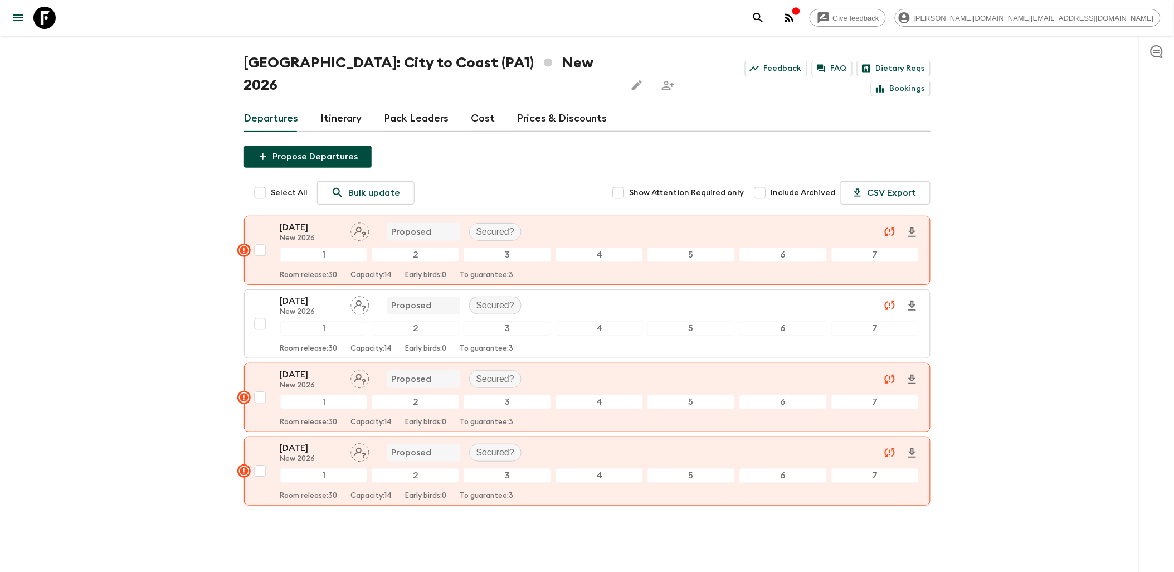
scroll to position [37, 0]
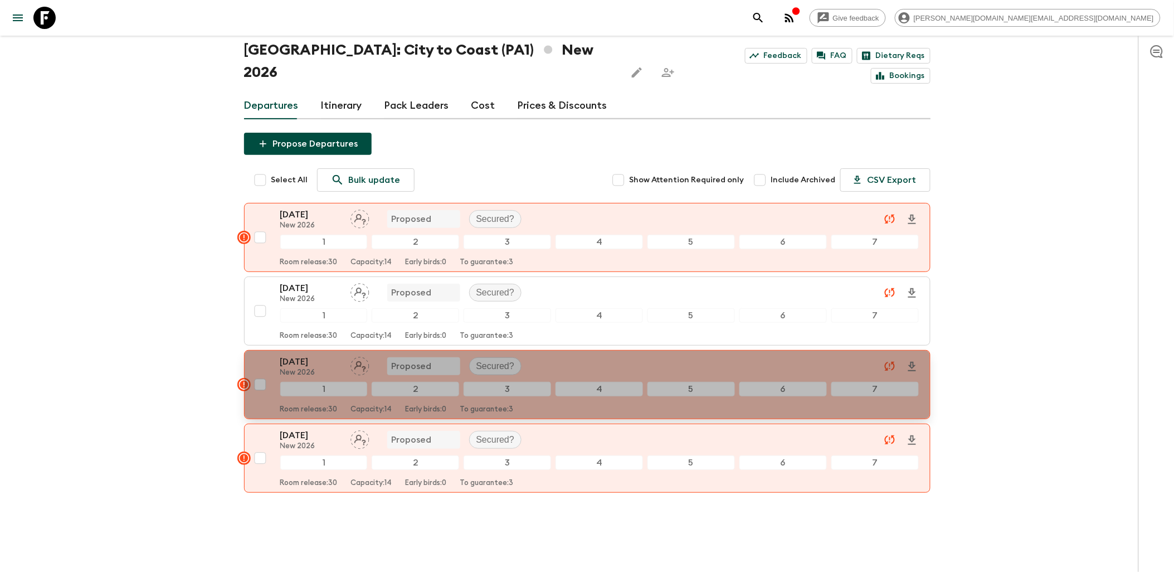
click at [302, 355] on p "[DATE]" at bounding box center [310, 361] width 61 height 13
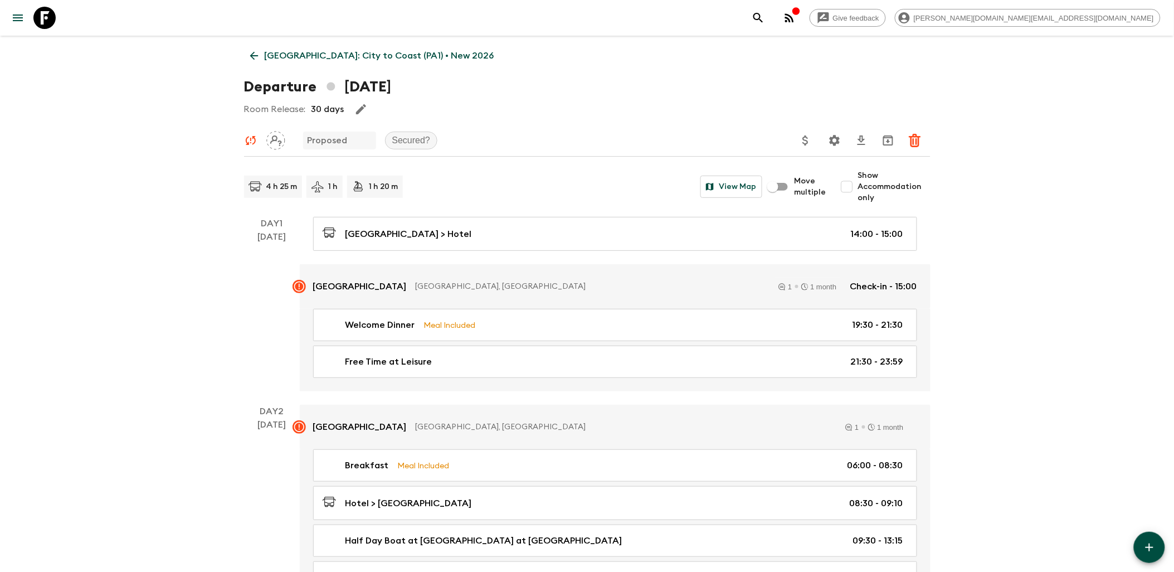
click at [262, 59] on link "[GEOGRAPHIC_DATA]: City to Coast (PA1) • New 2026" at bounding box center [372, 56] width 256 height 22
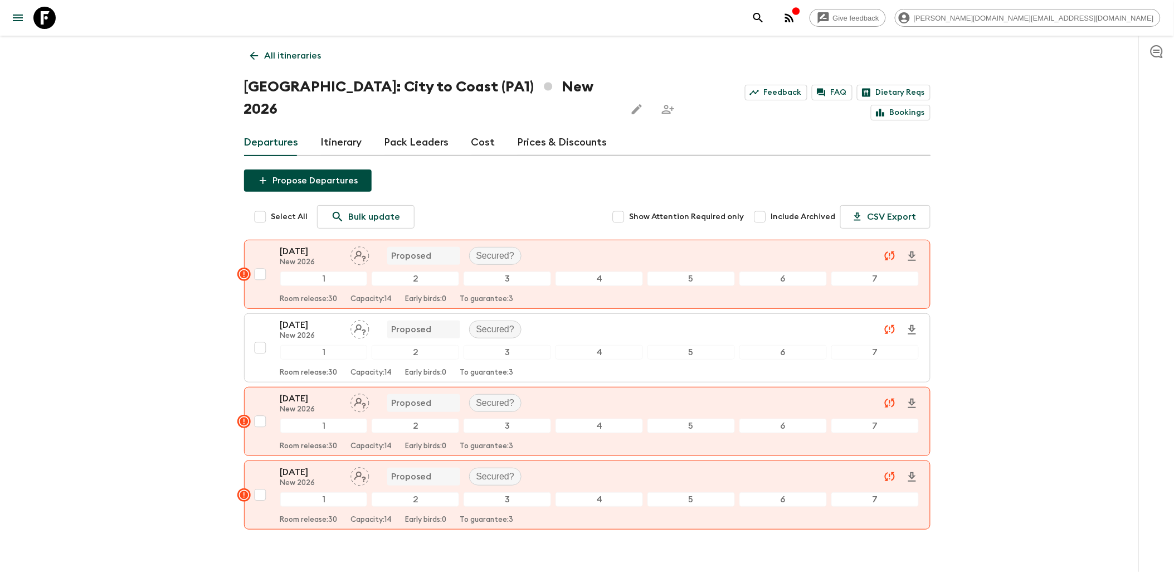
click at [285, 57] on p "All itineraries" at bounding box center [293, 55] width 57 height 13
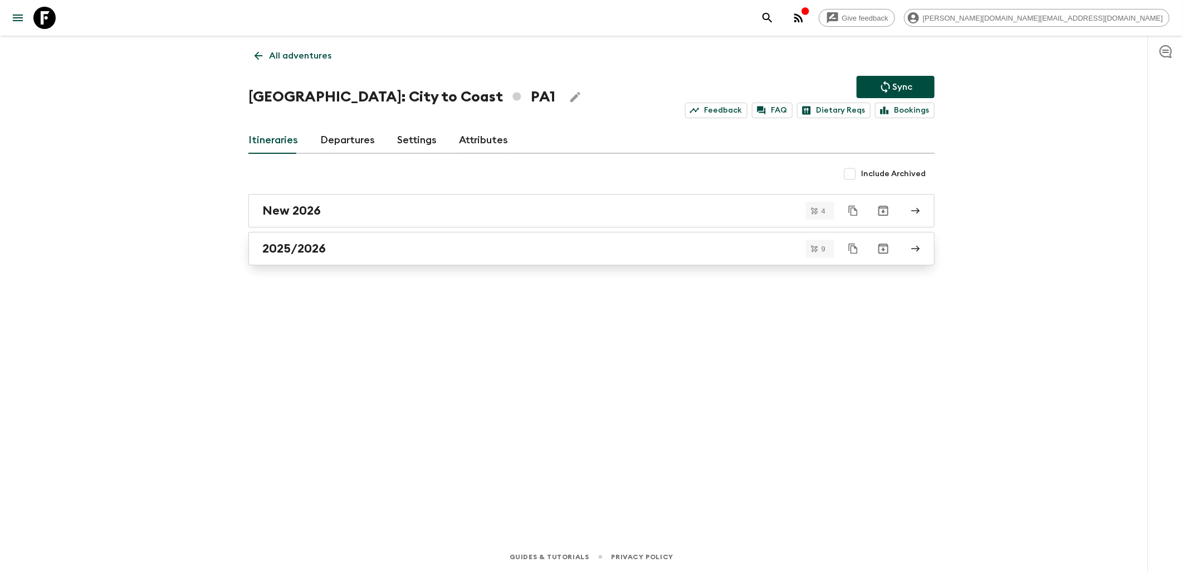
click at [280, 244] on h2 "2025/2026" at bounding box center [294, 248] width 64 height 14
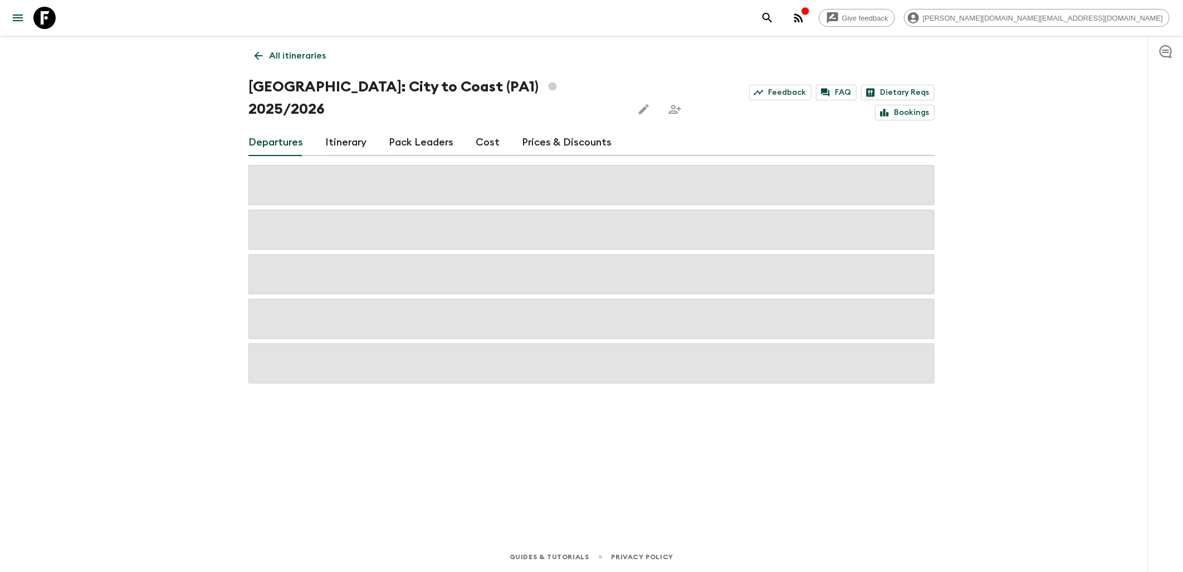
click at [312, 227] on div at bounding box center [591, 274] width 686 height 218
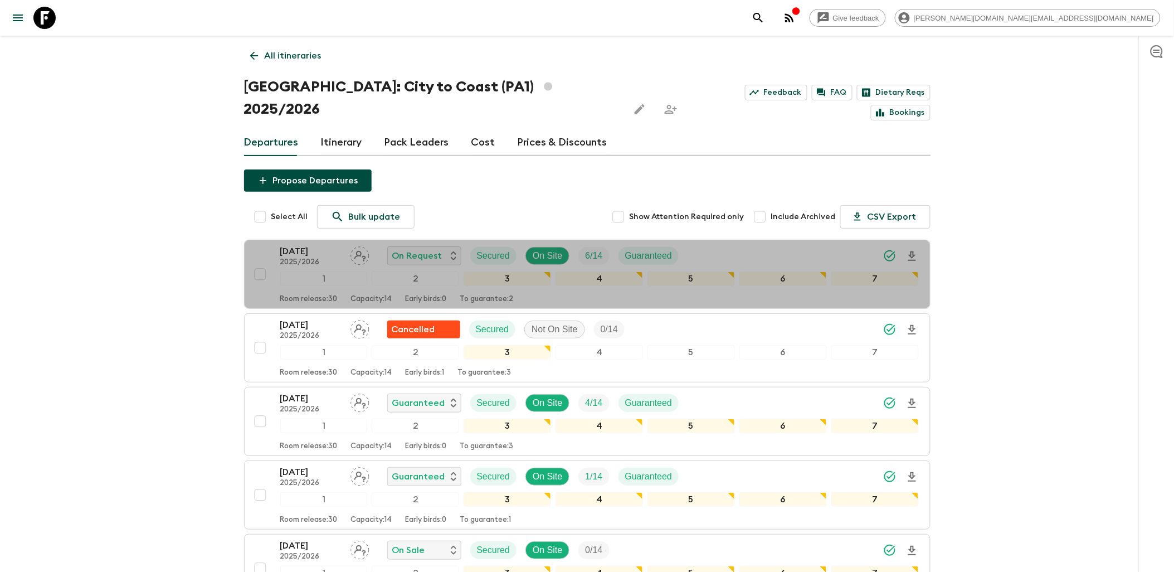
click at [312, 245] on p "[DATE]" at bounding box center [310, 251] width 61 height 13
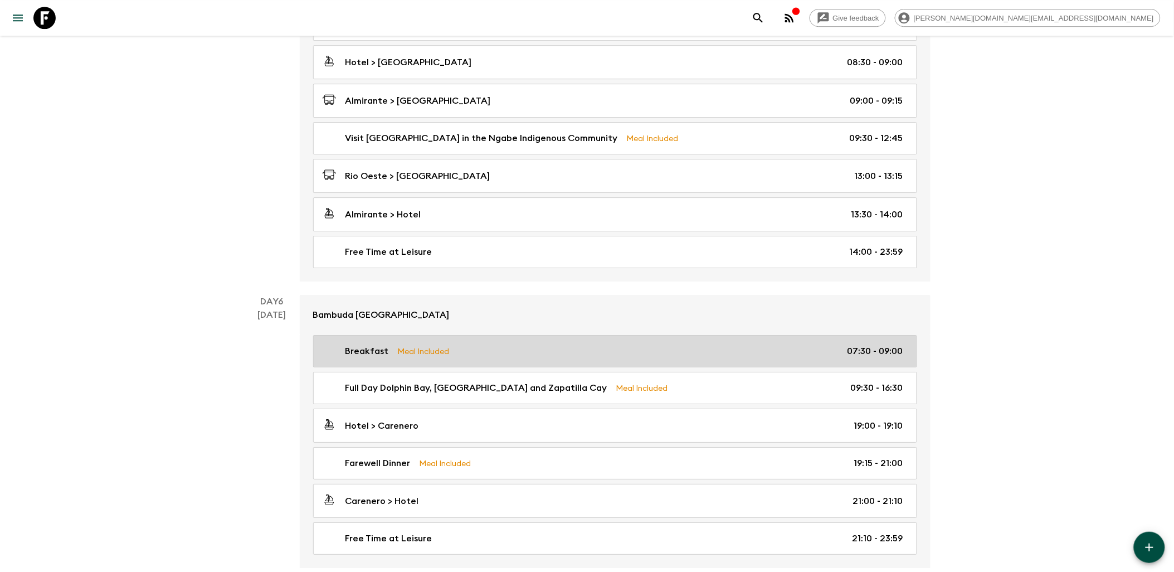
scroll to position [1300, 0]
